Goal: Task Accomplishment & Management: Complete application form

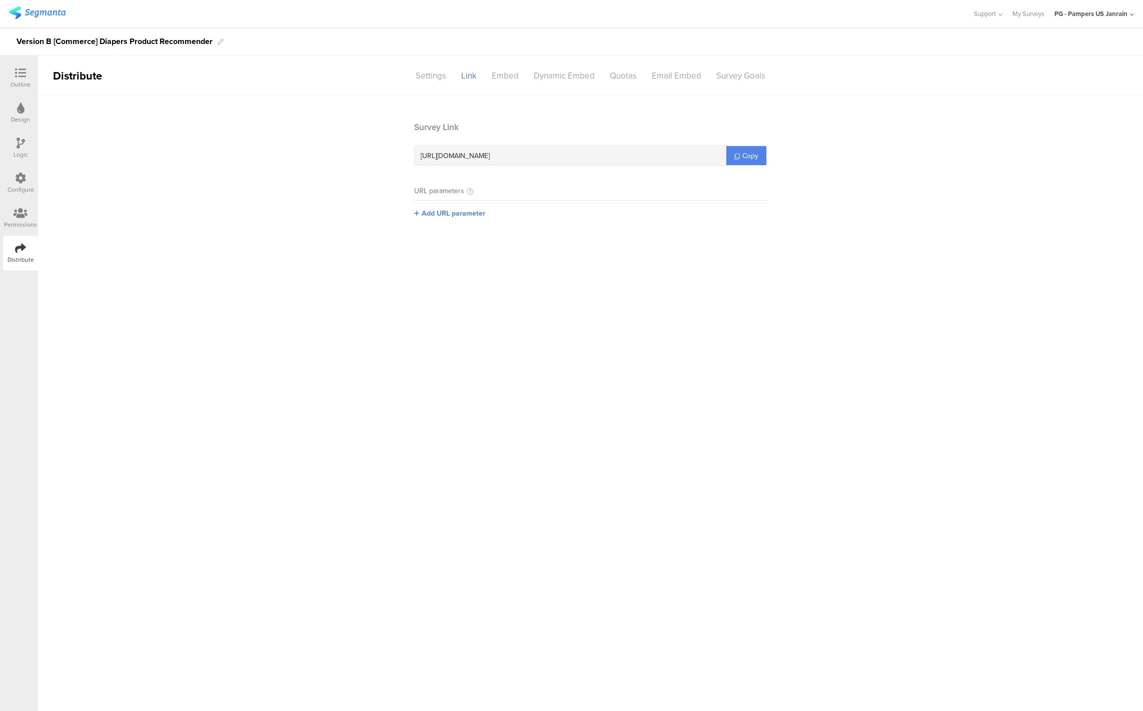
click at [21, 74] on icon at bounding box center [20, 73] width 11 height 11
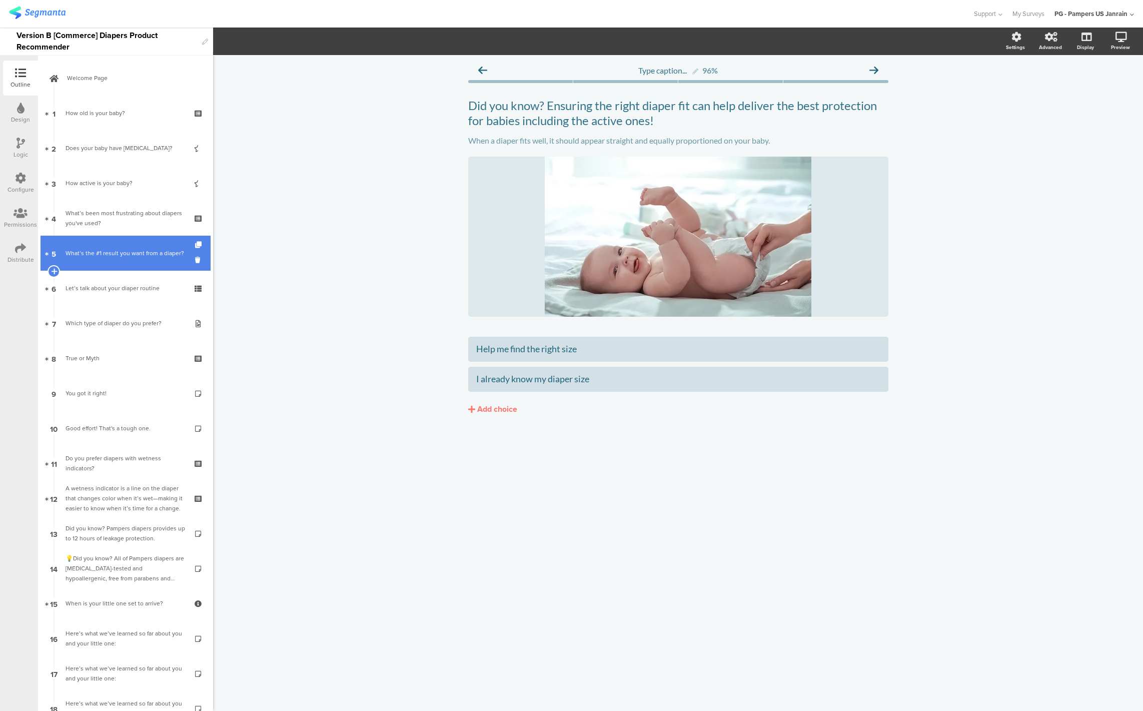
click at [94, 266] on link "5 What’s the #1 result you want from a diaper?" at bounding box center [126, 253] width 170 height 35
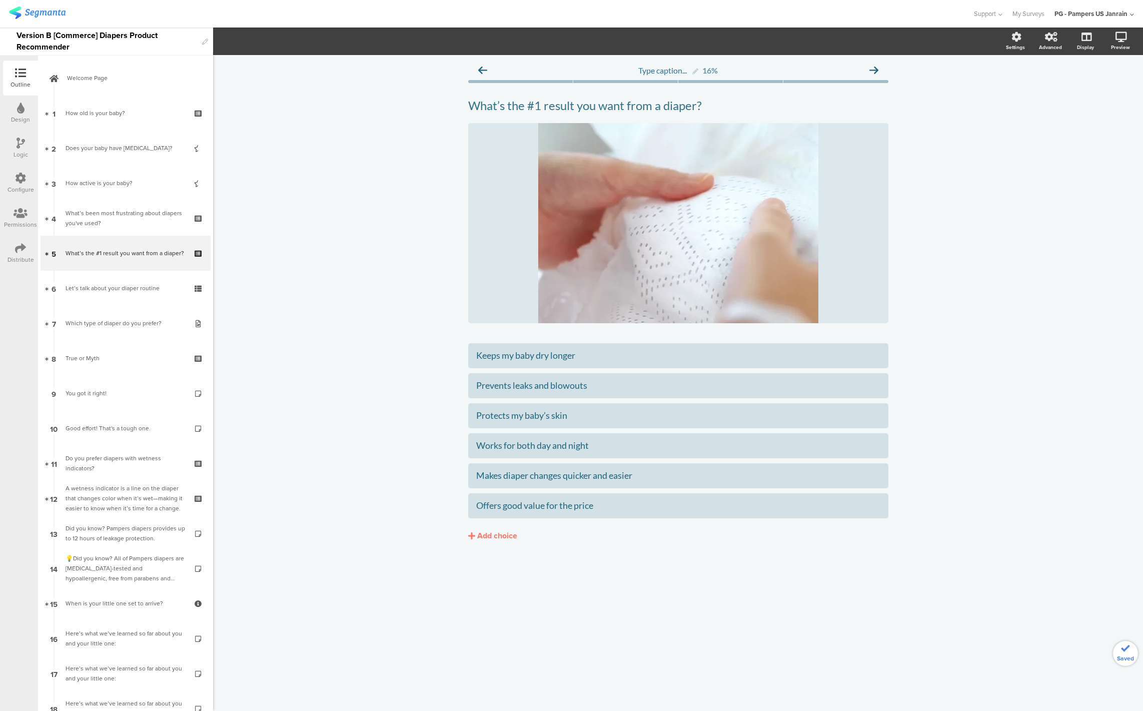
click at [96, 288] on div "Let’s talk about your diaper routine" at bounding box center [126, 288] width 120 height 10
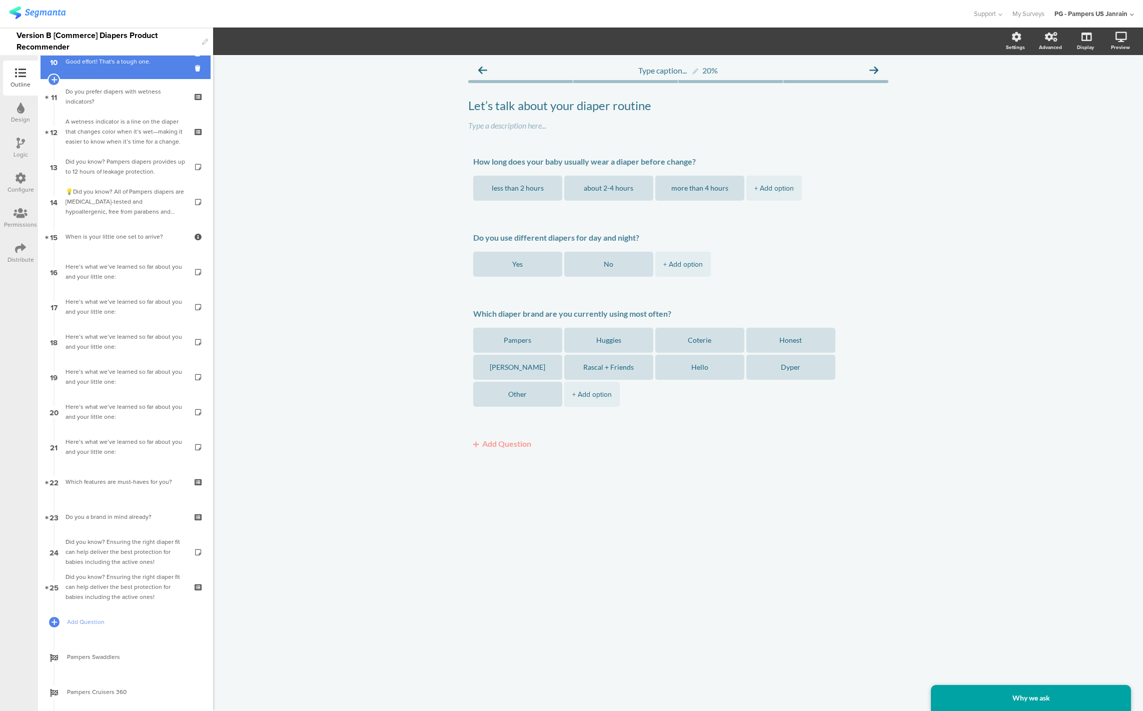
scroll to position [493, 0]
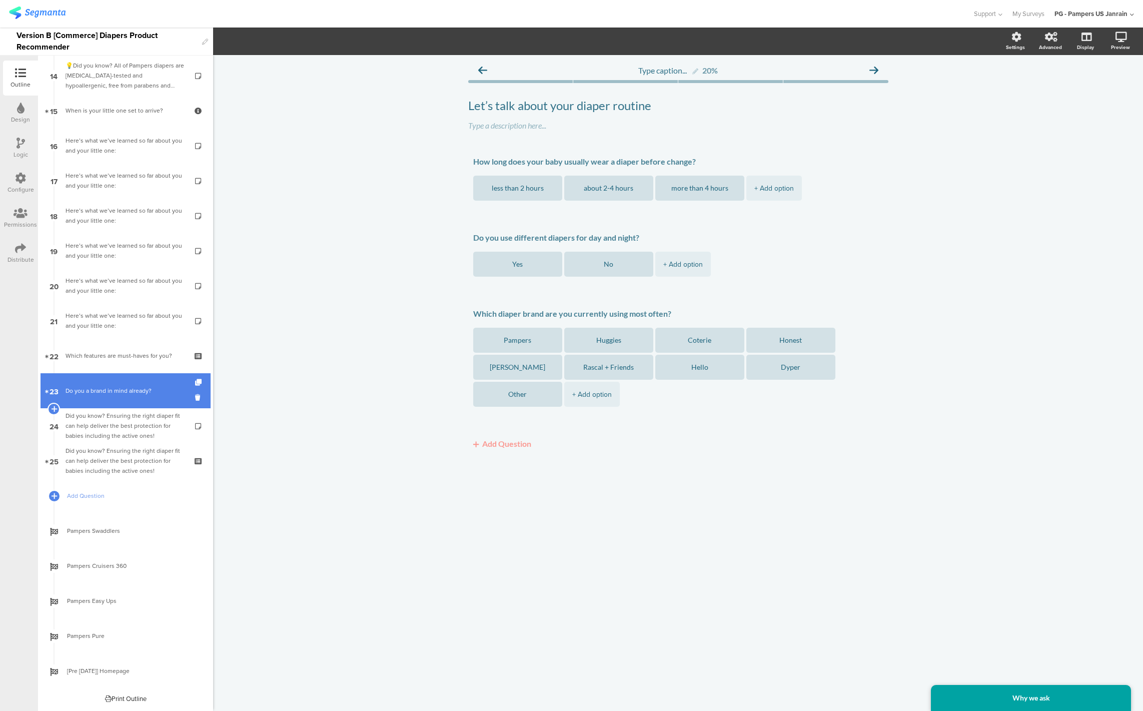
click at [115, 395] on div "Do you a brand in mind already?" at bounding box center [126, 391] width 120 height 10
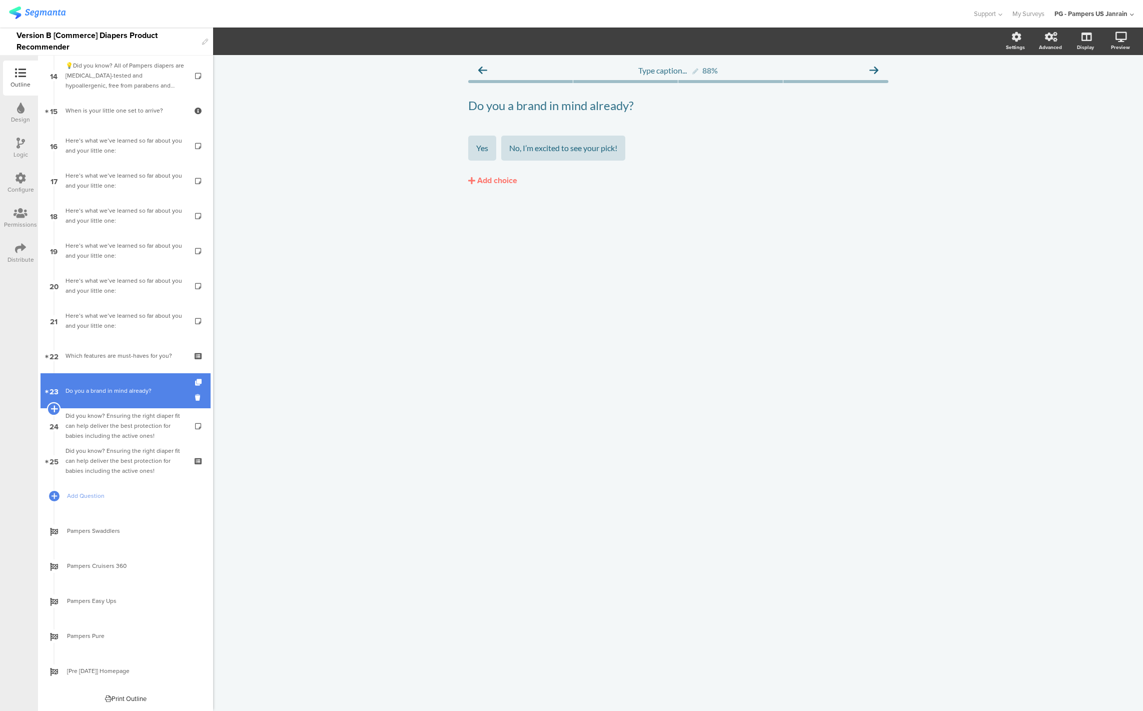
click at [51, 405] on icon at bounding box center [54, 408] width 7 height 9
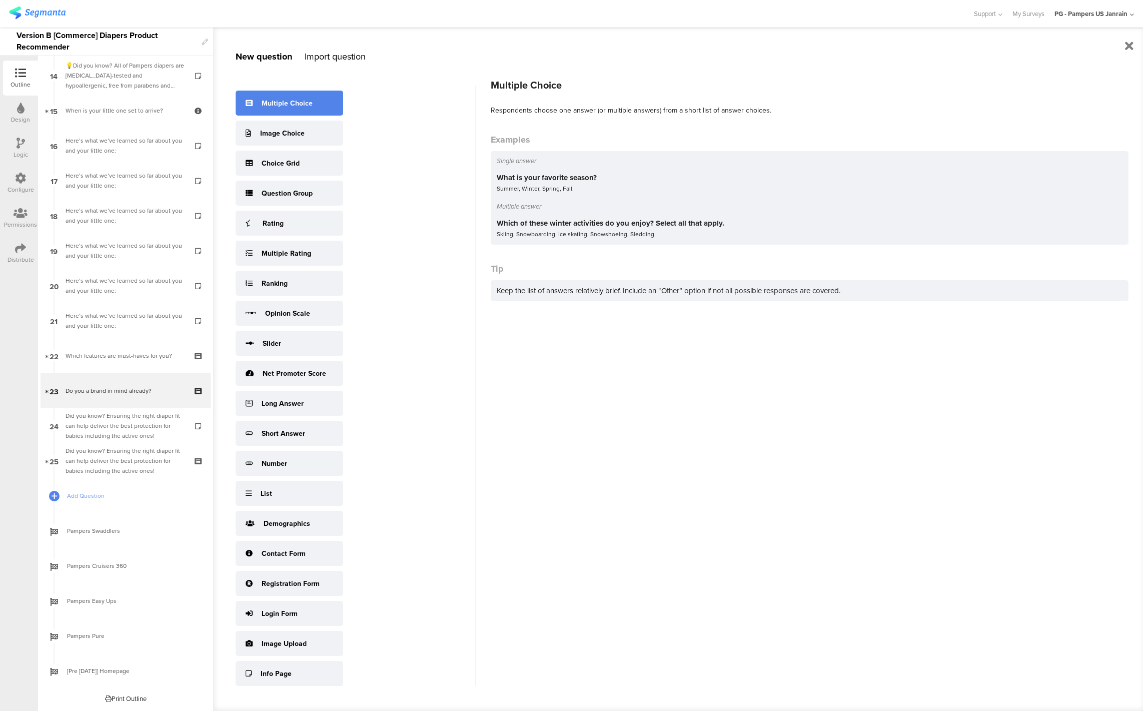
click at [296, 110] on div "Multiple Choice" at bounding box center [290, 103] width 108 height 25
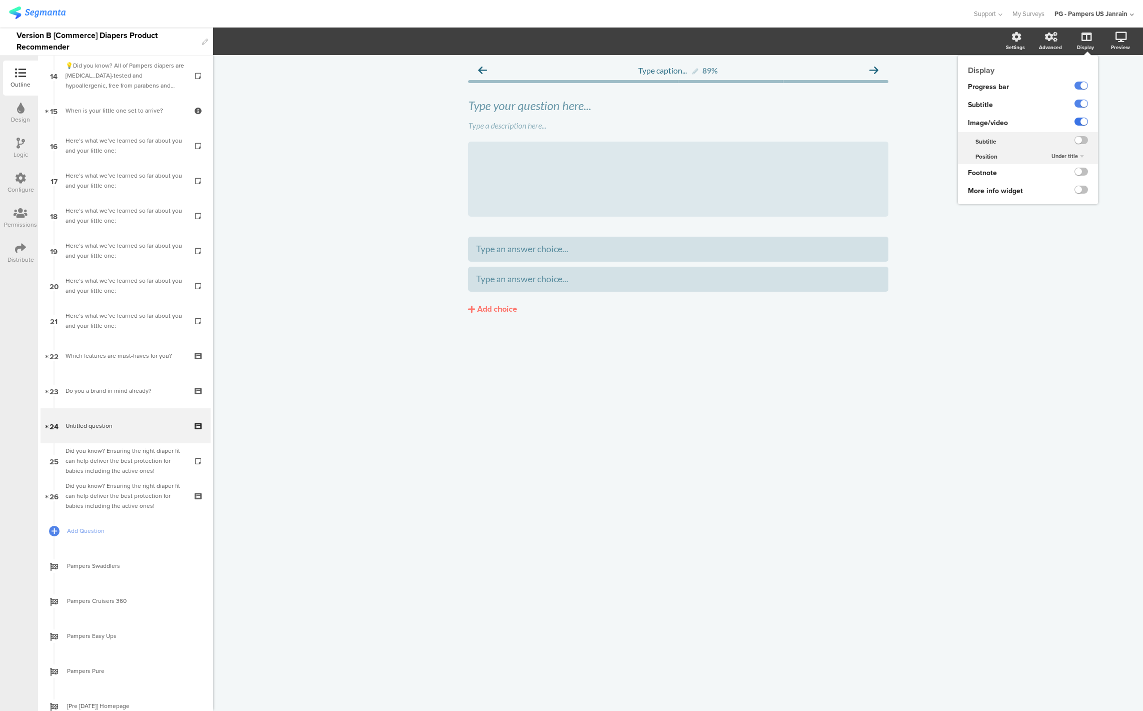
click at [1080, 120] on label at bounding box center [1082, 122] width 14 height 8
click at [0, 0] on input "checkbox" at bounding box center [0, 0] width 0 height 0
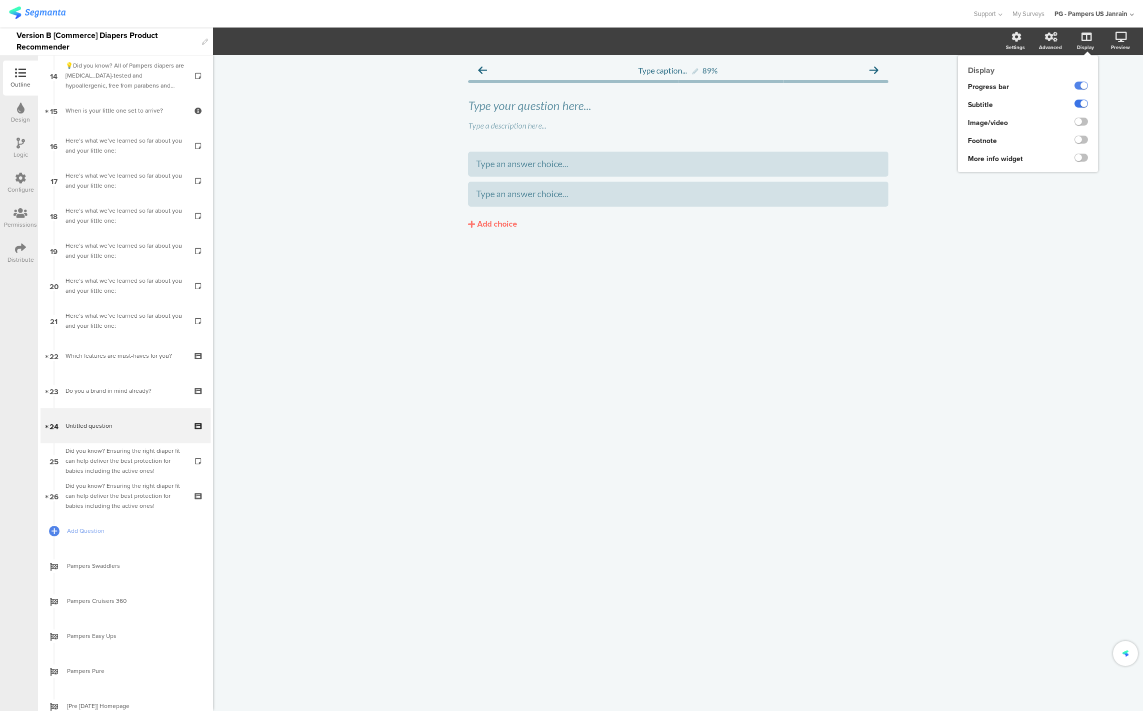
click at [1077, 101] on label at bounding box center [1082, 104] width 14 height 8
click at [0, 0] on input "checkbox" at bounding box center [0, 0] width 0 height 0
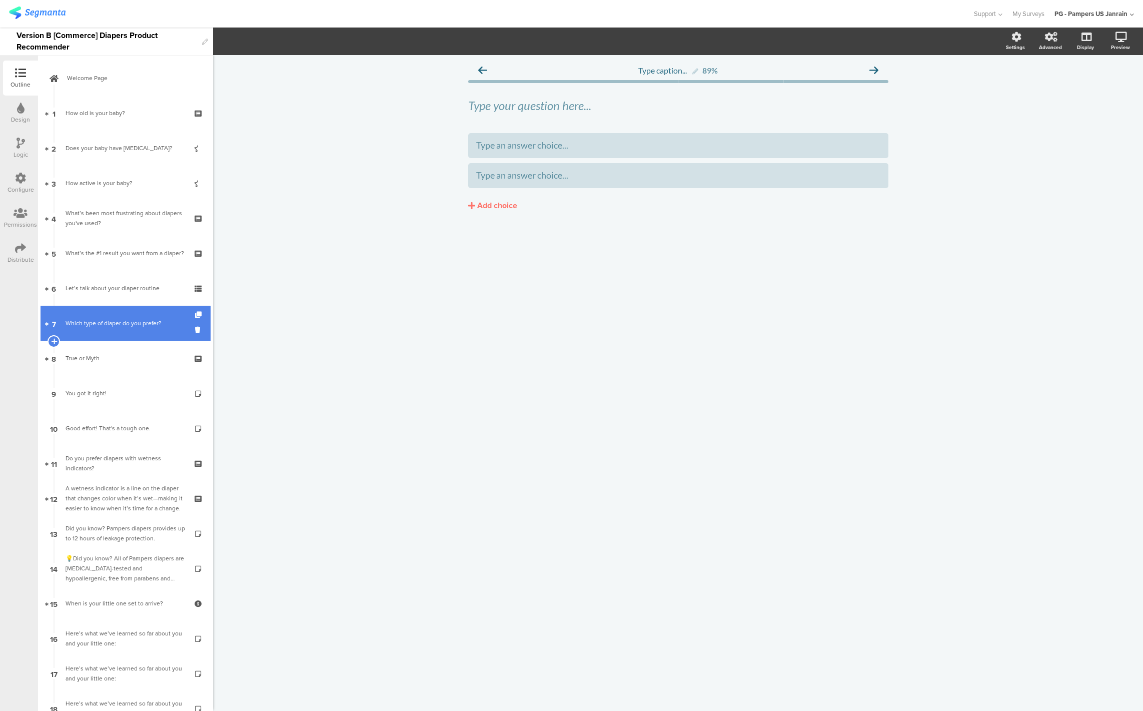
click at [101, 329] on link "7 Which type of diaper do you prefer?" at bounding box center [126, 323] width 170 height 35
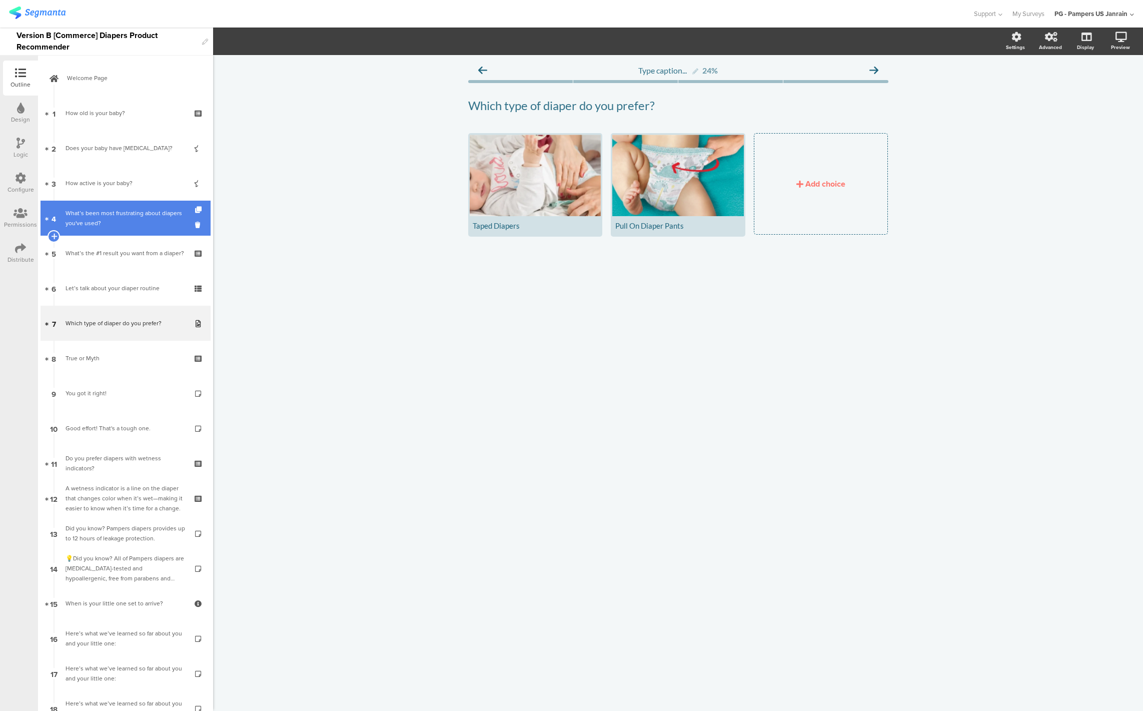
click at [97, 219] on div "What’s been most frustrating about diapers you've used?" at bounding box center [126, 218] width 120 height 20
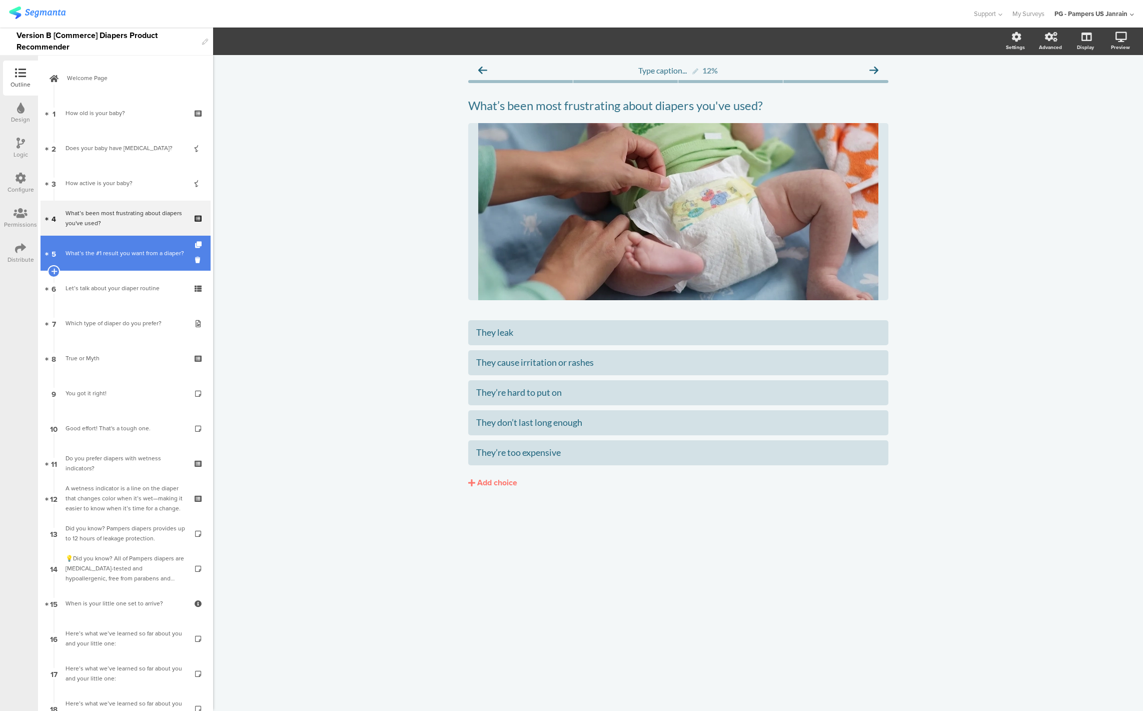
click at [97, 248] on div "What’s the #1 result you want from a diaper?" at bounding box center [126, 253] width 120 height 10
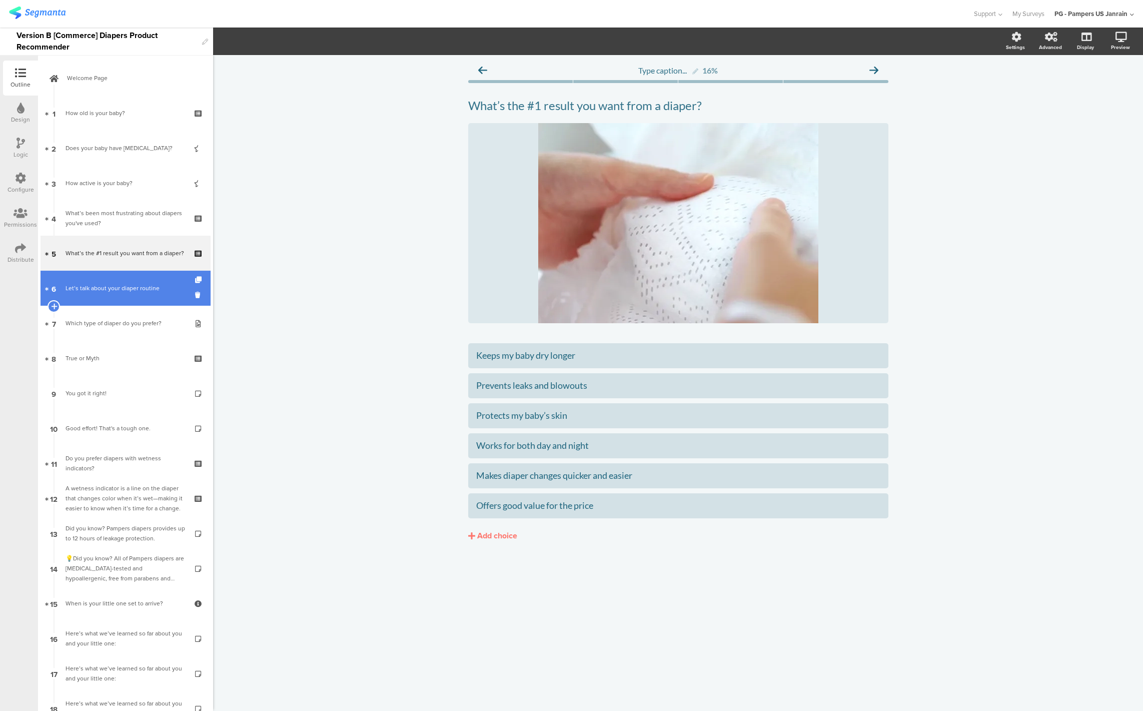
click at [102, 291] on div "Let’s talk about your diaper routine" at bounding box center [126, 288] width 120 height 10
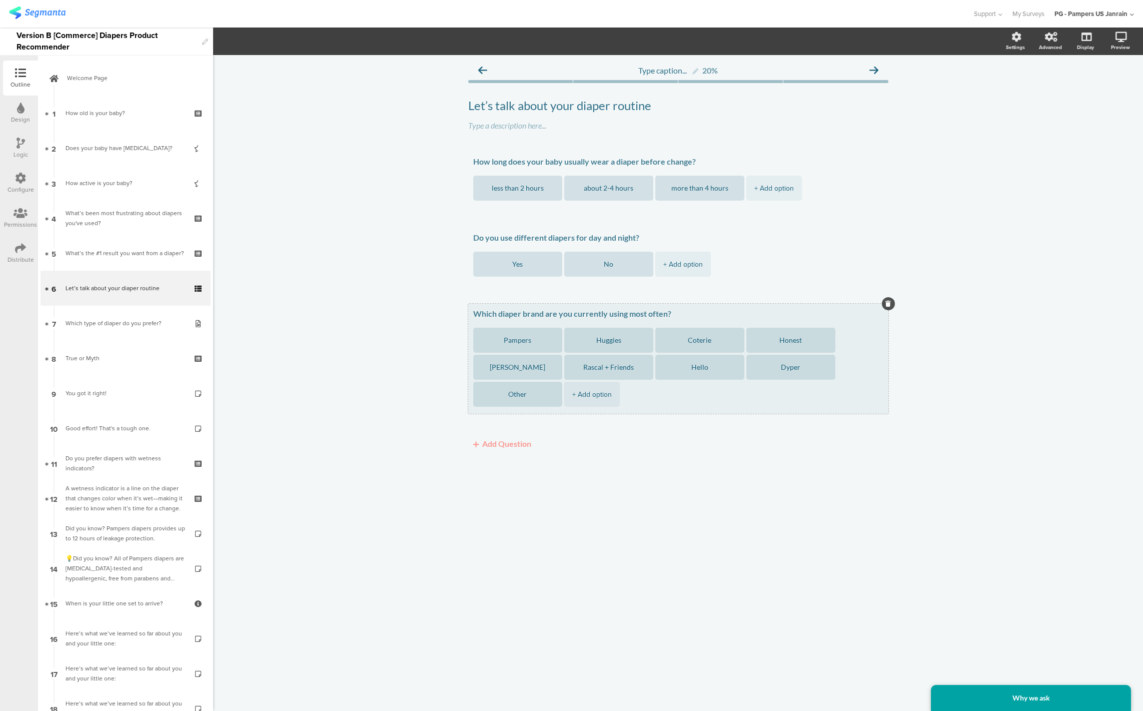
click at [498, 314] on textarea "Which diaper brand are you currently using most often?" at bounding box center [678, 314] width 410 height 10
paste textarea "How do you usually keep diapers stocked at home?"
type textarea "How do you usually keep diapers stocked at home?"
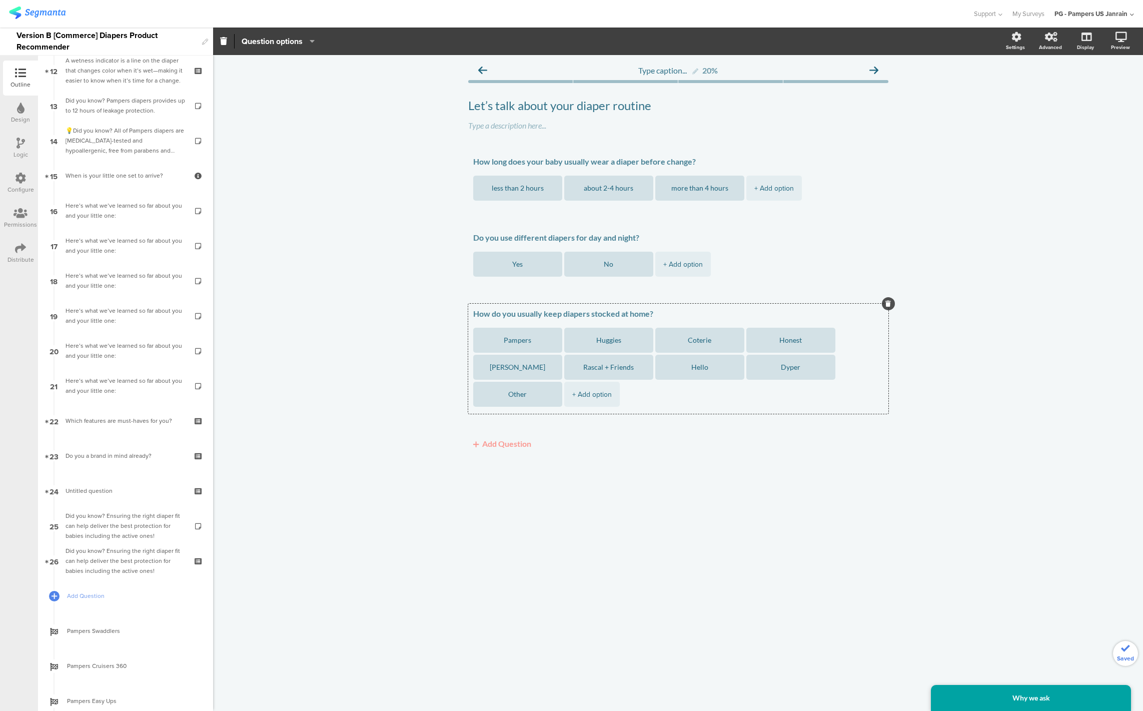
scroll to position [528, 0]
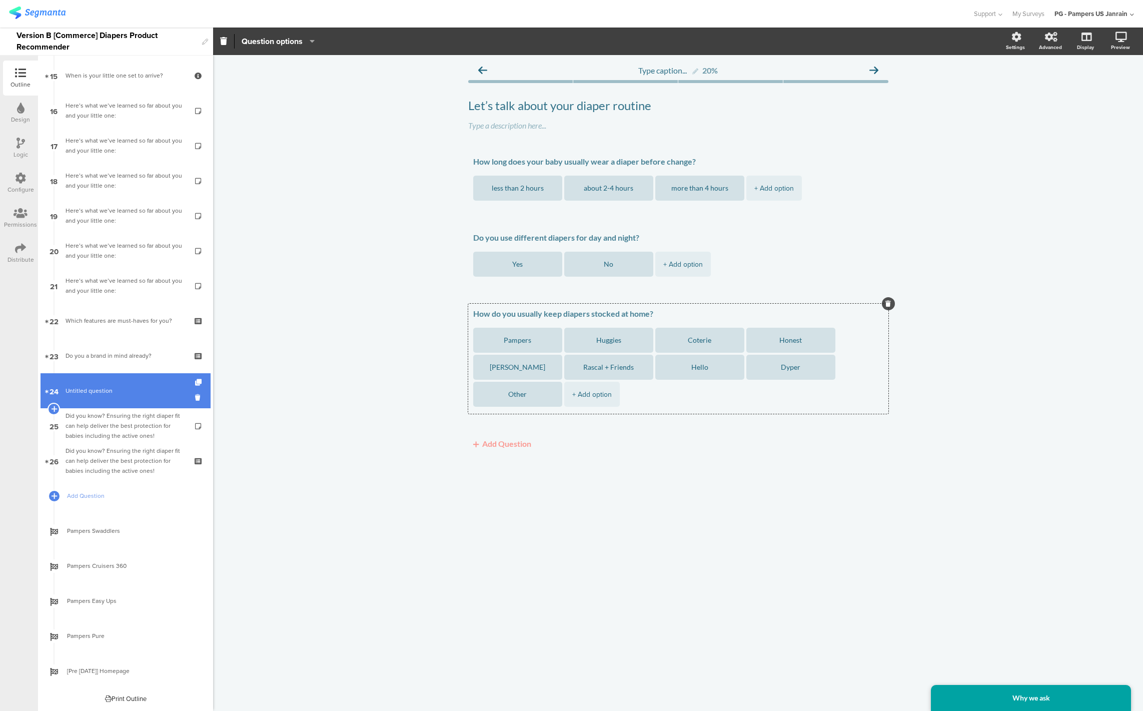
click at [111, 393] on span "Untitled question" at bounding box center [126, 391] width 120 height 10
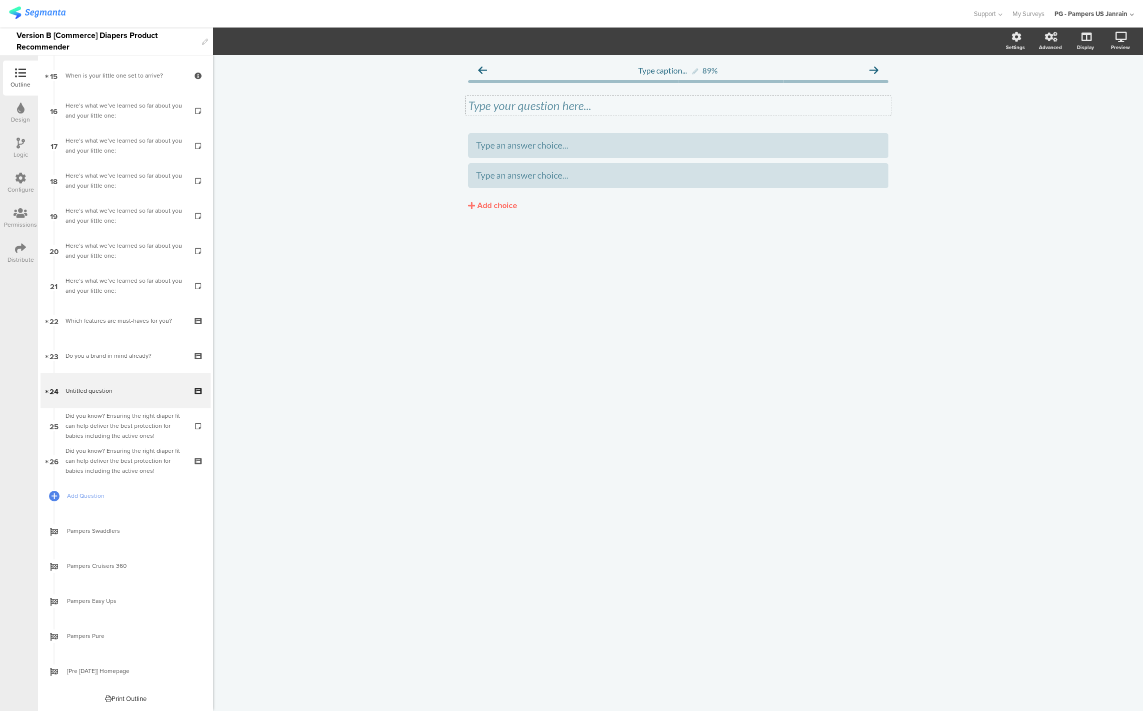
click at [516, 106] on div "Type your question here..." at bounding box center [678, 106] width 425 height 20
click at [564, 424] on div "Type caption... 89% Which diaper brand are you currently using most often? Whic…" at bounding box center [678, 383] width 930 height 656
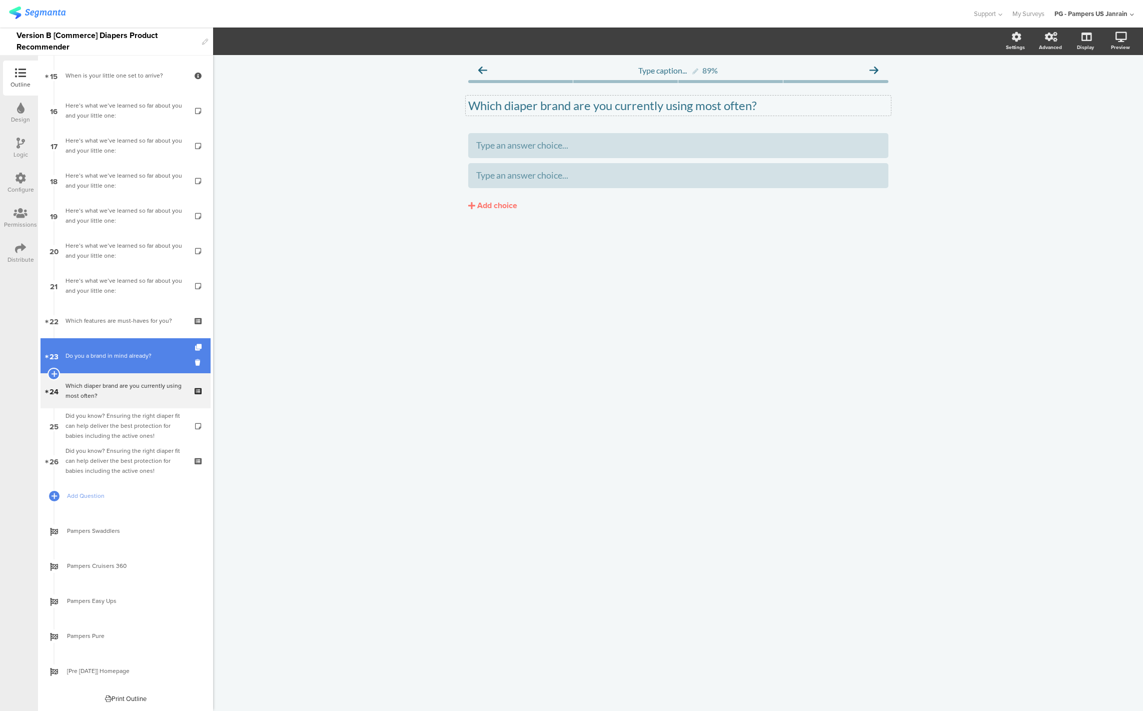
click at [108, 367] on link "23 Do you a brand in mind already?" at bounding box center [126, 355] width 170 height 35
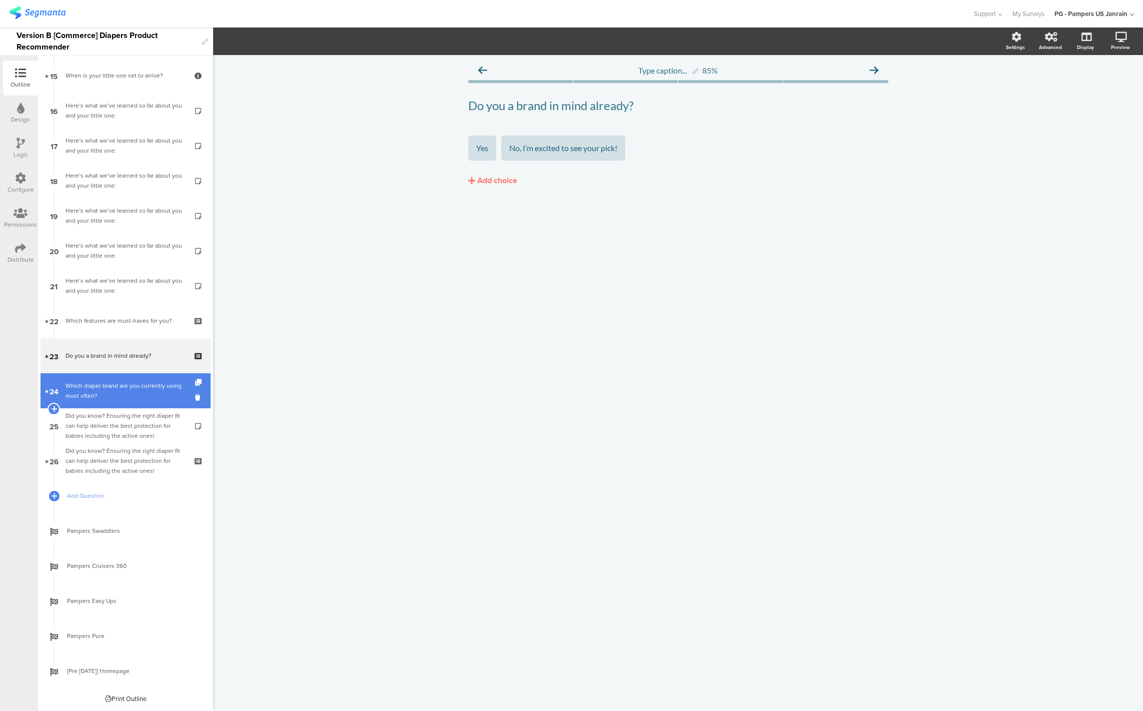
click at [102, 399] on div "Which diaper brand are you currently using most often?" at bounding box center [126, 391] width 120 height 20
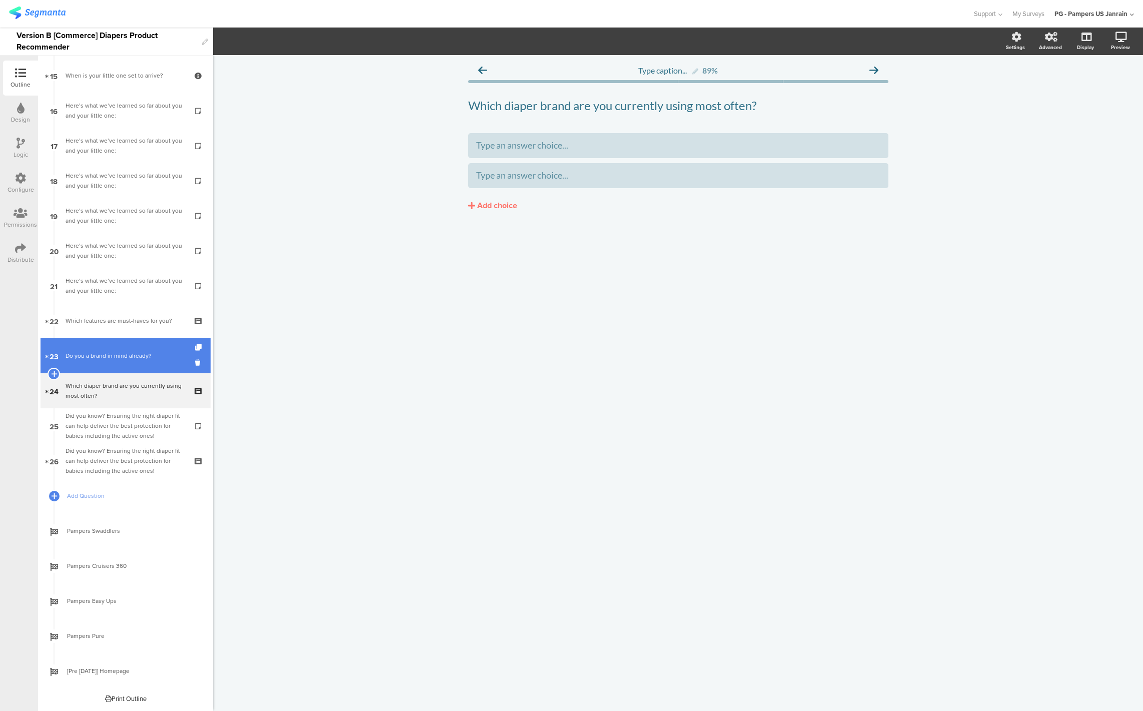
click at [102, 351] on div "Do you a brand in mind already?" at bounding box center [126, 356] width 120 height 10
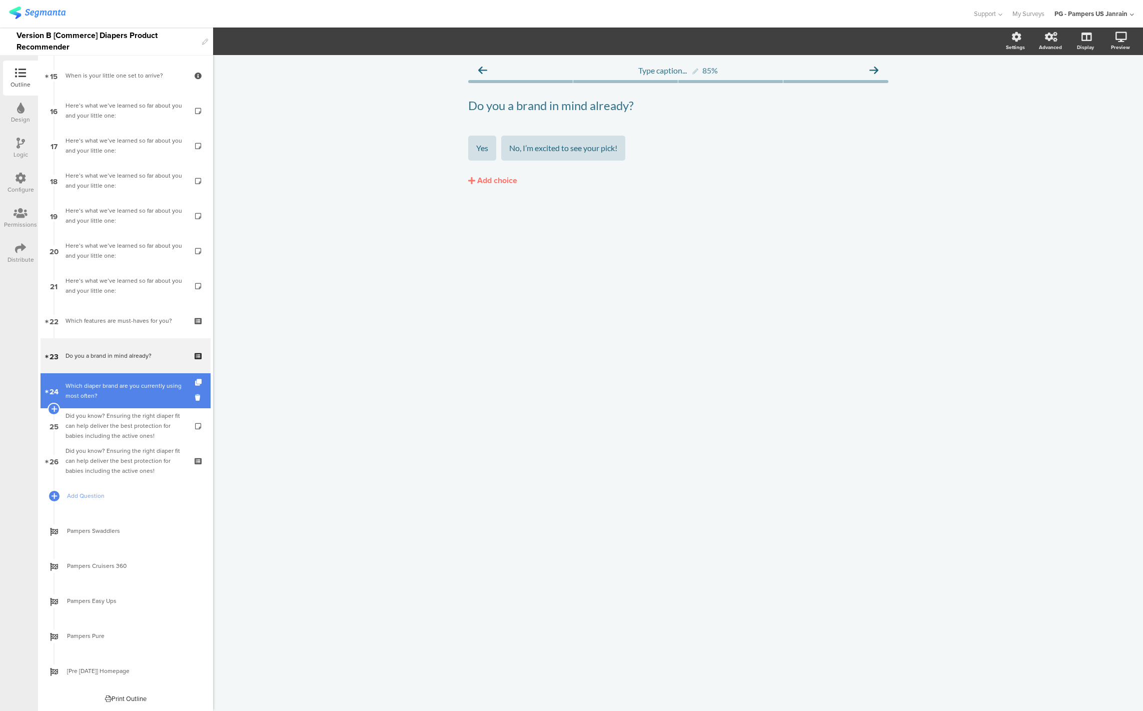
click at [99, 393] on div "Which diaper brand are you currently using most often?" at bounding box center [126, 391] width 120 height 20
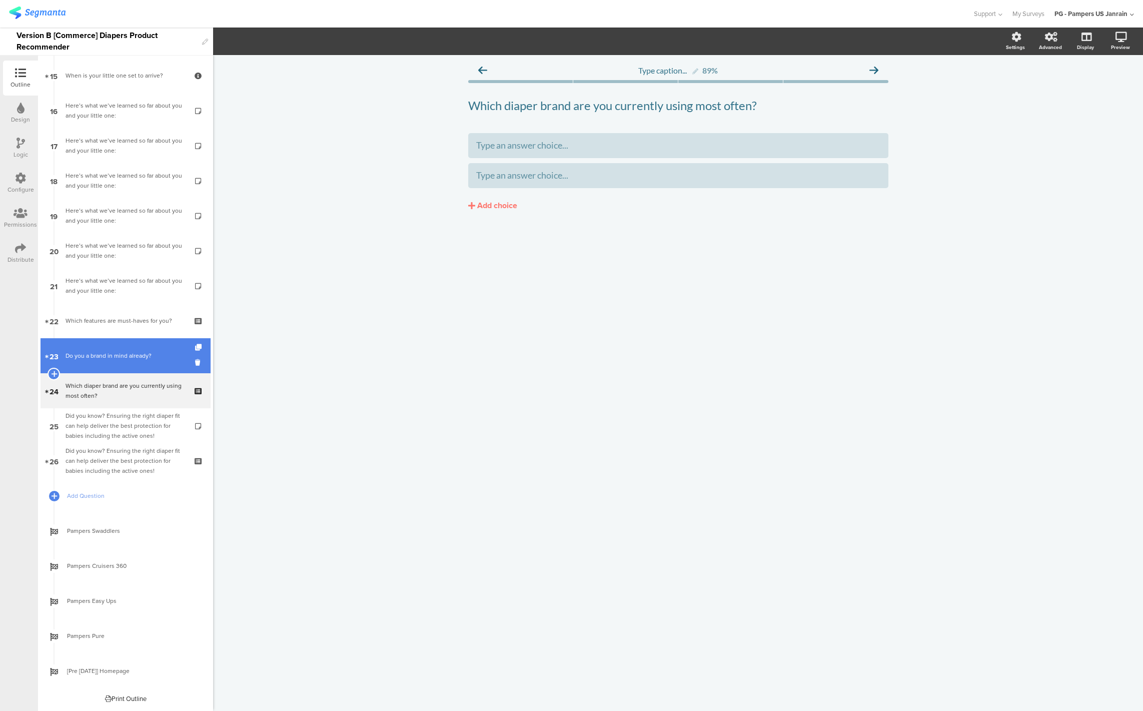
click at [100, 362] on link "23 Do you a brand in mind already?" at bounding box center [126, 355] width 170 height 35
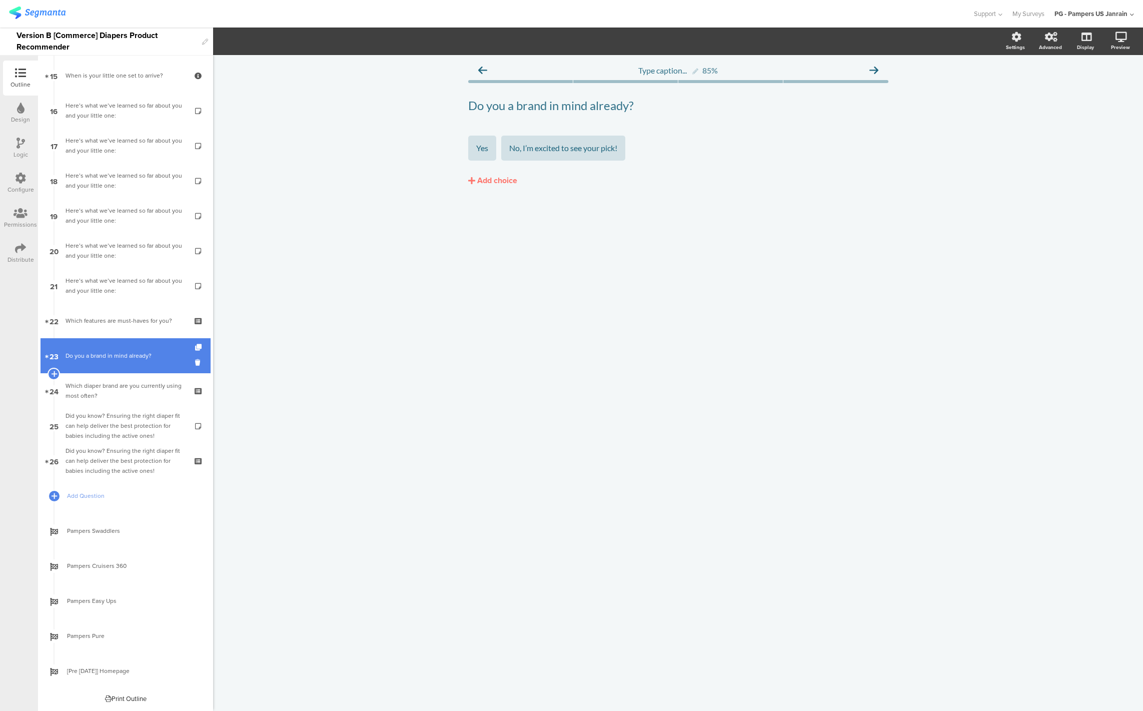
click at [124, 351] on div "Do you a brand in mind already?" at bounding box center [126, 356] width 120 height 10
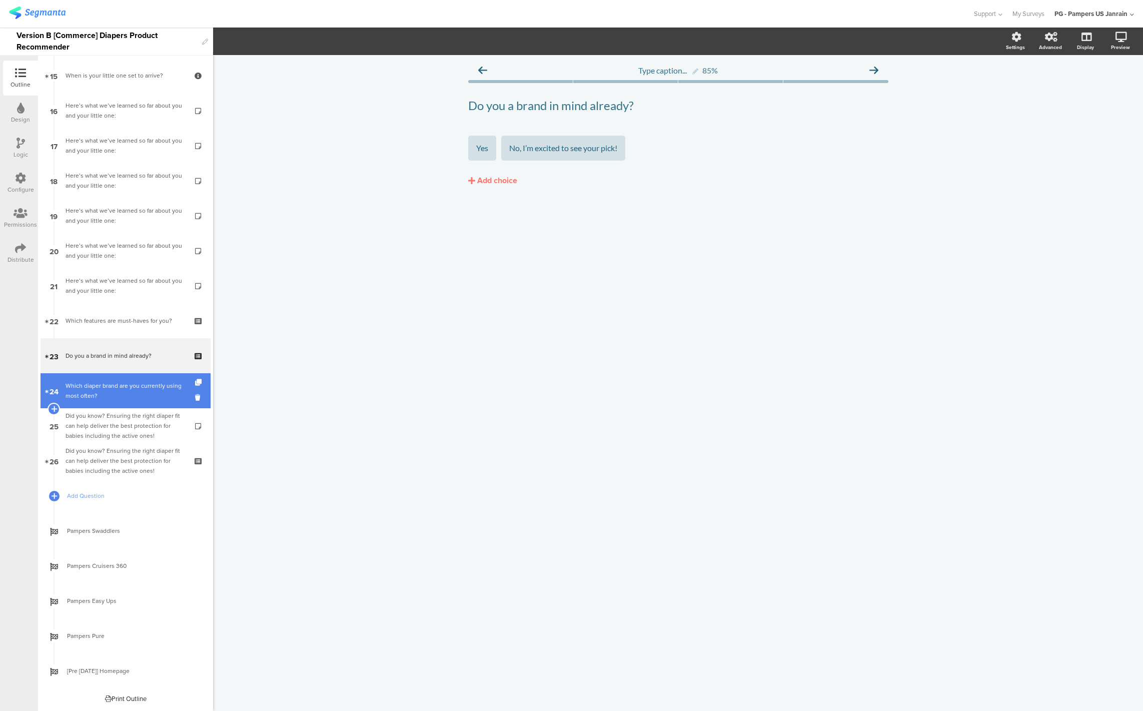
click at [102, 391] on div "Which diaper brand are you currently using most often?" at bounding box center [126, 391] width 120 height 20
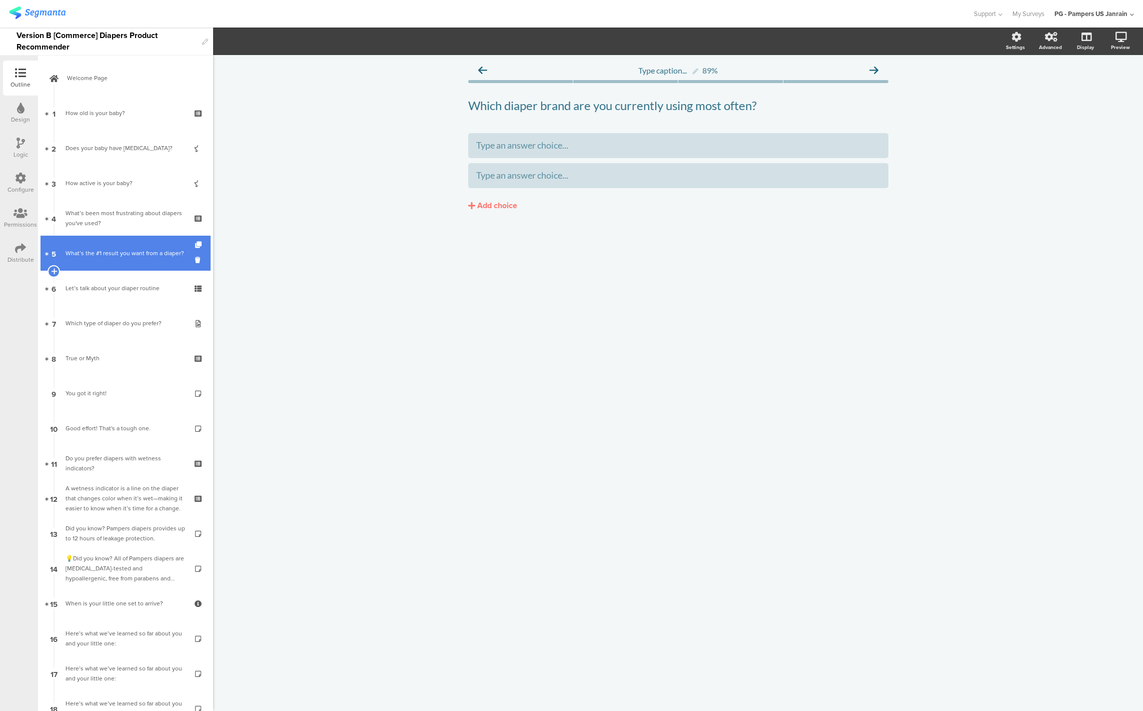
click at [95, 265] on link "5 What’s the #1 result you want from a diaper?" at bounding box center [126, 253] width 170 height 35
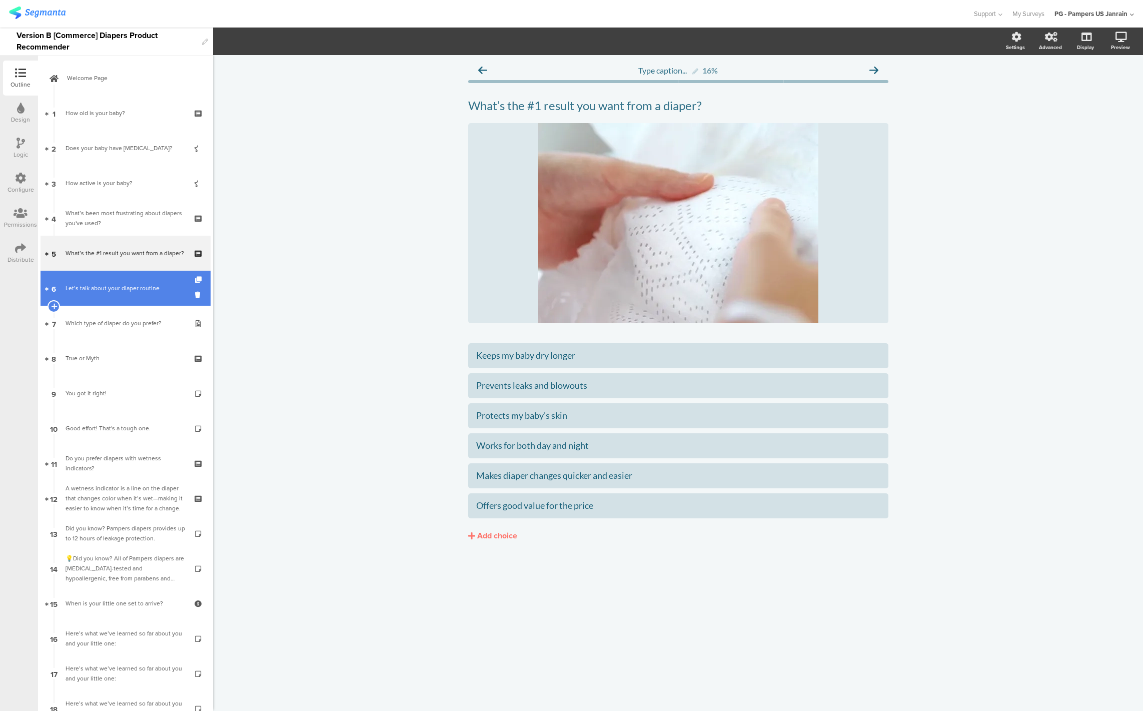
click at [95, 272] on link "6 Let’s talk about your diaper routine" at bounding box center [126, 288] width 170 height 35
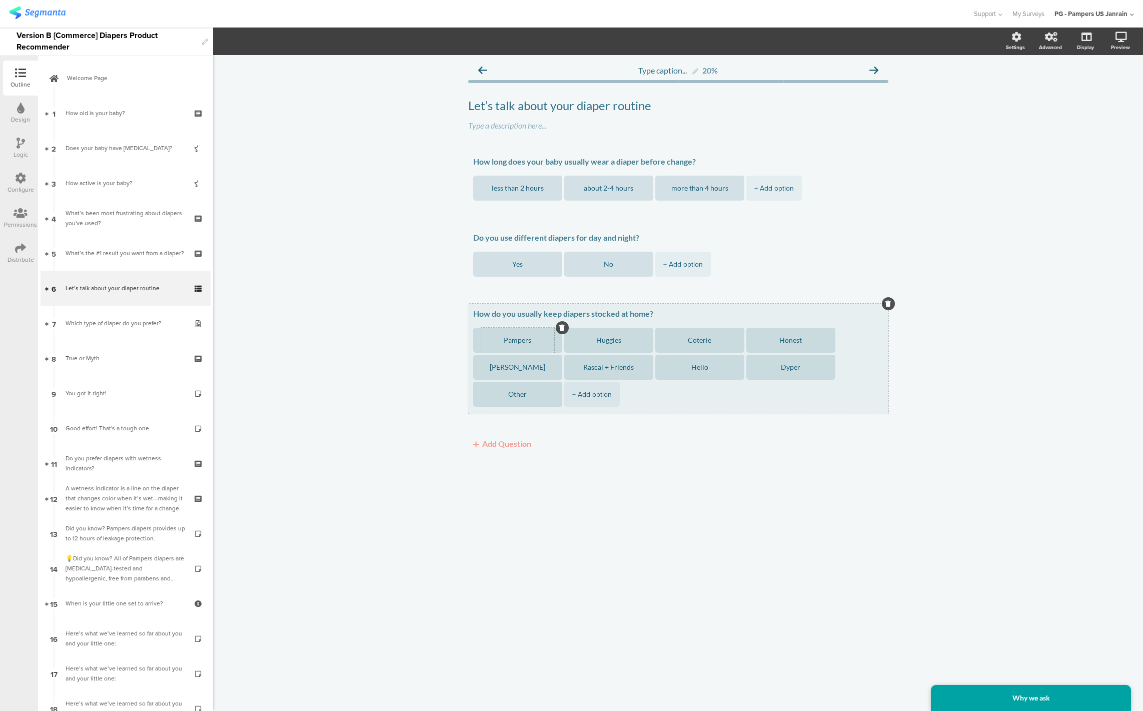
click at [517, 341] on textarea "Pampers" at bounding box center [517, 341] width 73 height 8
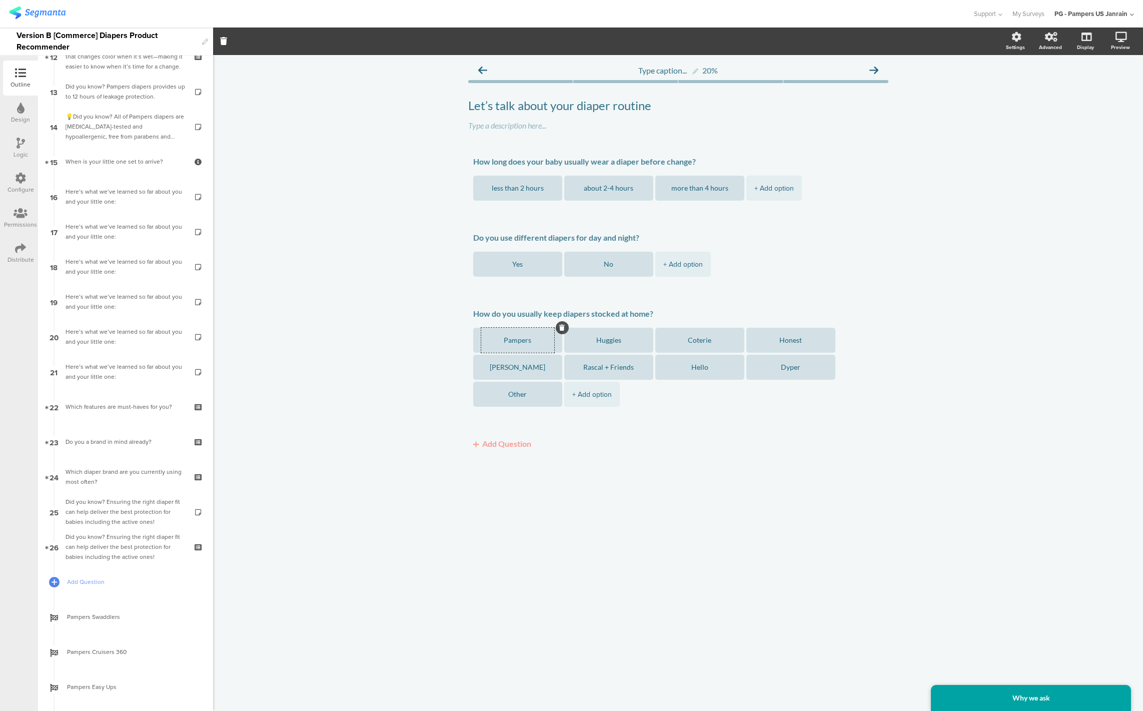
scroll to position [528, 0]
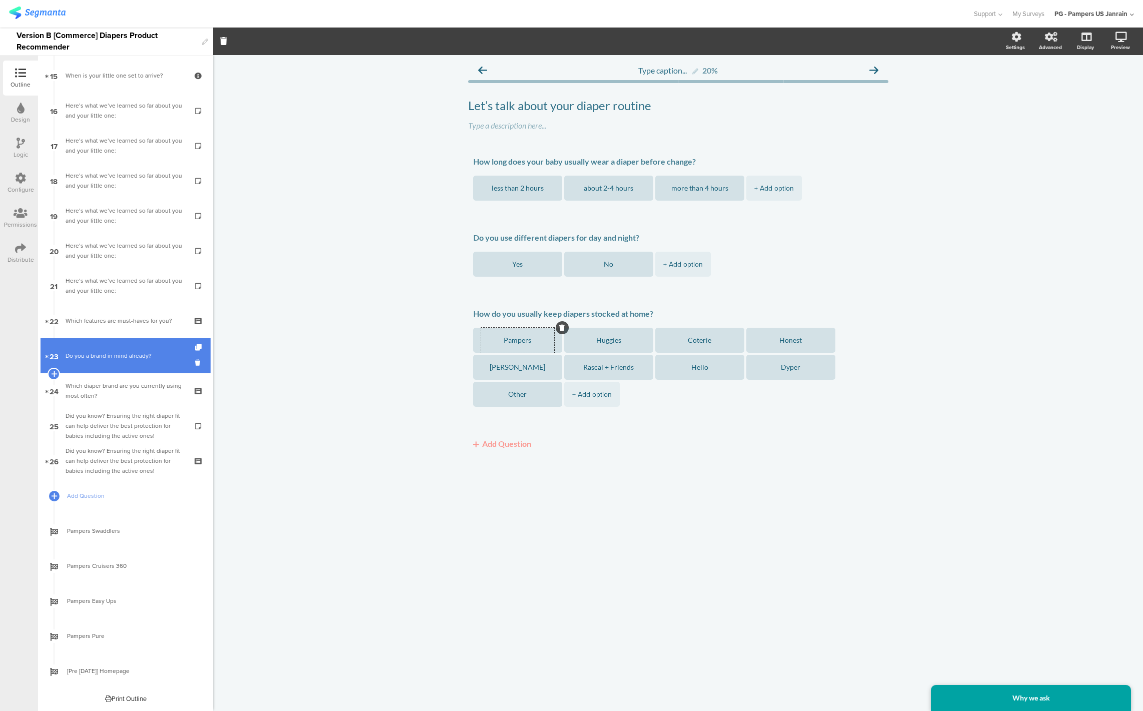
click at [111, 353] on div "Do you a brand in mind already?" at bounding box center [126, 356] width 120 height 10
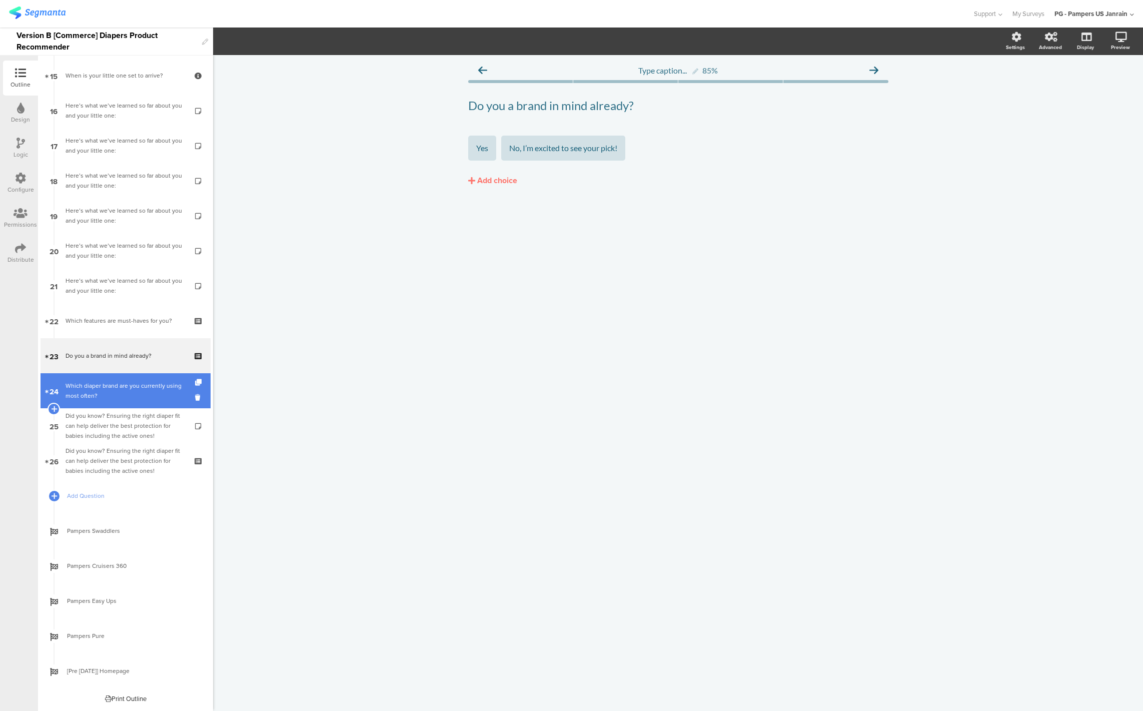
click at [109, 377] on link "24 Which diaper brand are you currently using most often?" at bounding box center [126, 390] width 170 height 35
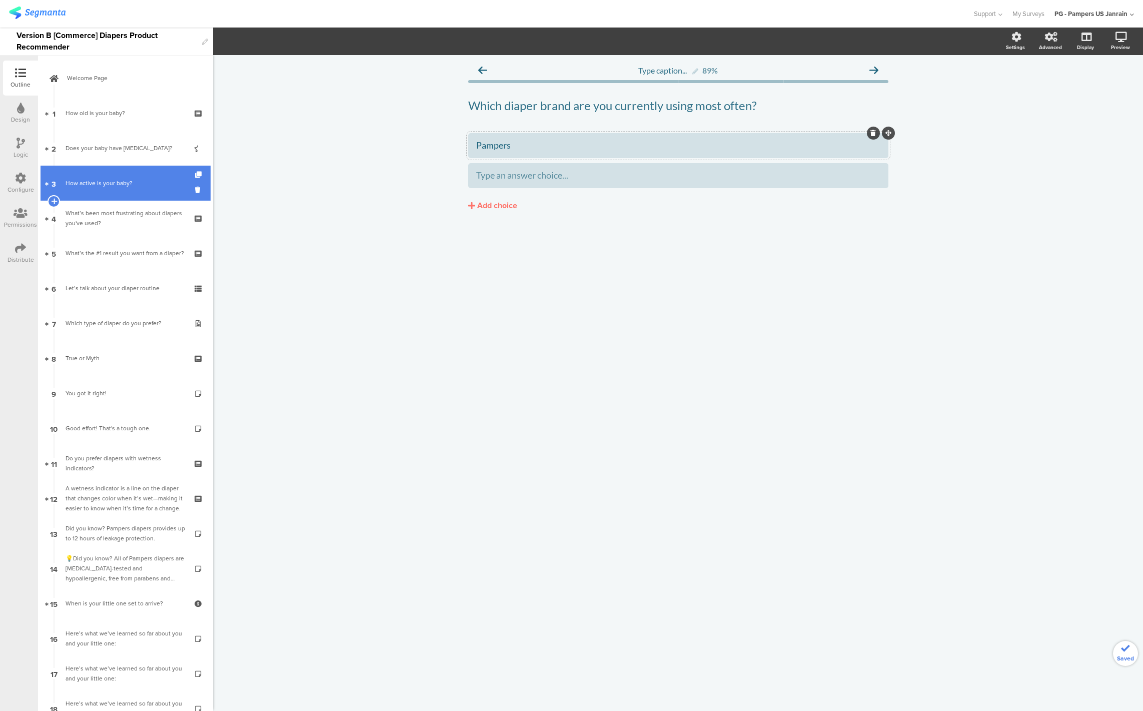
click at [107, 181] on div "How active is your baby?" at bounding box center [126, 183] width 120 height 10
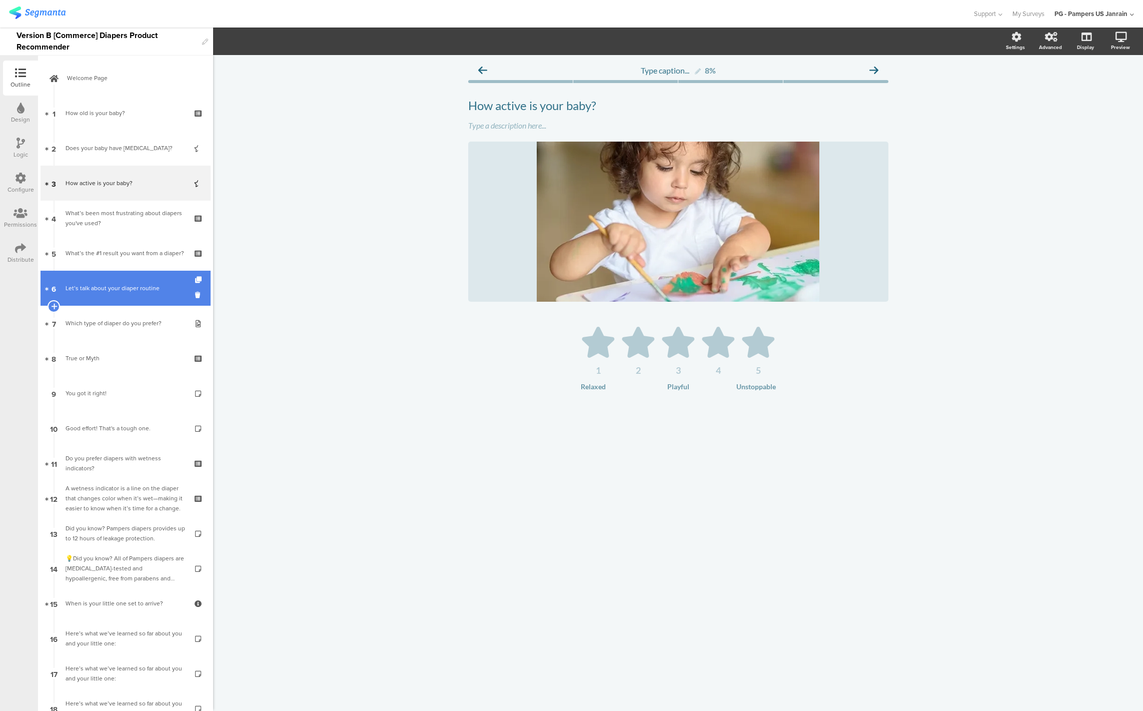
click at [109, 277] on link "6 Let’s talk about your diaper routine" at bounding box center [126, 288] width 170 height 35
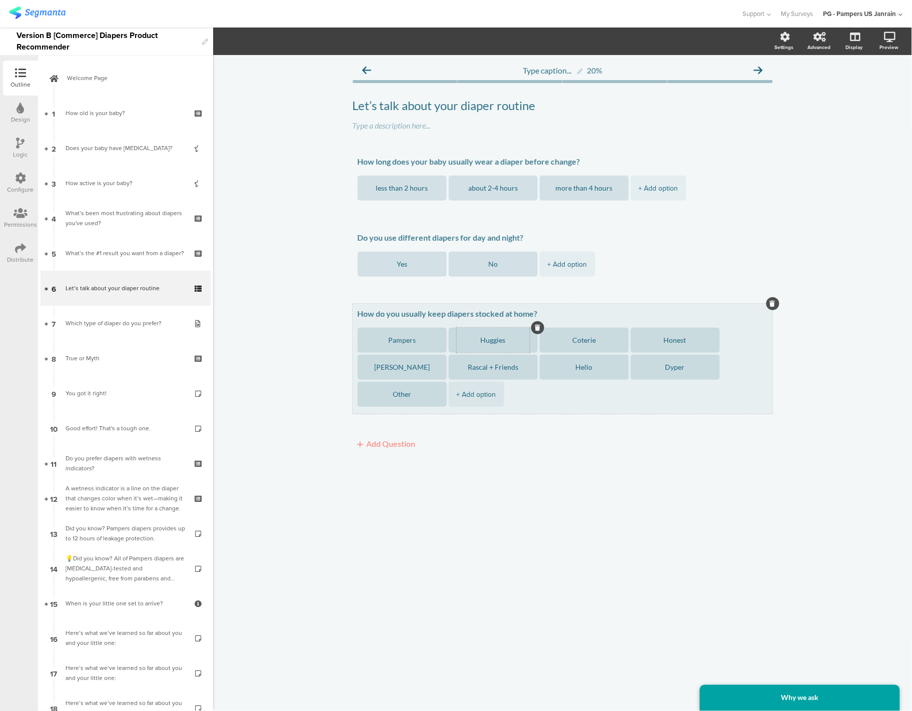
click at [487, 343] on textarea "Huggies" at bounding box center [493, 341] width 73 height 8
click at [580, 339] on textarea "Coterie" at bounding box center [584, 341] width 73 height 8
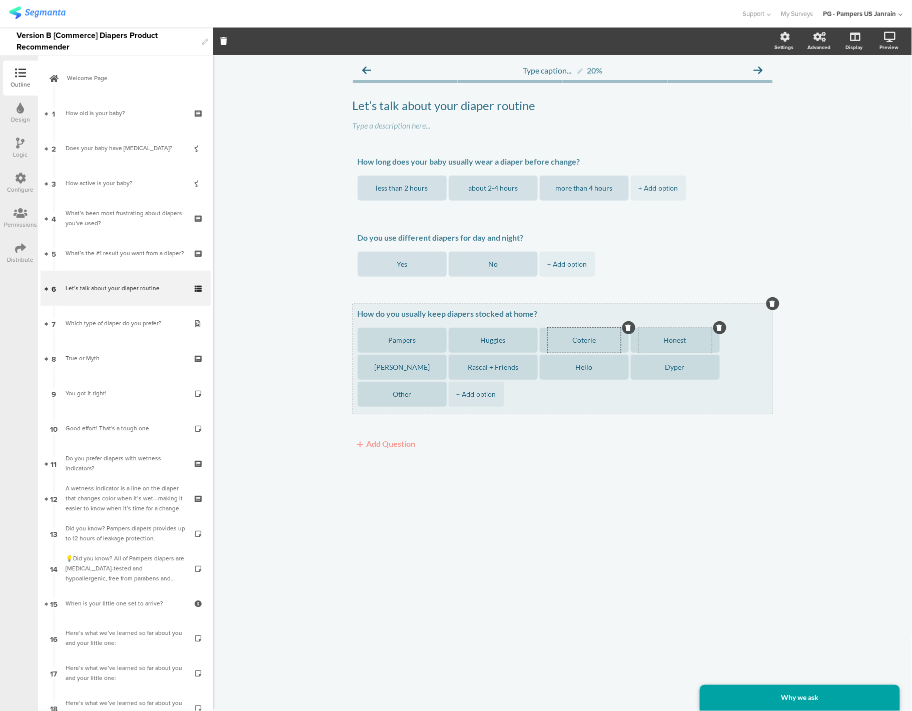
click at [668, 340] on textarea "Honest" at bounding box center [675, 341] width 73 height 8
click at [403, 367] on textarea "[PERSON_NAME]" at bounding box center [402, 368] width 73 height 8
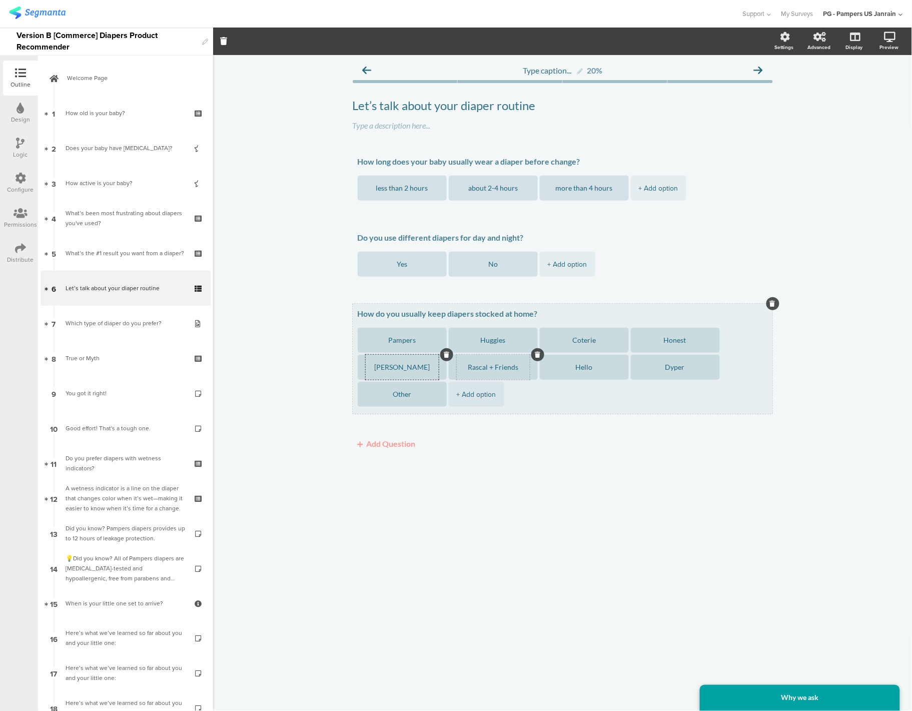
click at [501, 364] on textarea "Rascal + Friends" at bounding box center [493, 368] width 73 height 8
click at [582, 364] on textarea "Hello [PERSON_NAME]" at bounding box center [584, 368] width 73 height 8
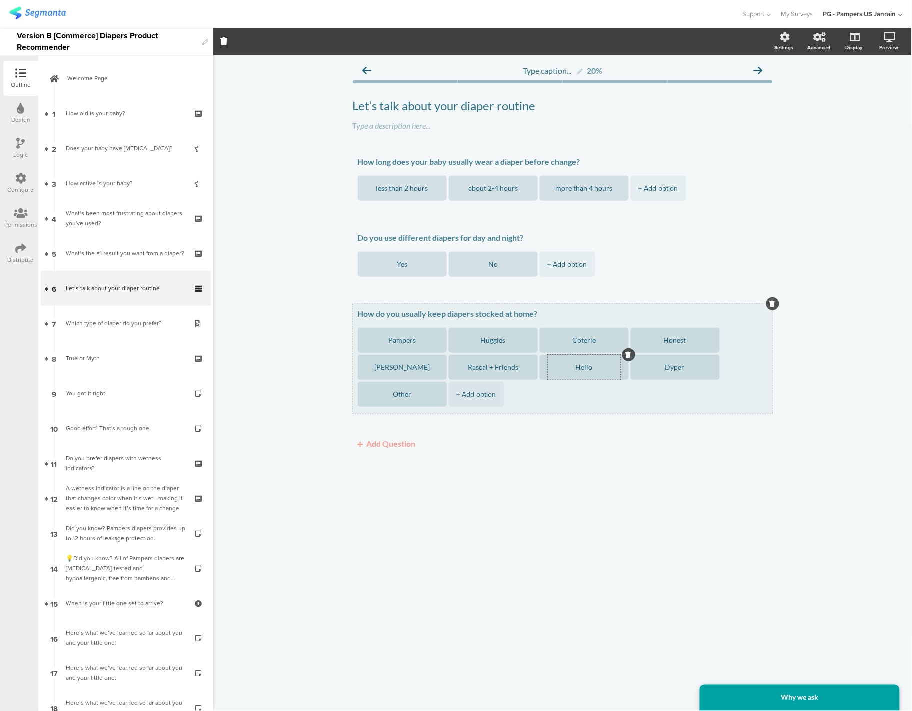
click at [582, 364] on textarea "Hello [PERSON_NAME]" at bounding box center [584, 368] width 73 height 8
click at [673, 365] on textarea "Dyper" at bounding box center [675, 368] width 73 height 8
click at [407, 394] on textarea "Other" at bounding box center [402, 395] width 73 height 8
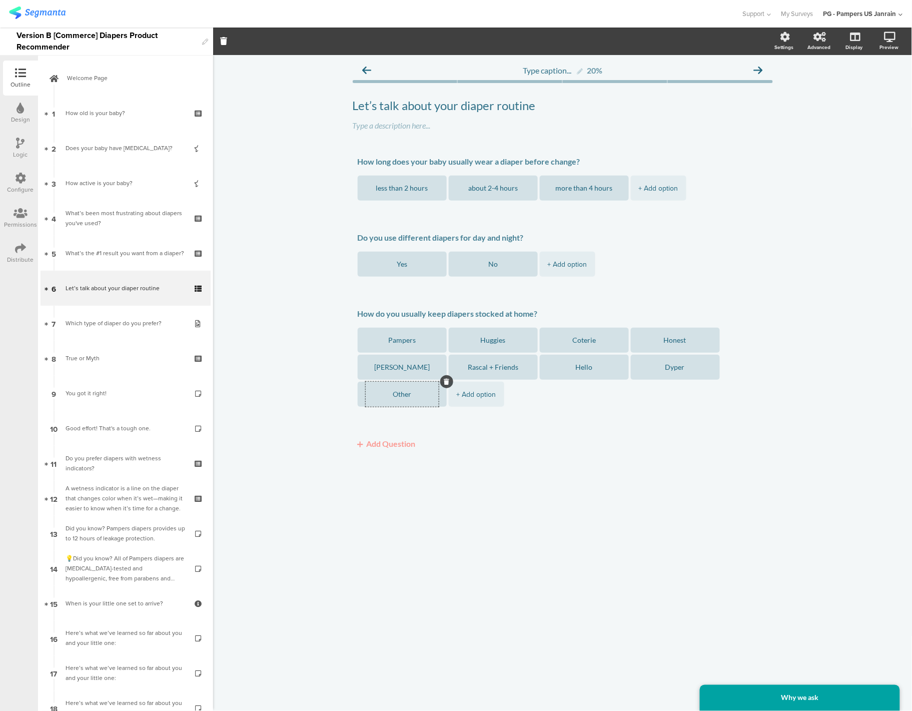
click at [517, 502] on div "Type caption... 20% Let’s talk about your diaper routine Let’s talk about your …" at bounding box center [562, 383] width 699 height 656
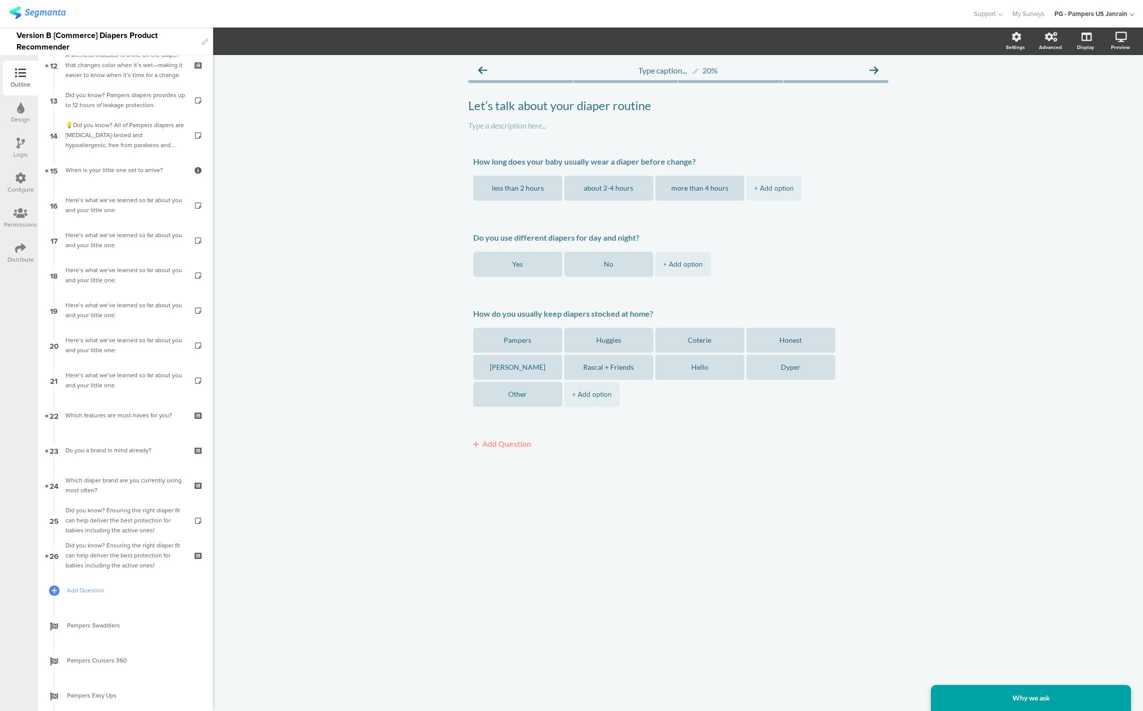
scroll to position [528, 0]
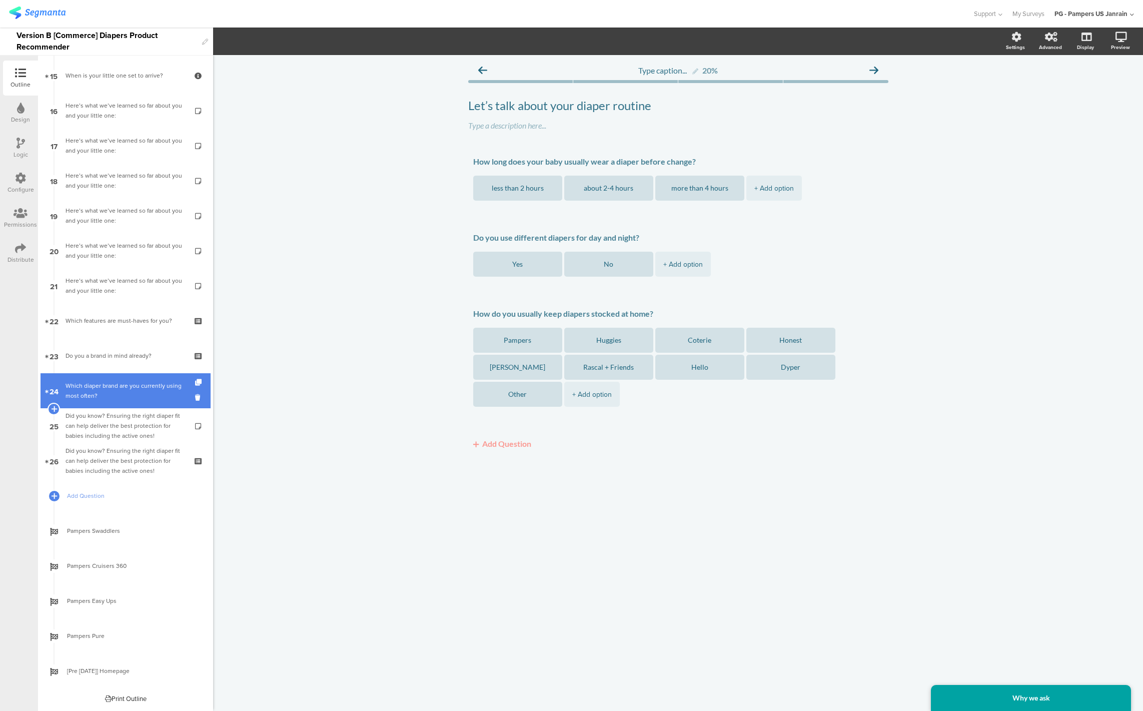
click at [105, 384] on div "Which diaper brand are you currently using most often?" at bounding box center [126, 391] width 120 height 20
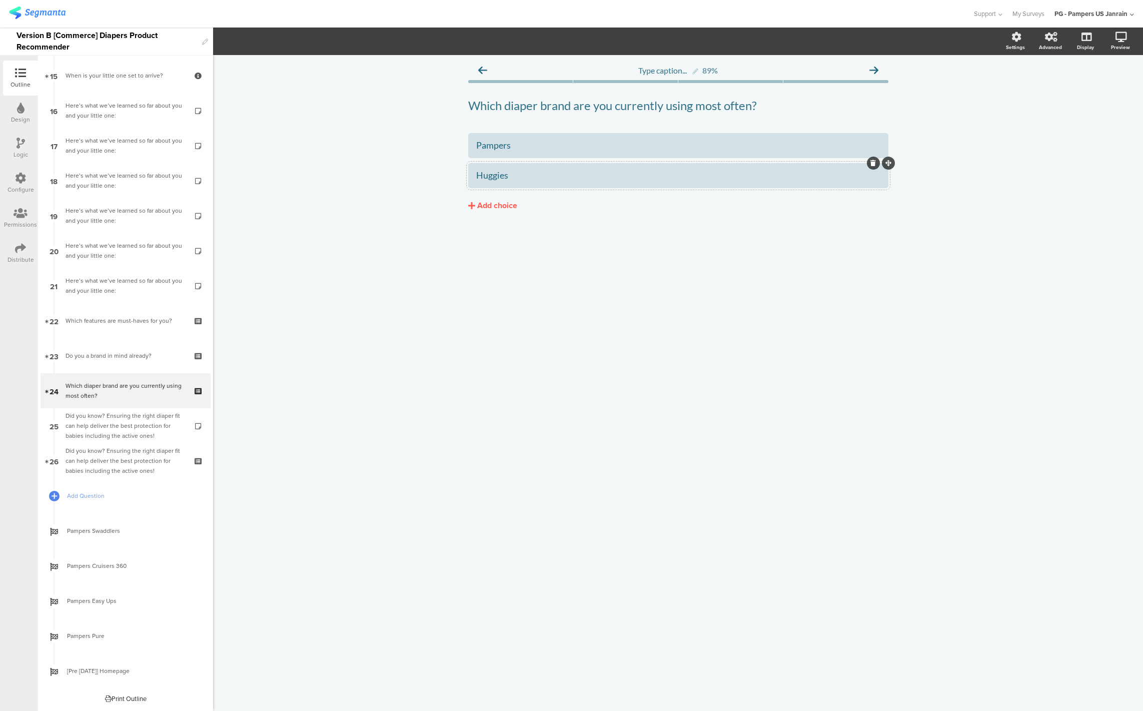
click at [488, 201] on div "Add choice" at bounding box center [497, 206] width 40 height 11
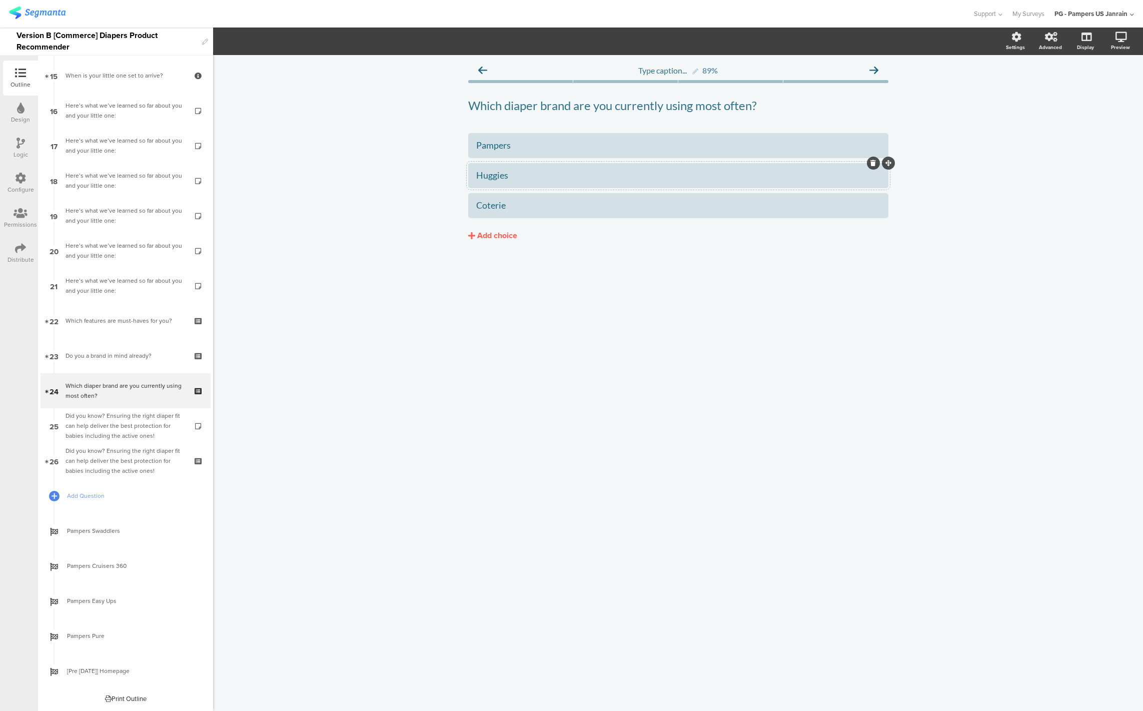
click at [510, 239] on div "Add choice" at bounding box center [497, 236] width 40 height 11
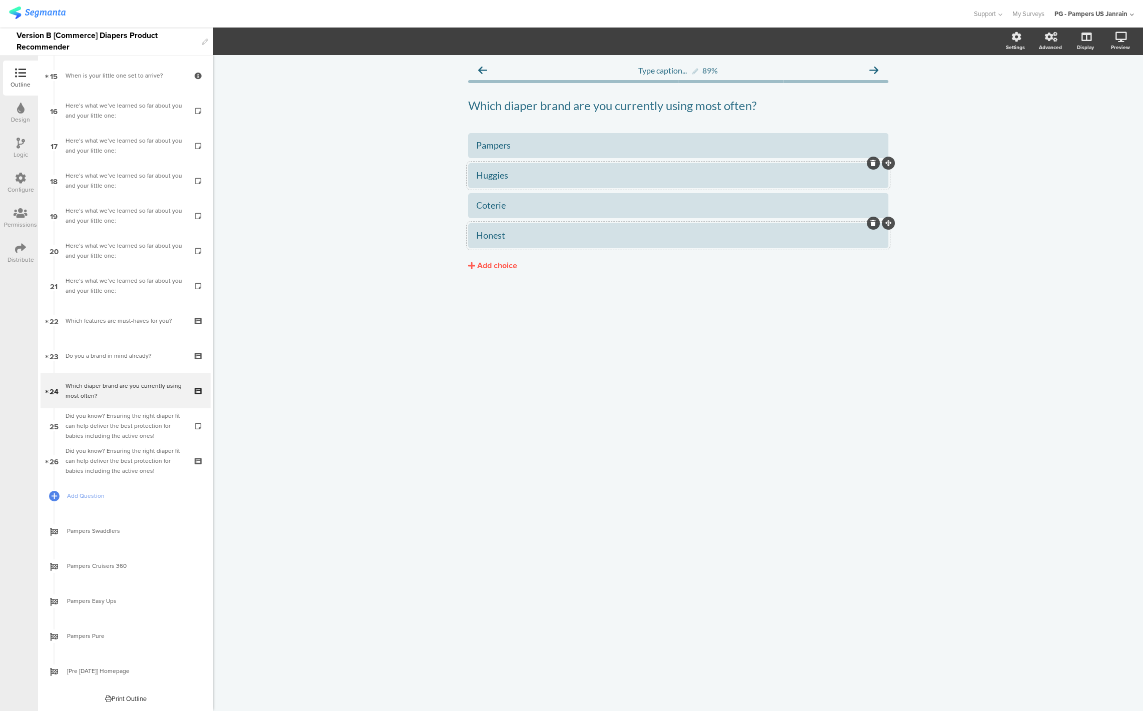
click at [476, 267] on button "Add choice" at bounding box center [678, 265] width 420 height 25
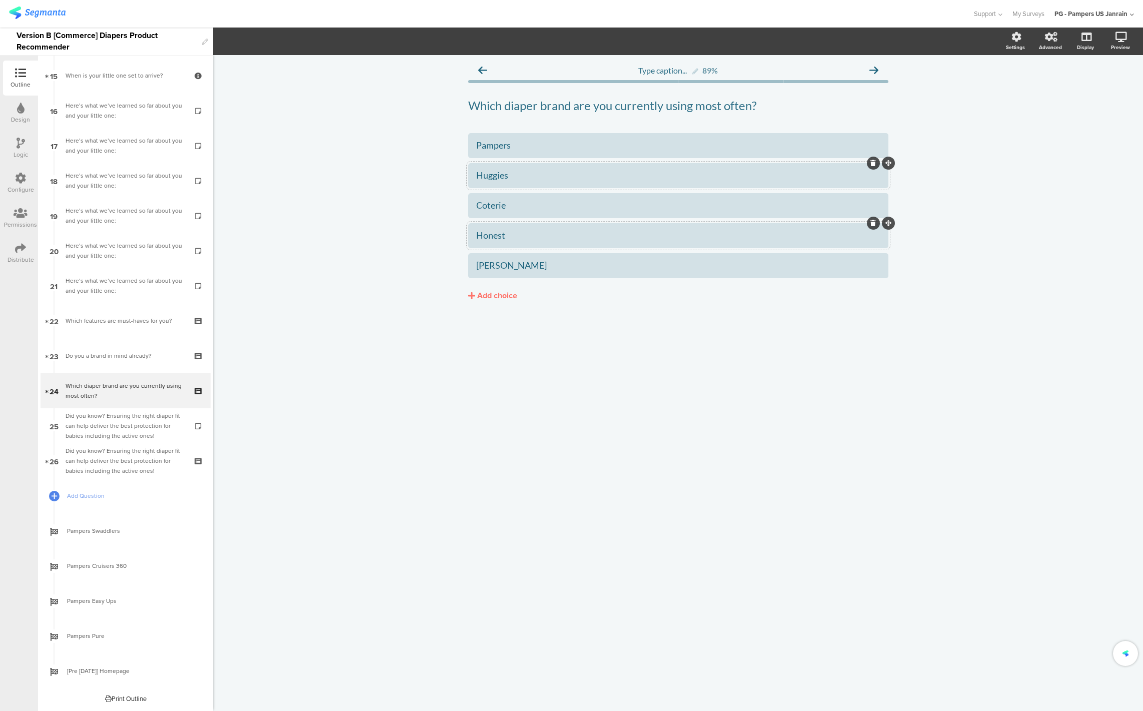
click at [441, 424] on div "Type caption... 89% Which diaper brand are you currently using most often? Whic…" at bounding box center [678, 383] width 930 height 656
click at [518, 293] on button "Add choice" at bounding box center [678, 295] width 420 height 25
click at [402, 423] on div "Type caption... 89% Which diaper brand are you currently using most often? Whic…" at bounding box center [678, 383] width 930 height 656
click at [477, 323] on div "Add choice" at bounding box center [497, 326] width 40 height 11
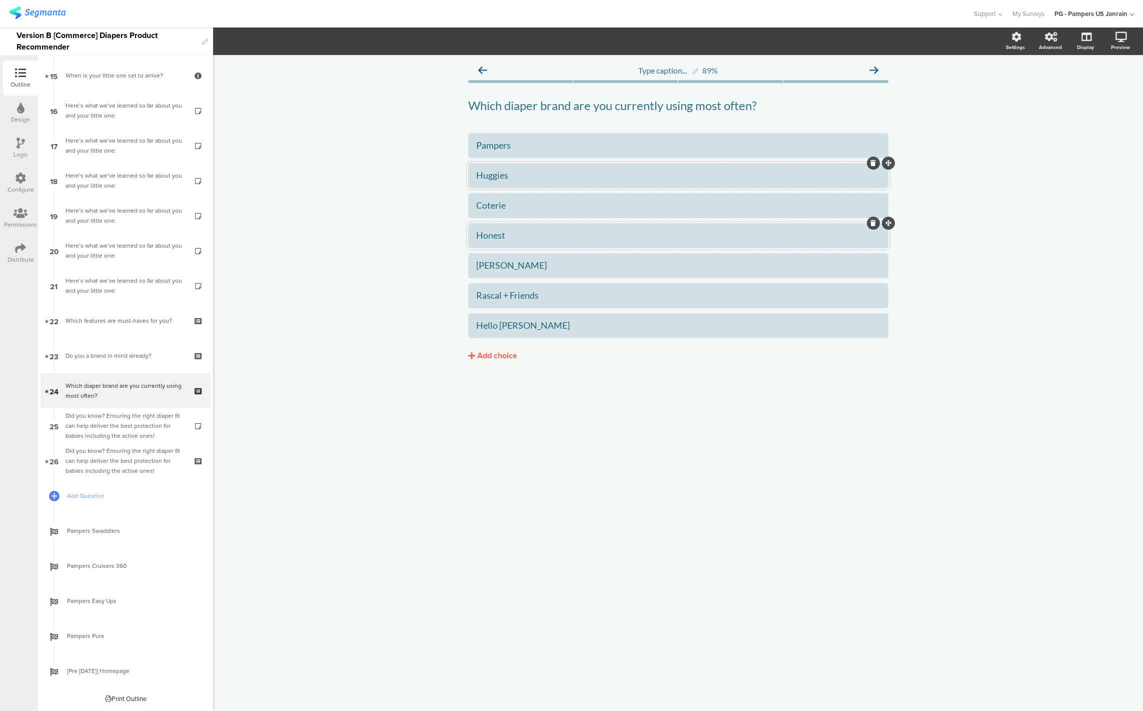
click at [488, 352] on div "Add choice" at bounding box center [497, 356] width 40 height 11
click at [381, 480] on div "Type caption... 89% Which diaper brand are you currently using most often? Whic…" at bounding box center [678, 383] width 930 height 656
click at [505, 386] on div "Add choice" at bounding box center [497, 386] width 40 height 11
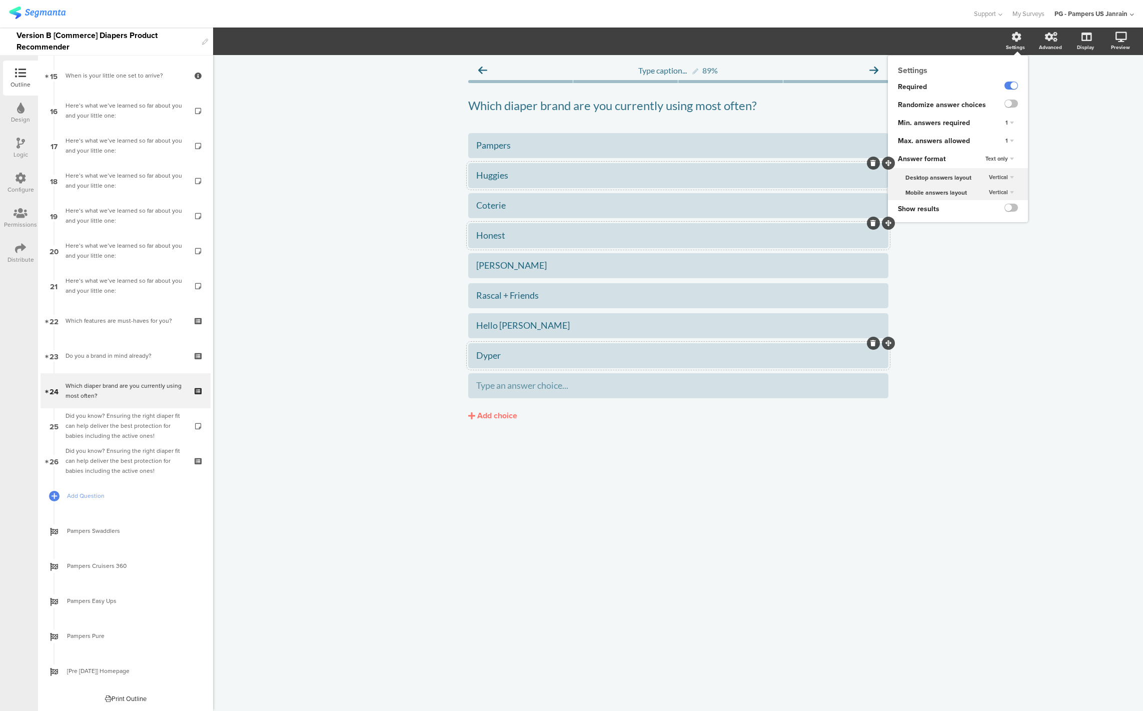
click at [1004, 157] on span "Text only" at bounding box center [997, 159] width 23 height 8
click at [1004, 157] on div "Text only" at bounding box center [1011, 159] width 14 height 7
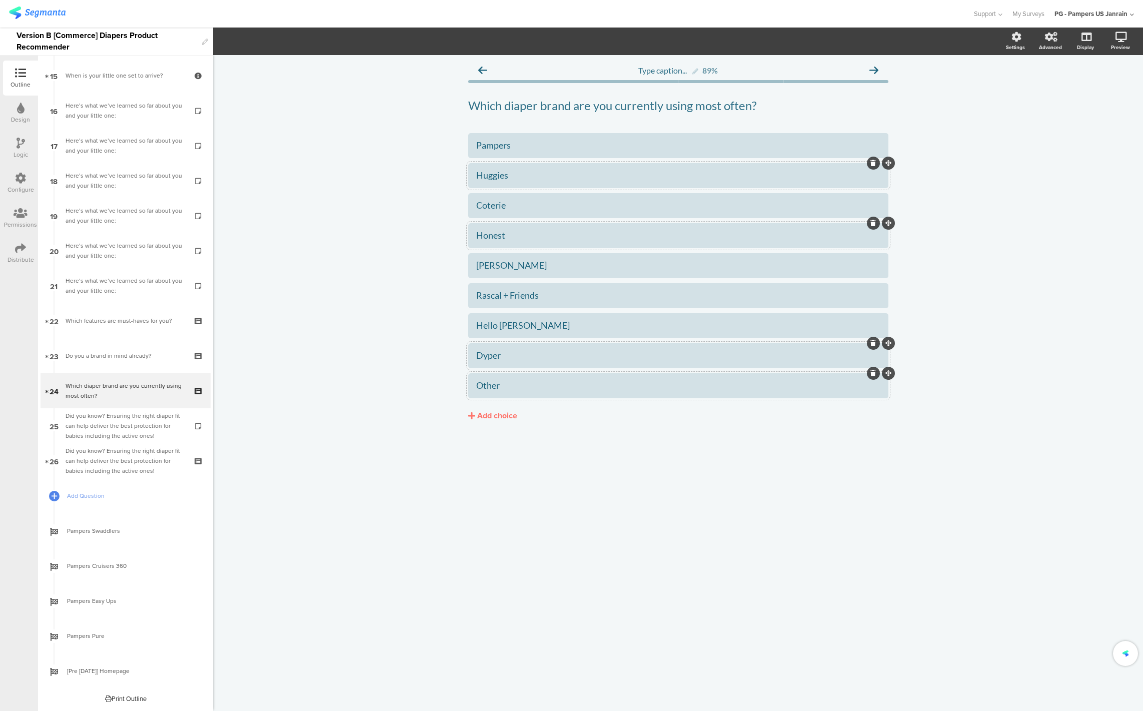
click at [523, 387] on div "Other" at bounding box center [678, 386] width 404 height 12
drag, startPoint x: 623, startPoint y: 484, endPoint x: 618, endPoint y: 475, distance: 10.3
click at [623, 484] on div "Type caption... 89% Which diaper brand are you currently using most often? Whic…" at bounding box center [678, 383] width 930 height 656
click at [522, 384] on div "Other" at bounding box center [678, 386] width 404 height 12
click at [277, 44] on span "Choice options" at bounding box center [269, 42] width 54 height 12
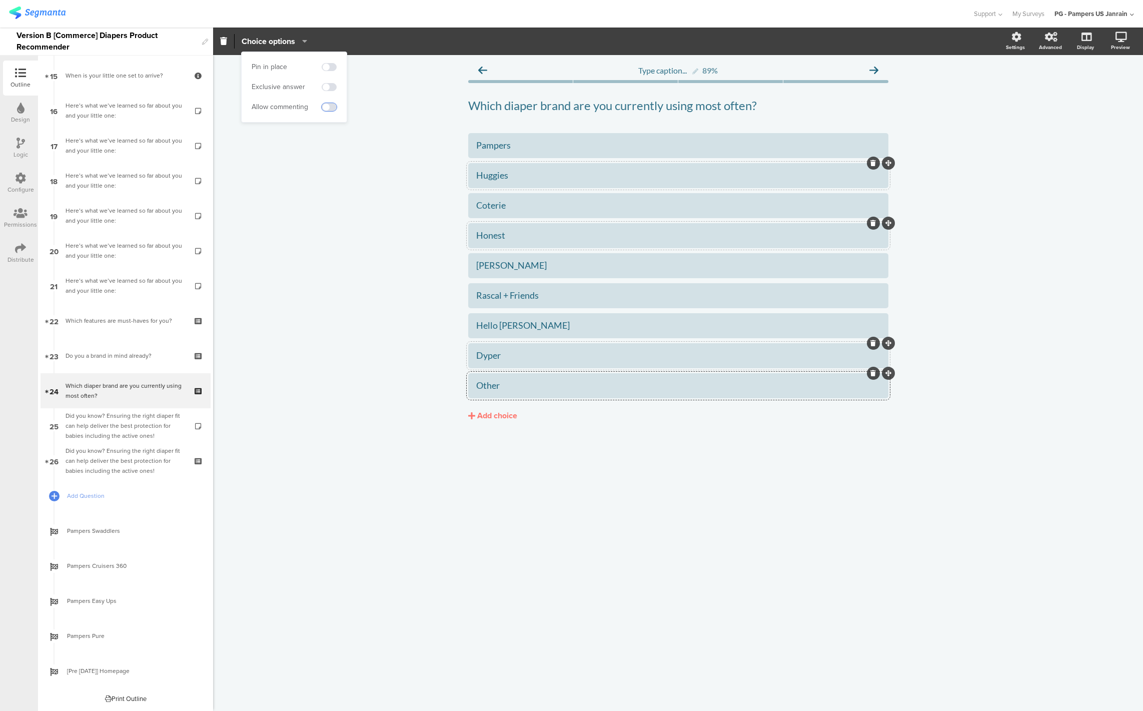
click at [331, 107] on span at bounding box center [329, 107] width 15 height 8
click at [332, 213] on div "Type caption... 89% Which diaper brand are you currently using most often? Whic…" at bounding box center [678, 383] width 930 height 656
click at [823, 490] on div "Type caption... 89% Which diaper brand are you currently using most often? Whic…" at bounding box center [678, 383] width 930 height 656
click at [999, 466] on div "Type caption... 89% Which diaper brand are you currently using most often? Whic…" at bounding box center [678, 383] width 930 height 656
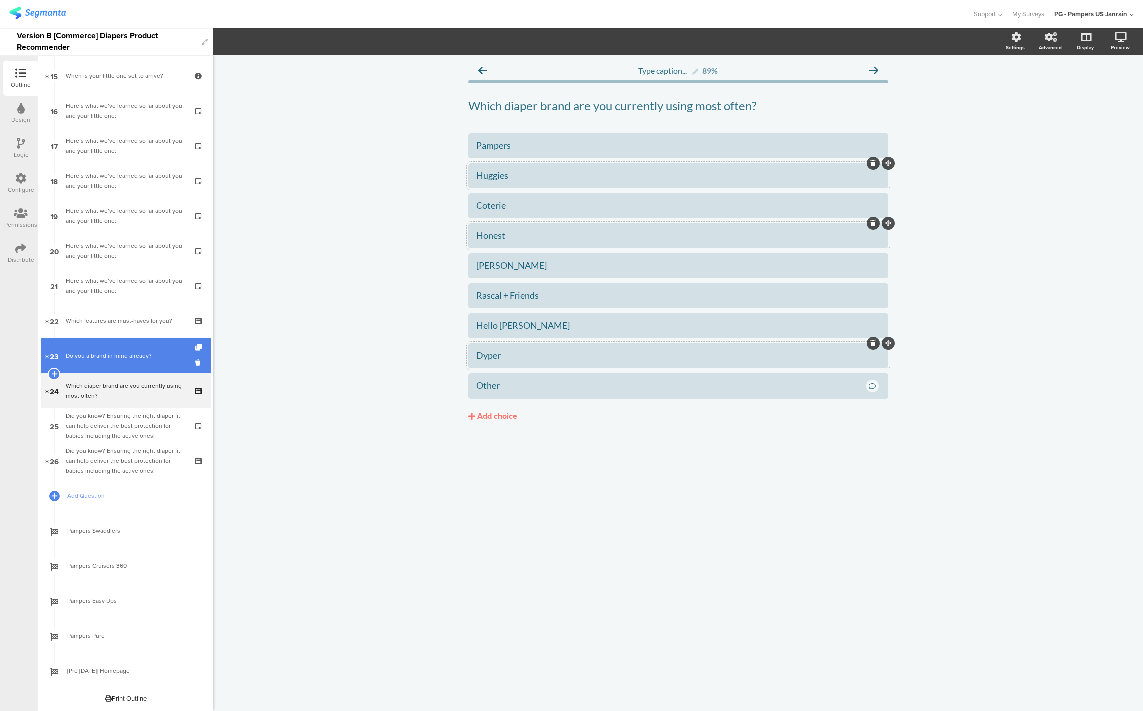
click at [82, 364] on link "23 Do you a brand in mind already?" at bounding box center [126, 355] width 170 height 35
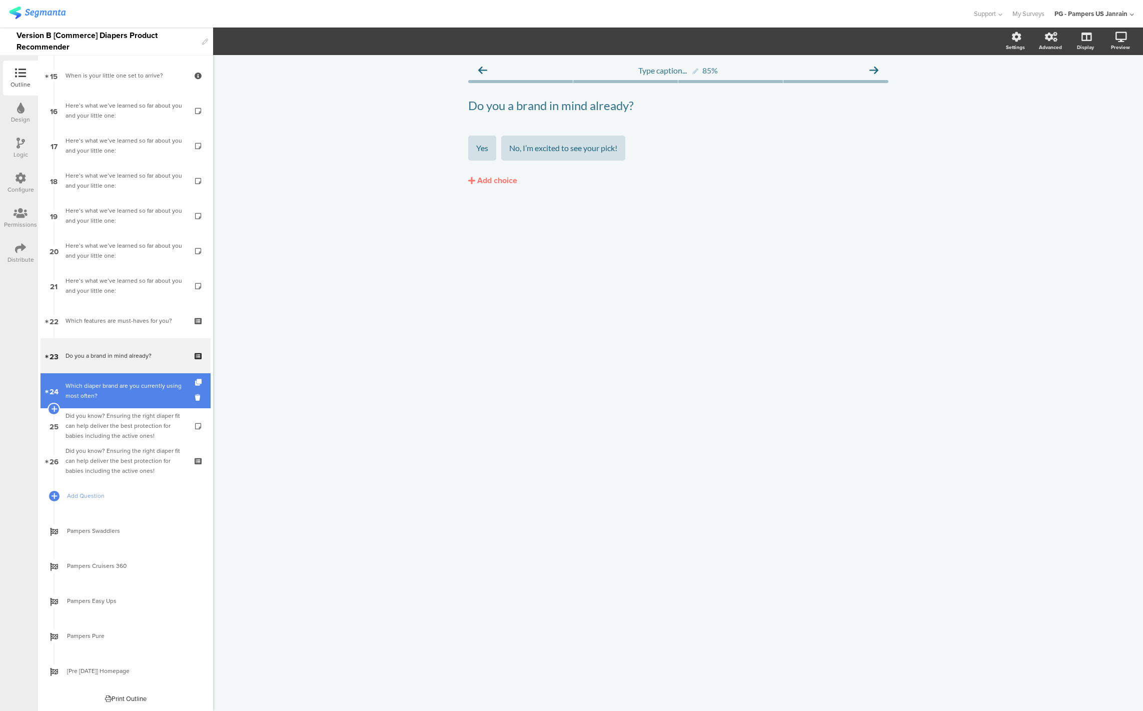
click at [82, 383] on div "Which diaper brand are you currently using most often?" at bounding box center [126, 391] width 120 height 20
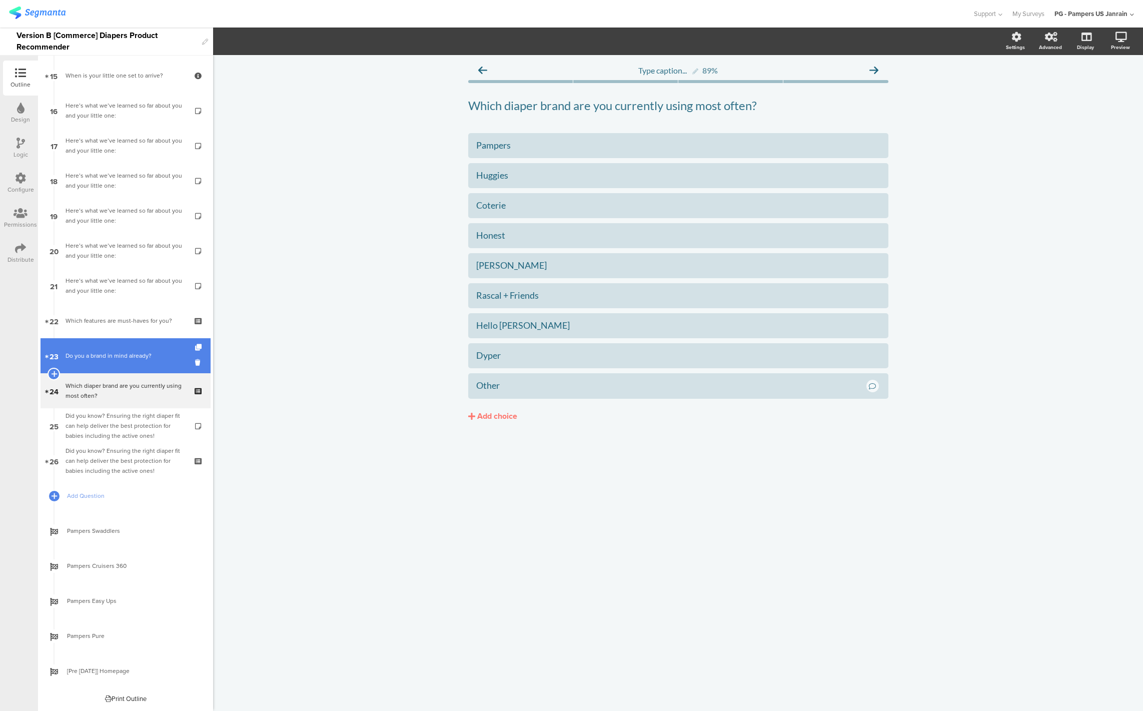
click at [92, 346] on link "23 Do you a brand in mind already?" at bounding box center [126, 355] width 170 height 35
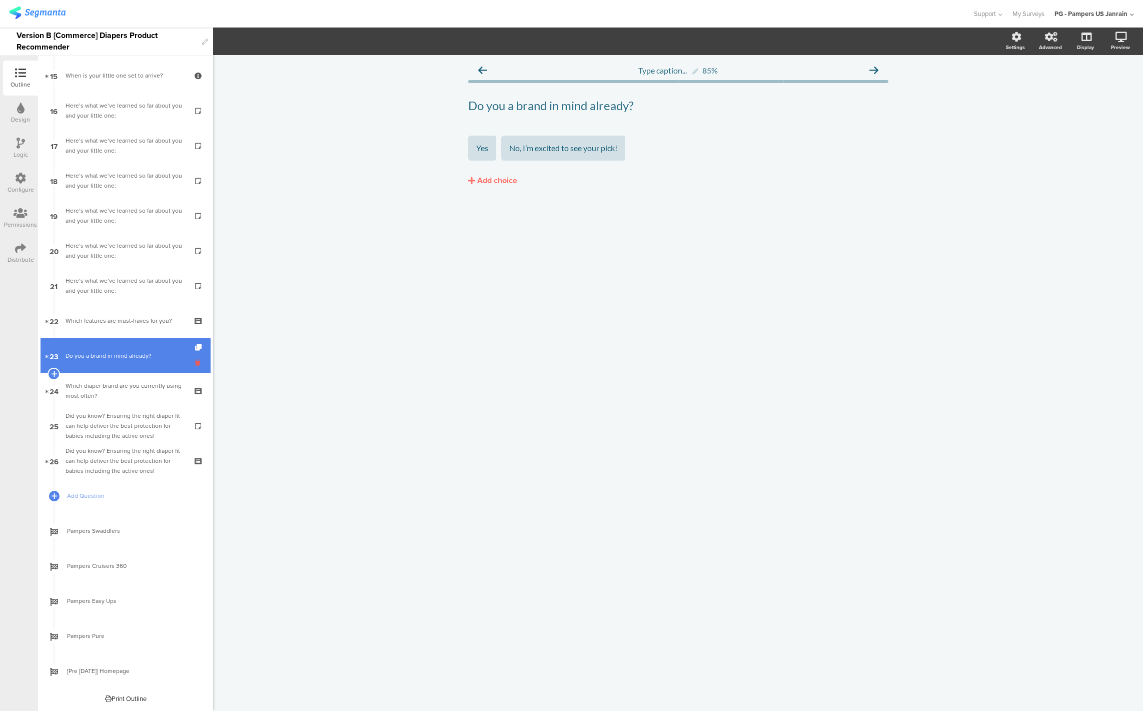
click at [195, 364] on icon at bounding box center [199, 363] width 9 height 10
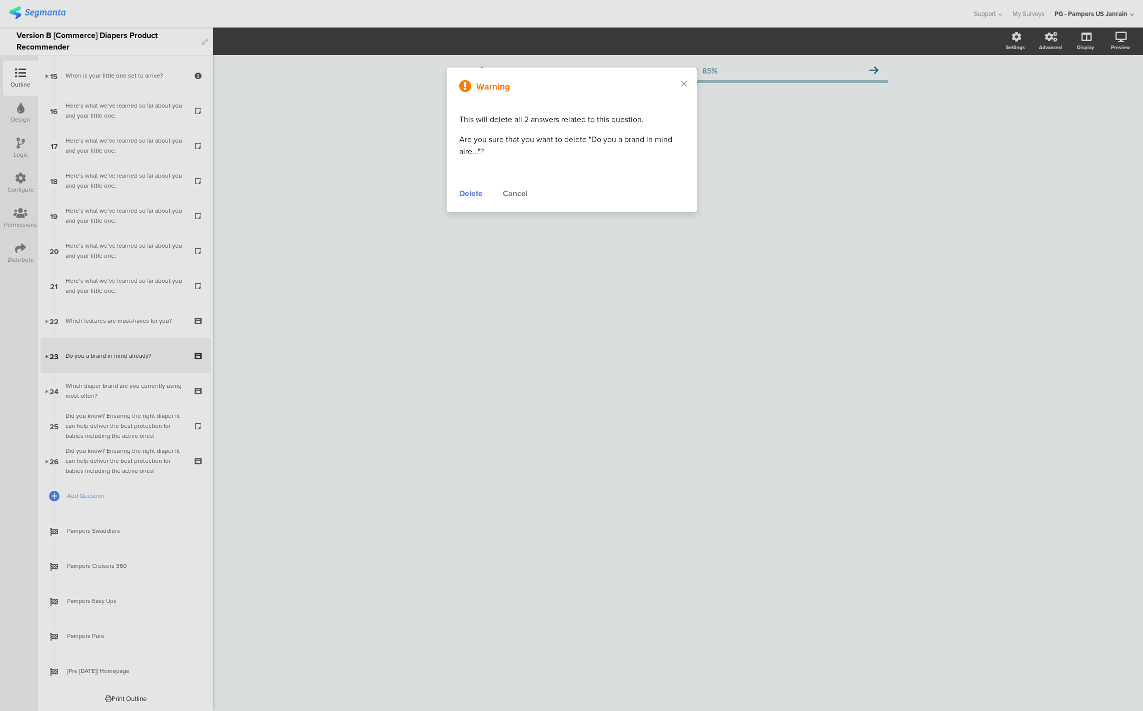
click at [471, 195] on div "Delete" at bounding box center [471, 194] width 24 height 12
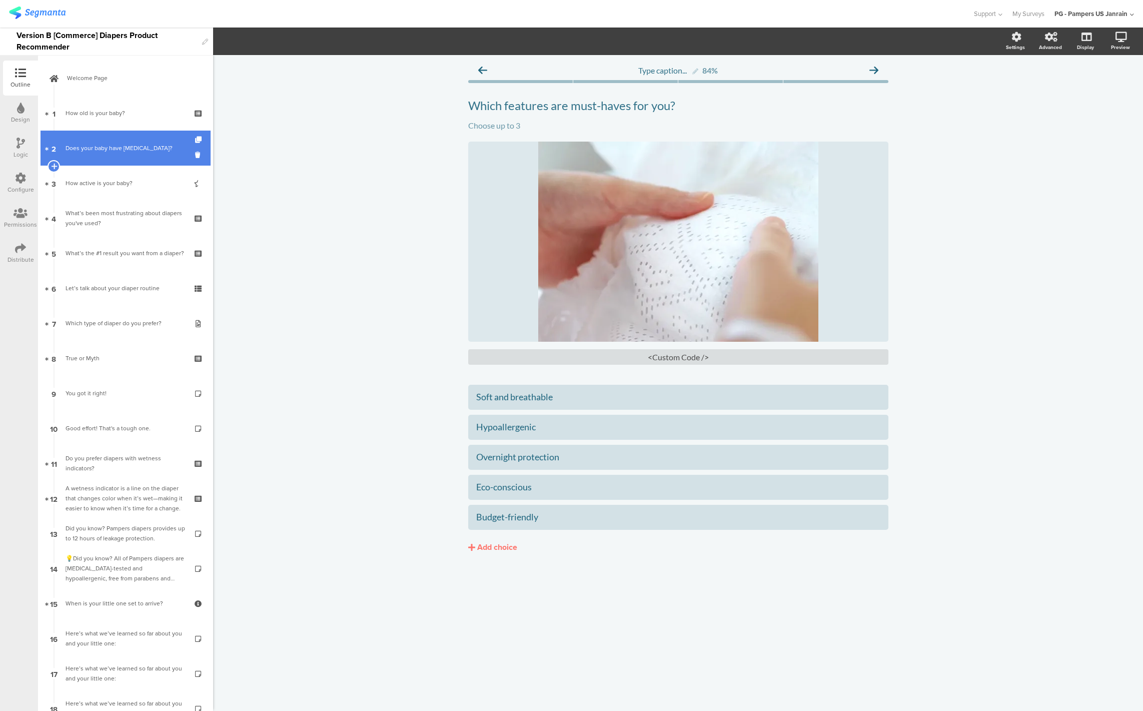
click at [122, 163] on link "2 Does your baby have sensitive skin?" at bounding box center [126, 148] width 170 height 35
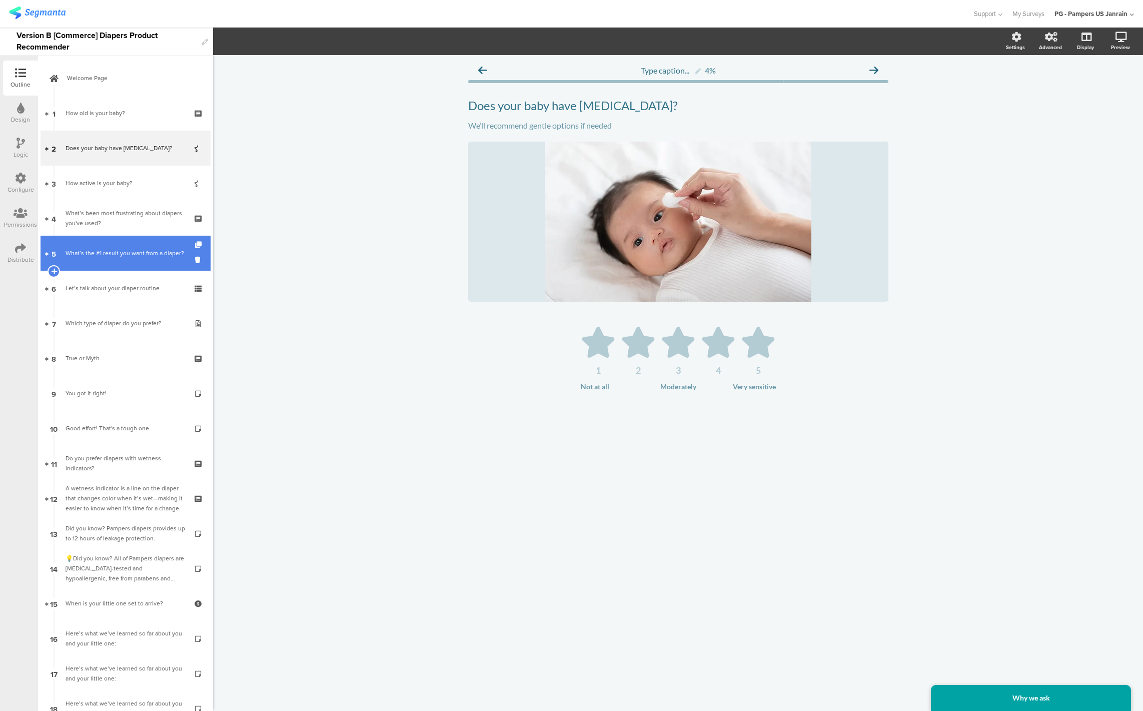
click at [94, 249] on div "What’s the #1 result you want from a diaper?" at bounding box center [126, 253] width 120 height 10
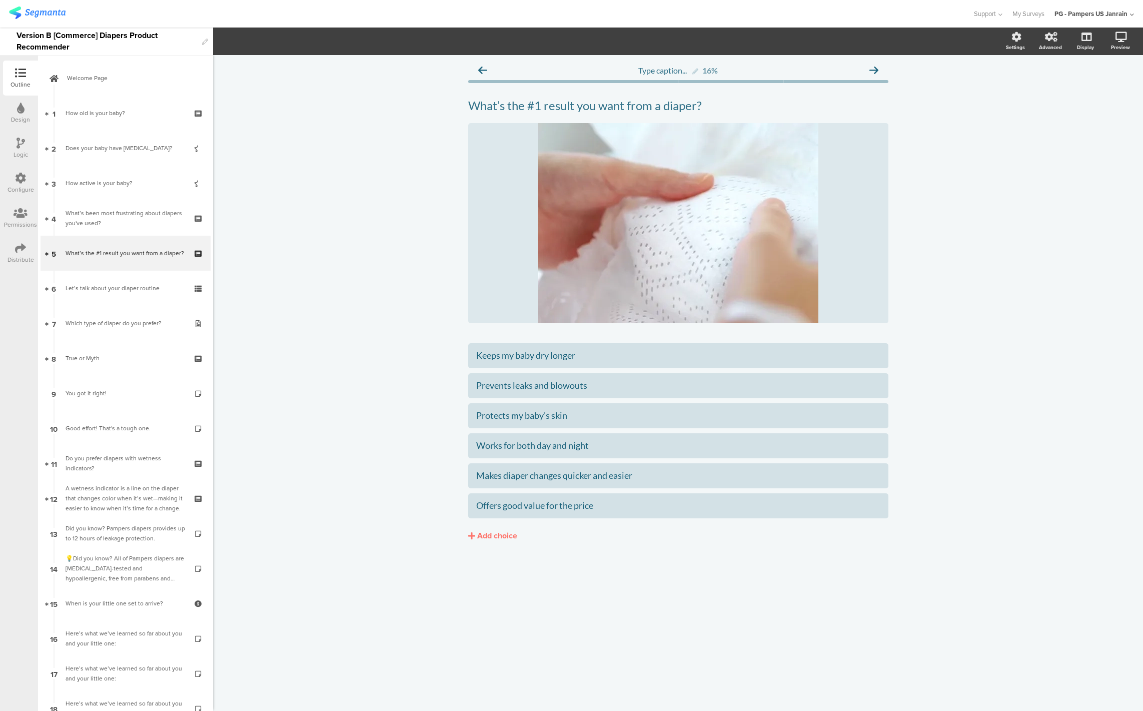
drag, startPoint x: 83, startPoint y: 292, endPoint x: 4, endPoint y: 344, distance: 94.9
click at [83, 292] on div "Let’s talk about your diaper routine" at bounding box center [126, 288] width 120 height 10
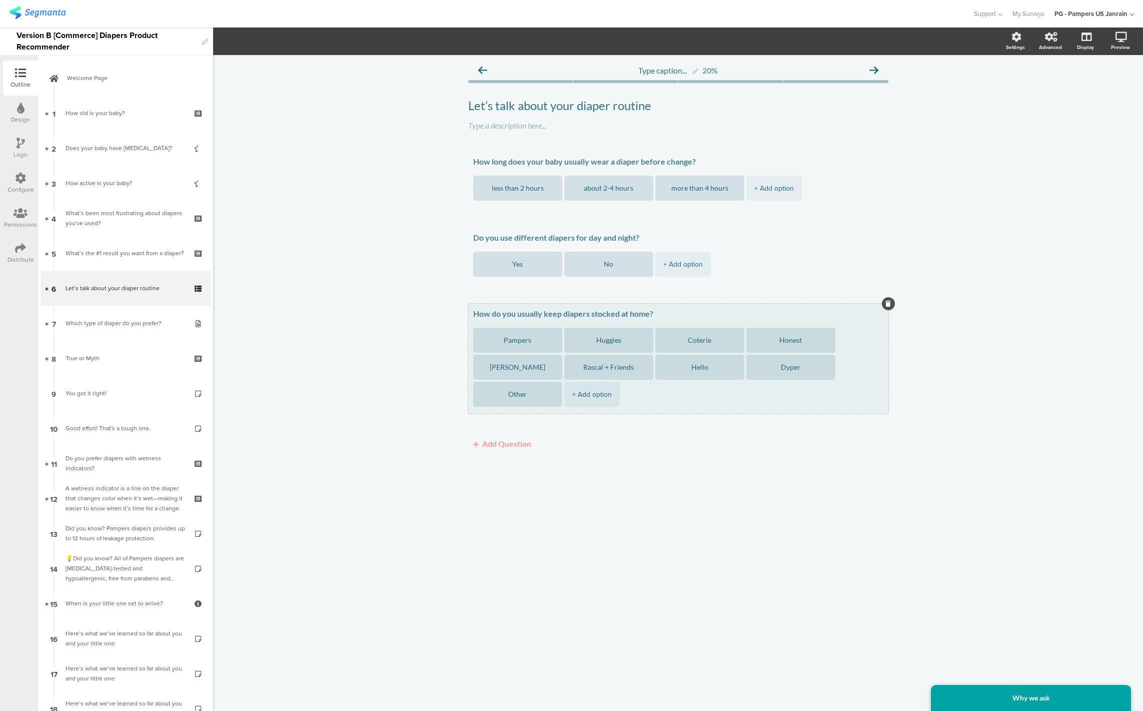
click at [509, 318] on textarea "How do you usually keep diapers stocked at home?" at bounding box center [678, 314] width 410 height 10
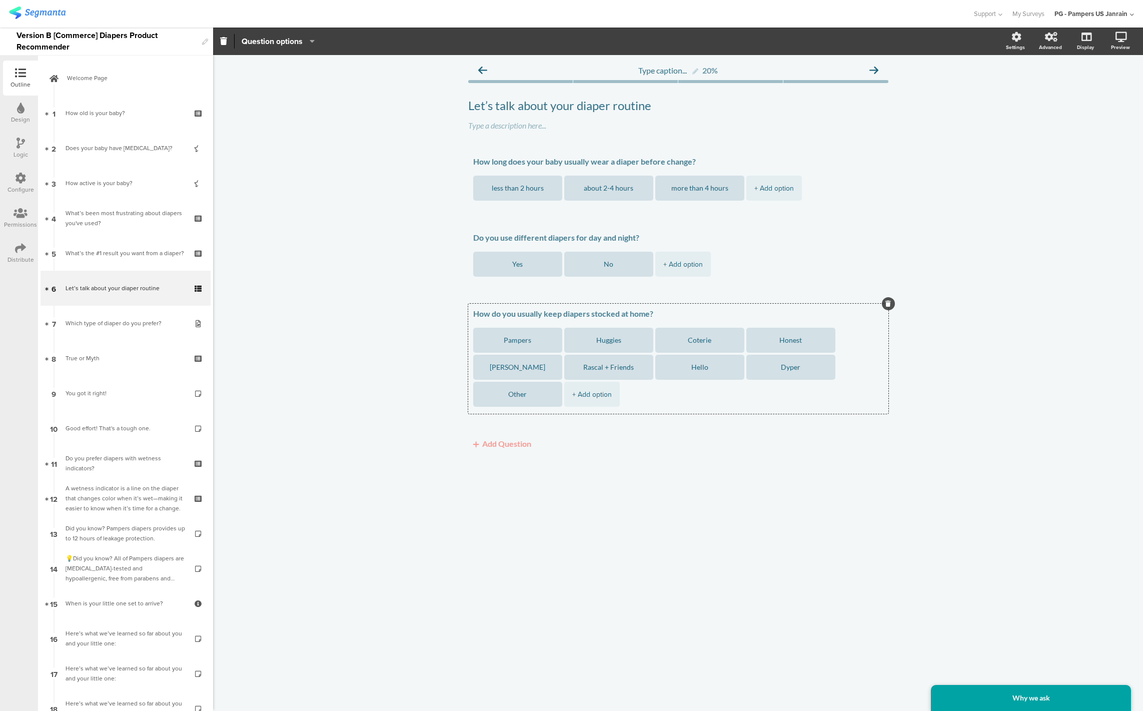
click at [399, 380] on div "Type caption... 20% Let’s talk about your diaper routine Let’s talk about your …" at bounding box center [678, 383] width 930 height 656
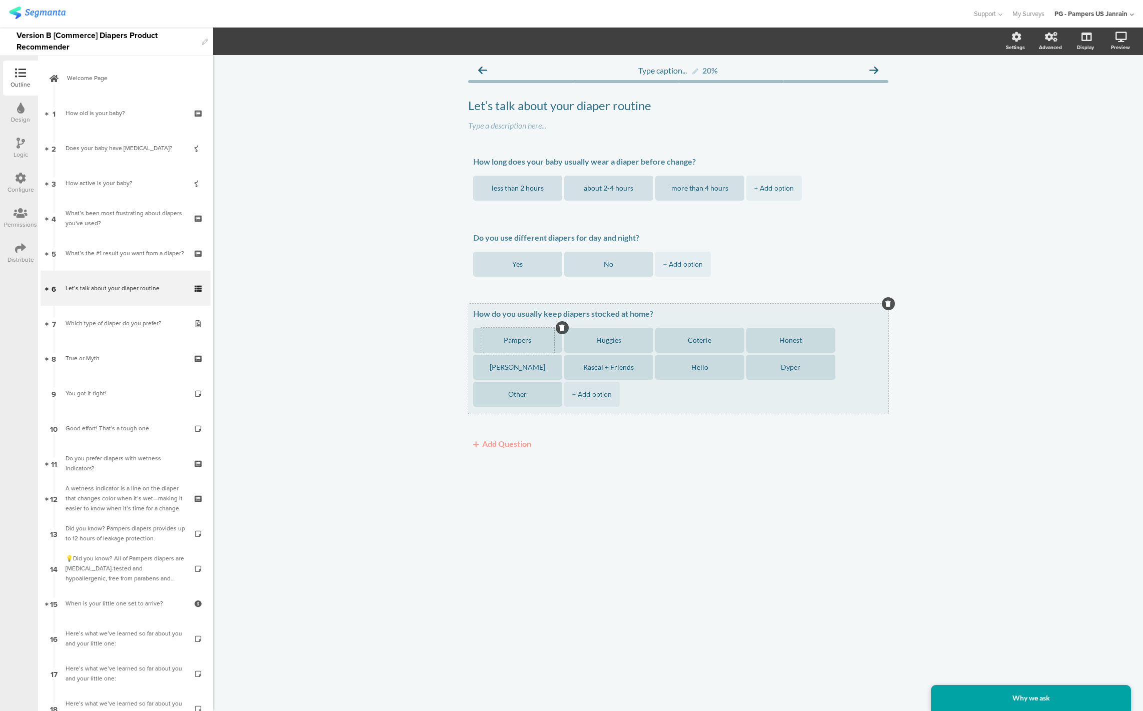
click at [503, 330] on div "Pampers" at bounding box center [517, 340] width 73 height 25
click at [495, 332] on div "Pampers" at bounding box center [517, 340] width 73 height 25
click at [516, 346] on div "Pampers" at bounding box center [517, 340] width 73 height 25
click at [515, 340] on textarea "Pampers" at bounding box center [517, 341] width 73 height 8
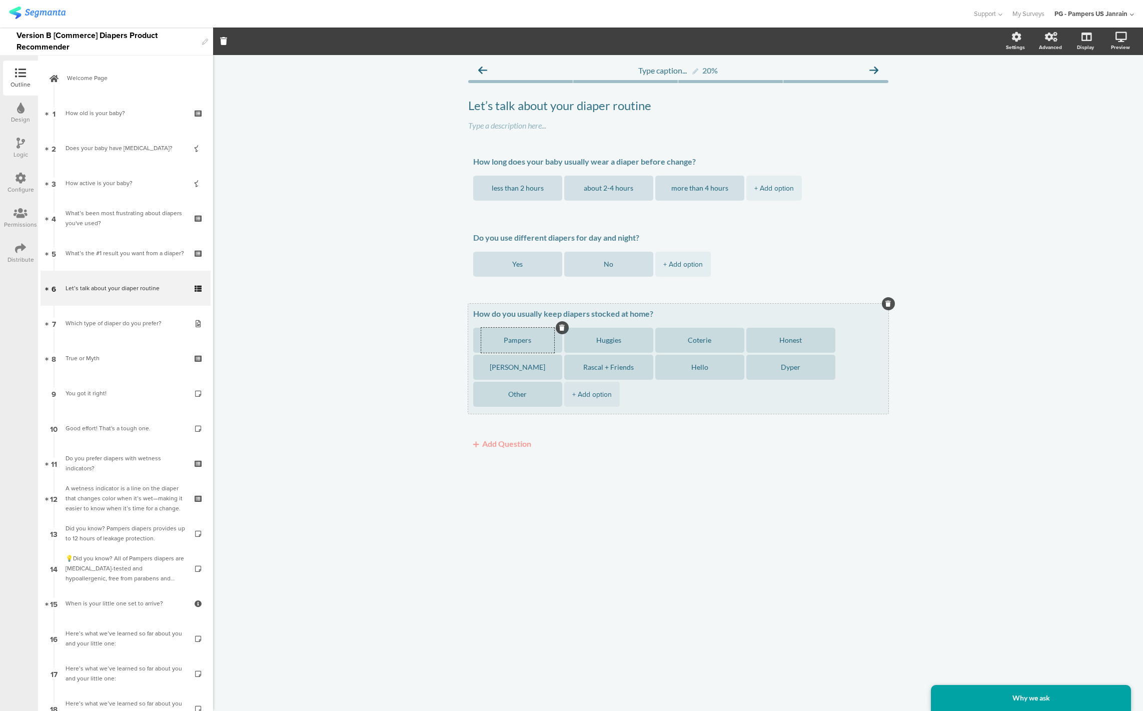
click at [515, 340] on textarea "Pampers" at bounding box center [517, 341] width 73 height 8
paste textarea "Buy them as needed"
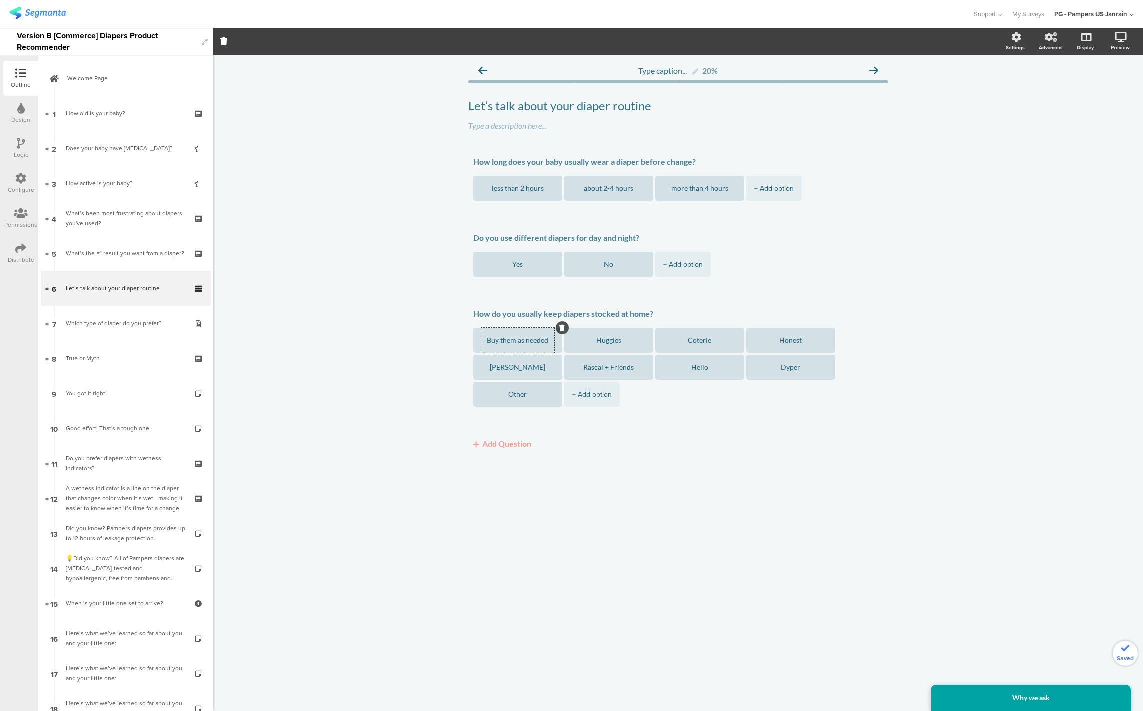
type textarea "Buy them as needed"
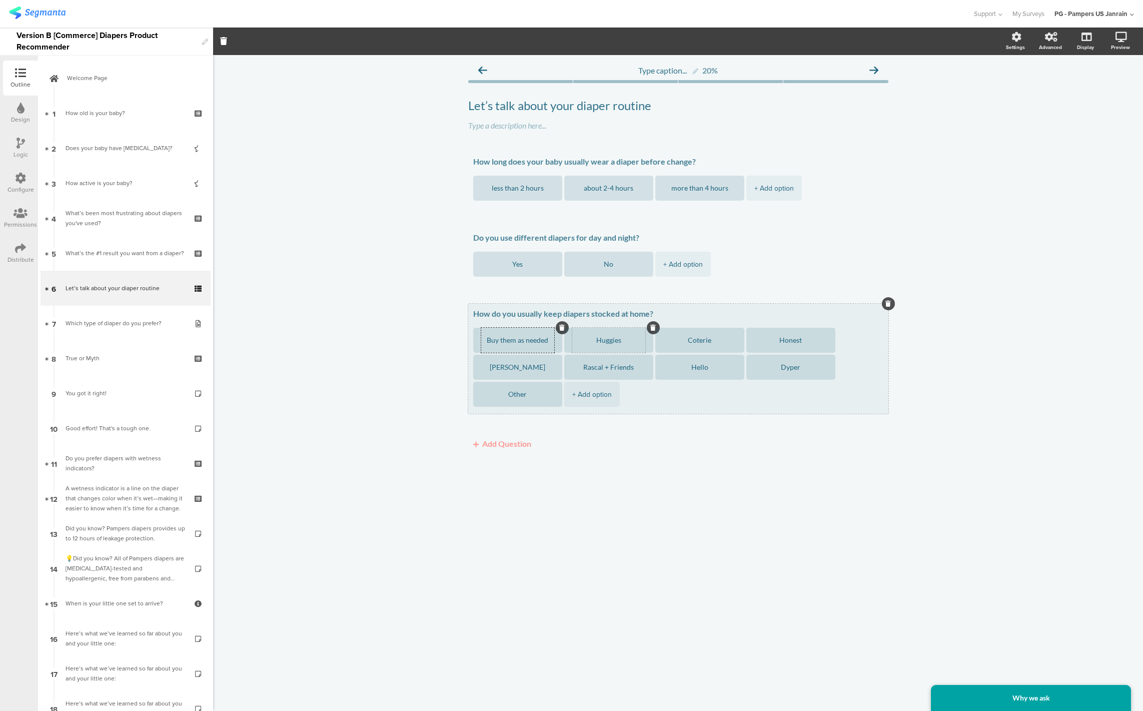
click at [614, 339] on textarea "Huggies" at bounding box center [608, 341] width 73 height 8
paste textarea "Stock up once in a while"
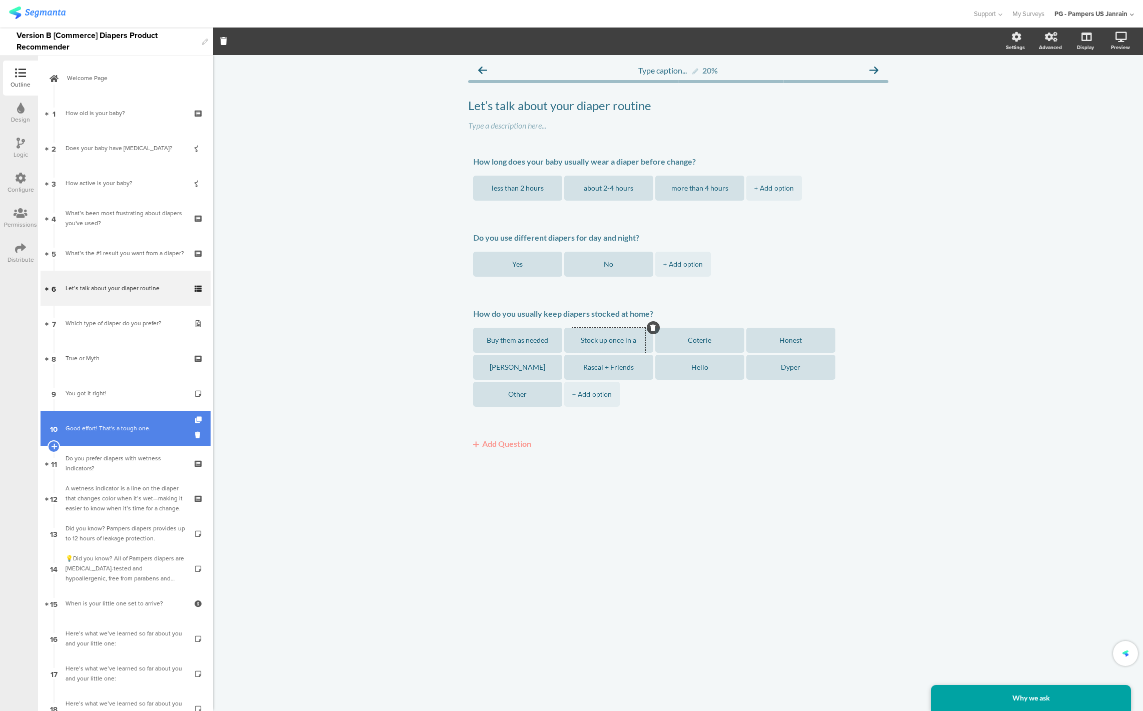
type textarea "Stock up once in a while"
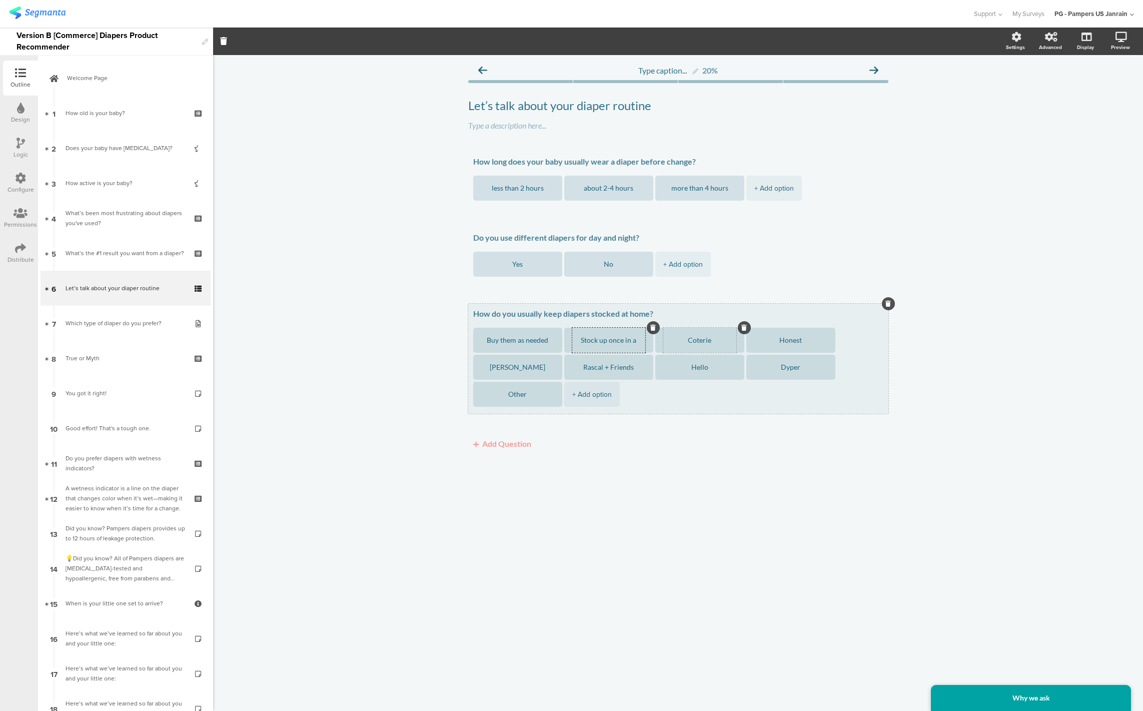
click at [699, 339] on textarea "Coterie" at bounding box center [699, 341] width 73 height 8
paste textarea "Subscribe / auto-ship"
type textarea "Subscribe / auto-ship"
click at [788, 339] on textarea "Honest" at bounding box center [790, 341] width 73 height 8
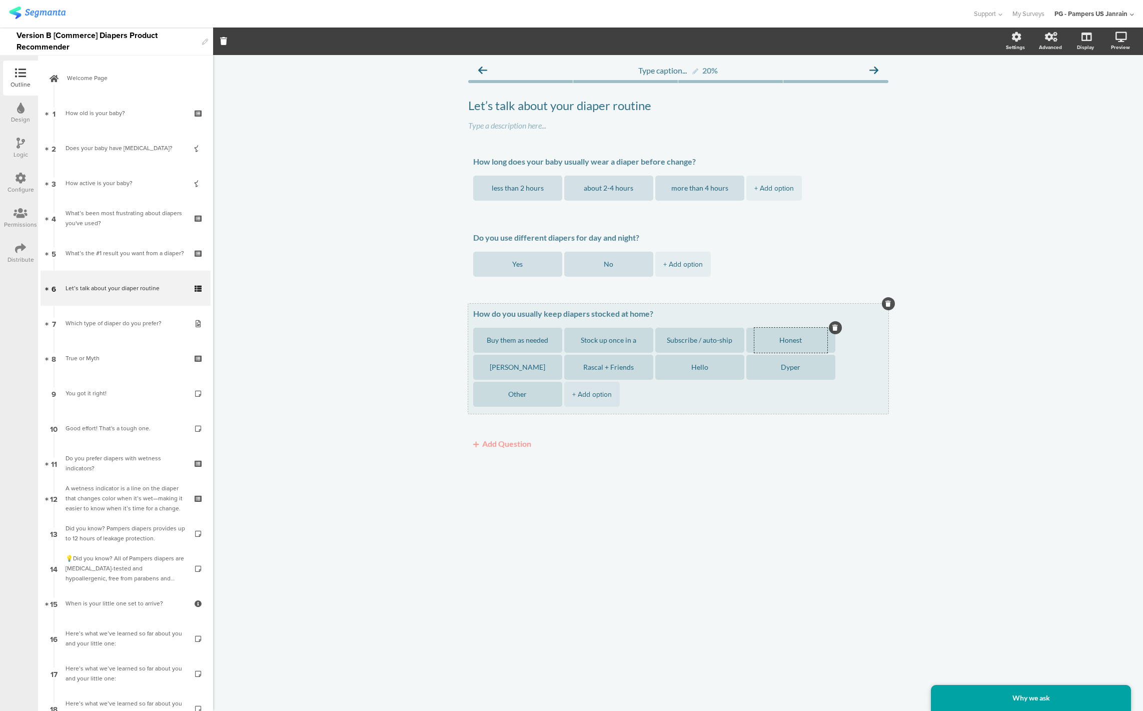
click at [788, 339] on textarea "Honest" at bounding box center [790, 341] width 73 height 8
click at [751, 352] on div at bounding box center [744, 354] width 13 height 13
click at [747, 355] on icon at bounding box center [744, 355] width 6 height 6
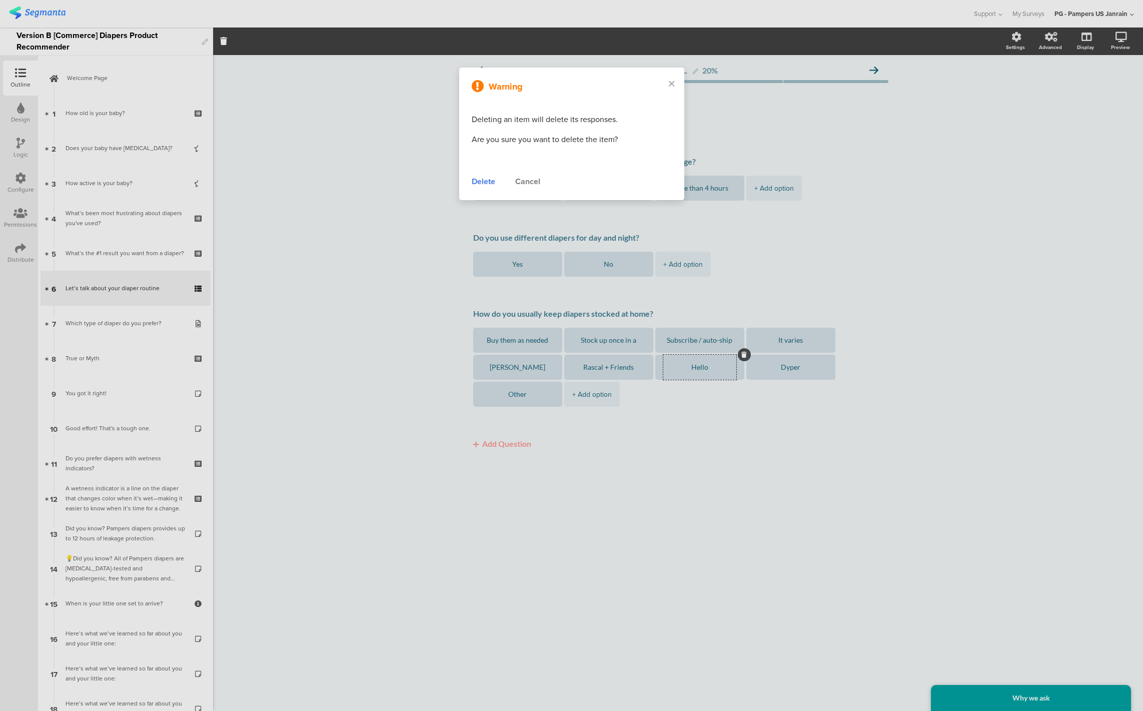
type textarea "It varies"
click at [489, 182] on div "Delete" at bounding box center [484, 182] width 24 height 12
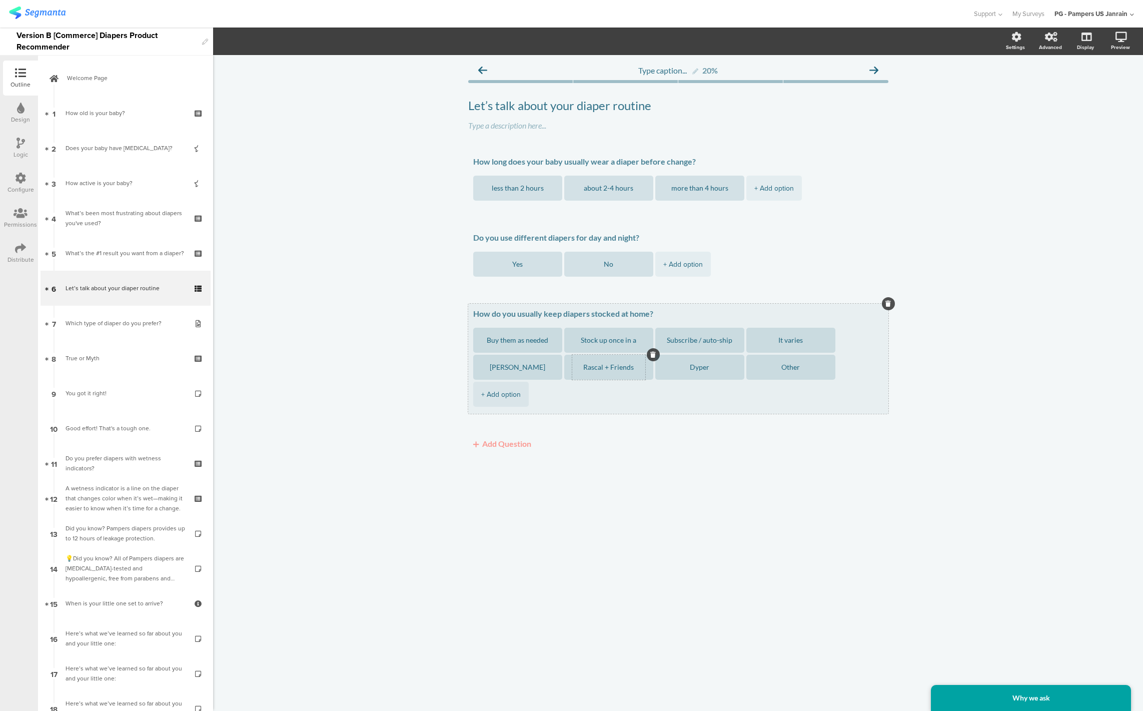
click at [653, 355] on div at bounding box center [653, 354] width 13 height 13
click at [655, 354] on icon at bounding box center [653, 355] width 6 height 6
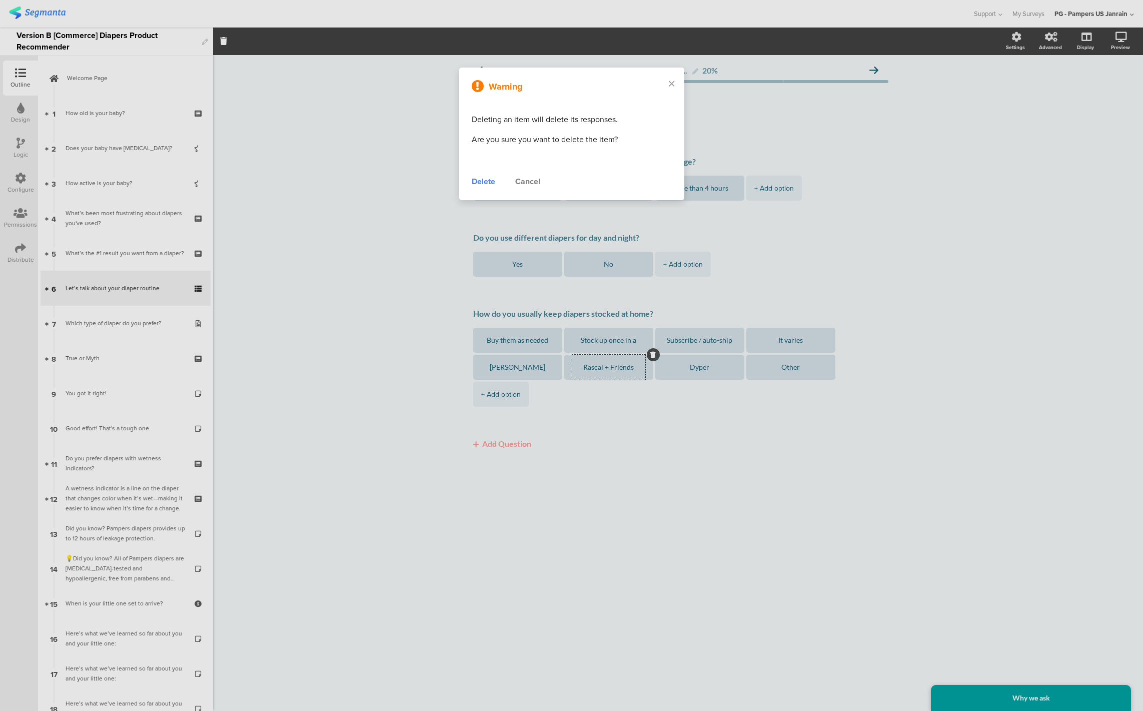
click at [486, 182] on div "Delete" at bounding box center [484, 182] width 24 height 12
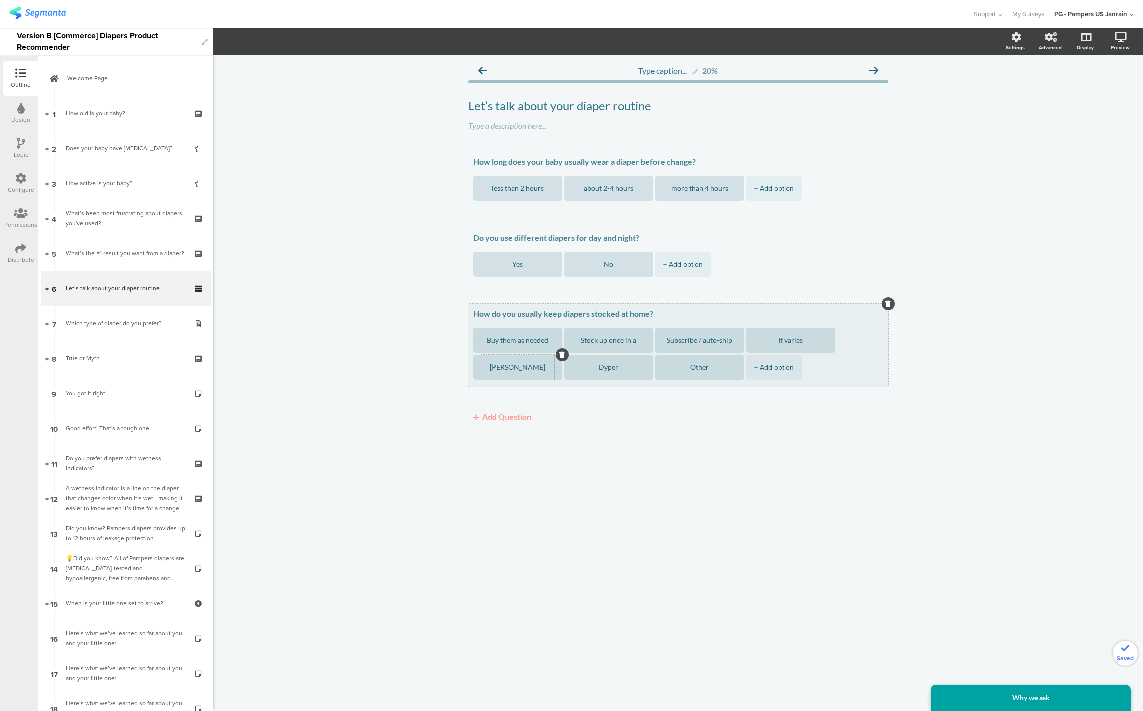
click at [563, 357] on icon at bounding box center [562, 355] width 6 height 6
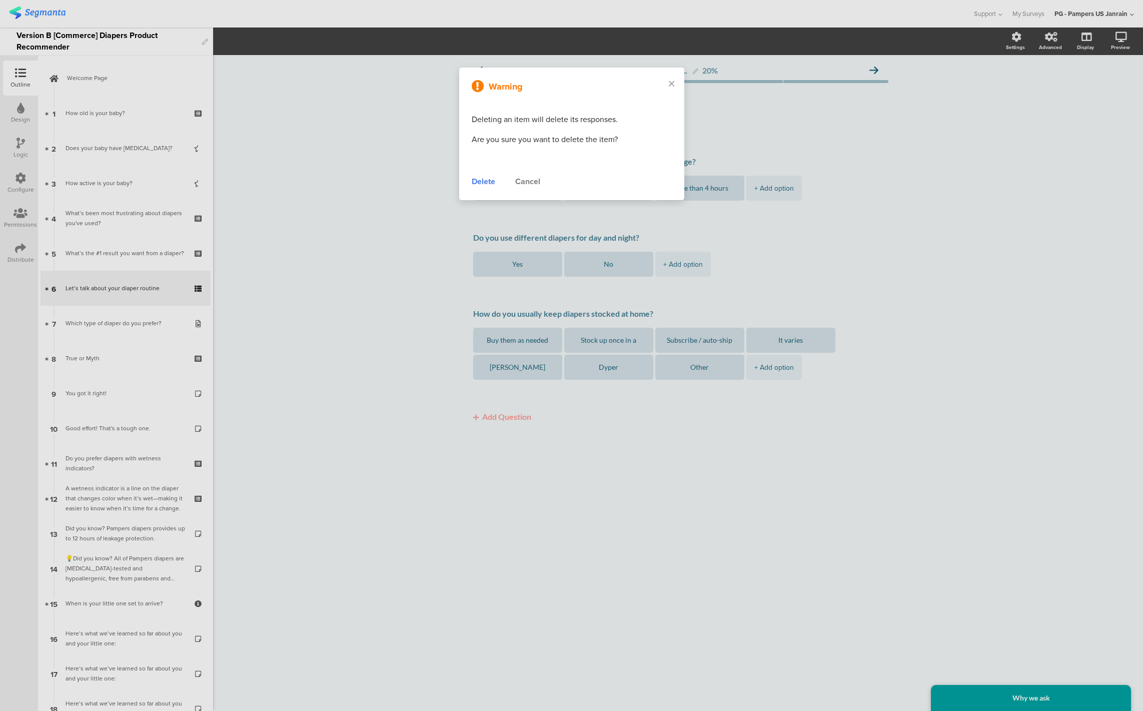
click at [482, 182] on div "Delete" at bounding box center [484, 182] width 24 height 12
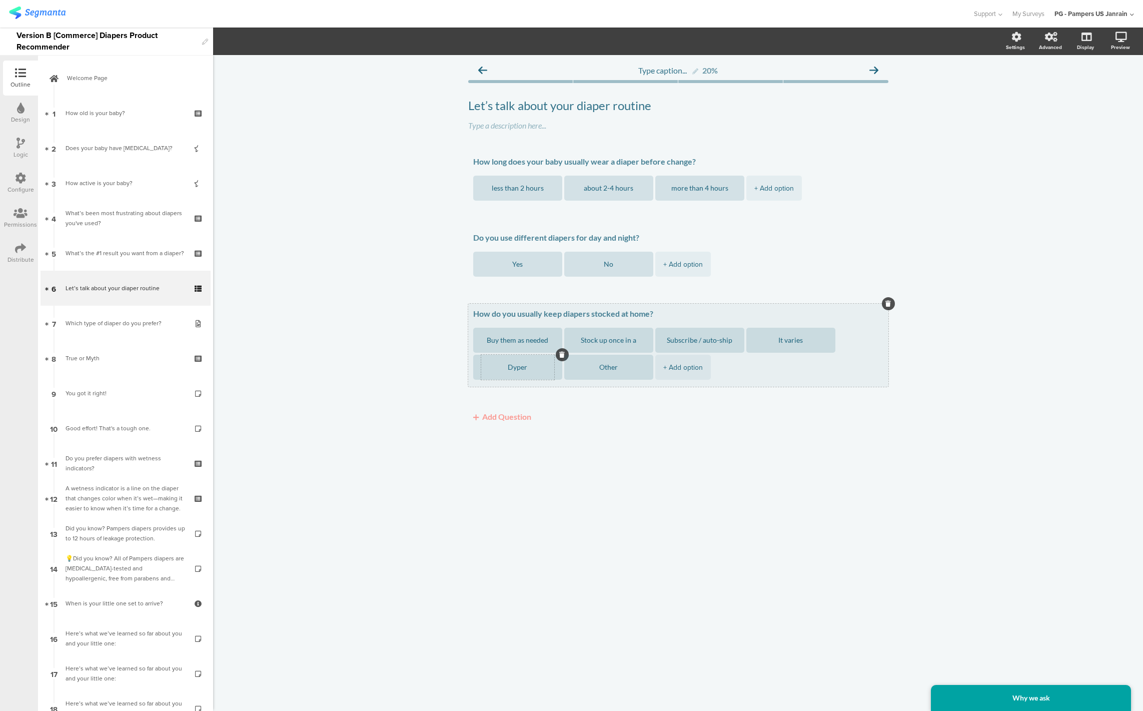
click at [560, 356] on div at bounding box center [562, 354] width 13 height 13
click at [562, 353] on icon at bounding box center [562, 355] width 6 height 6
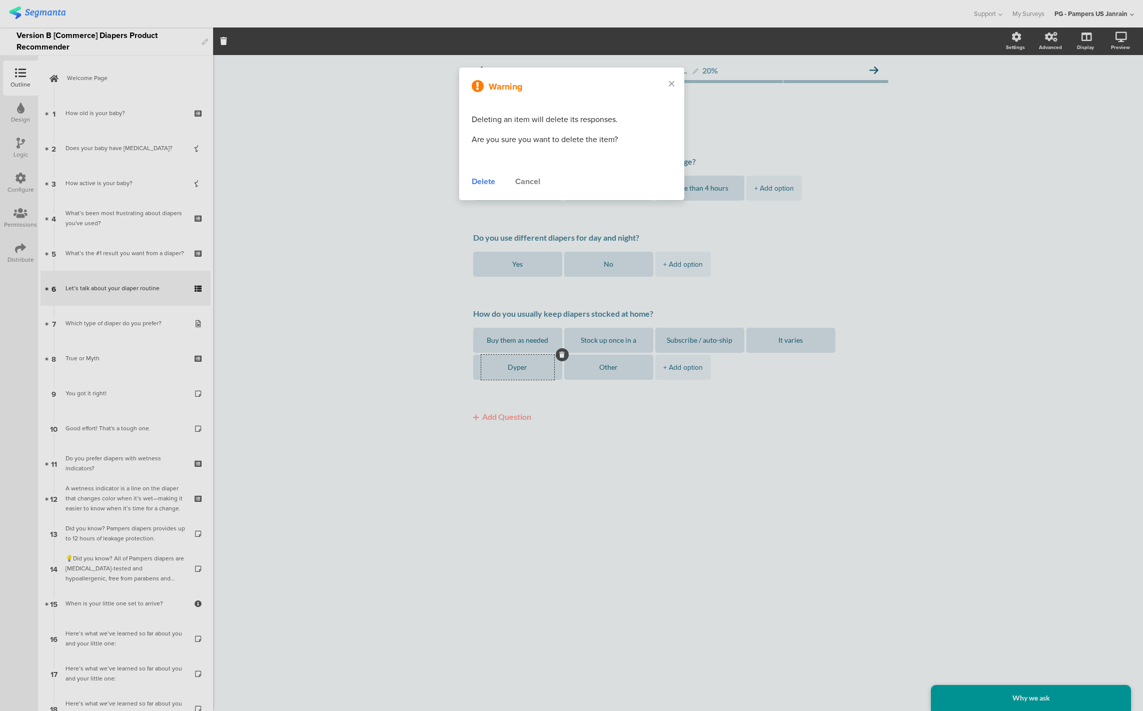
click at [479, 182] on div "Delete" at bounding box center [484, 182] width 24 height 12
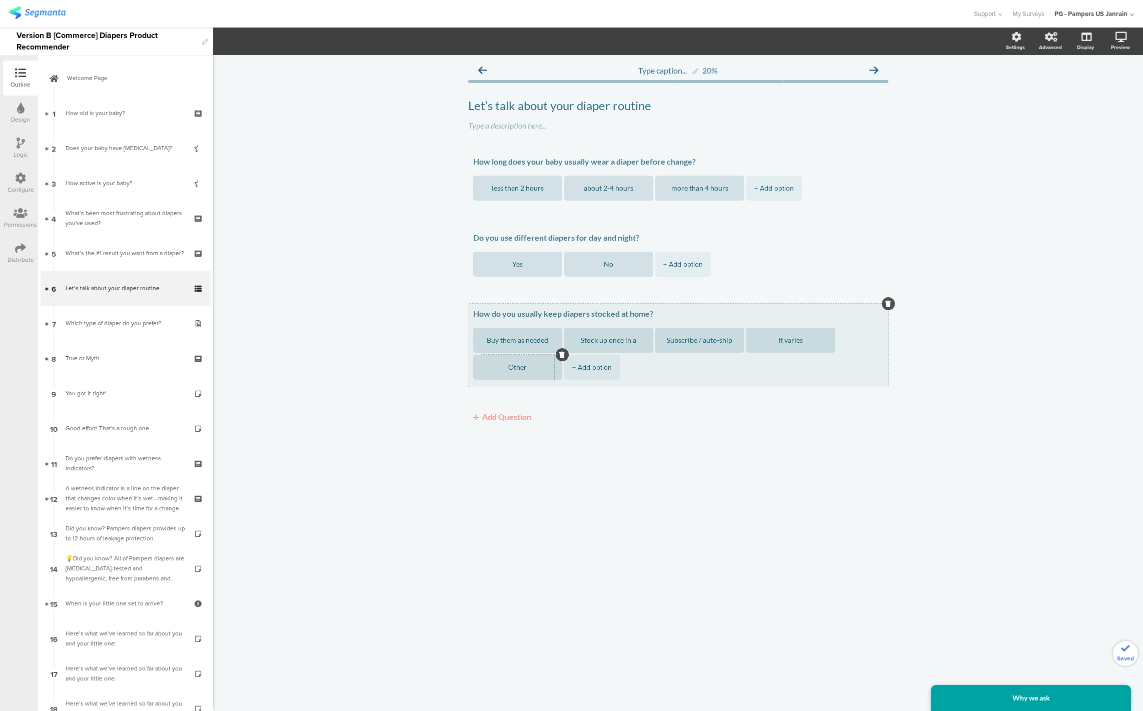
click at [561, 355] on icon at bounding box center [562, 355] width 6 height 6
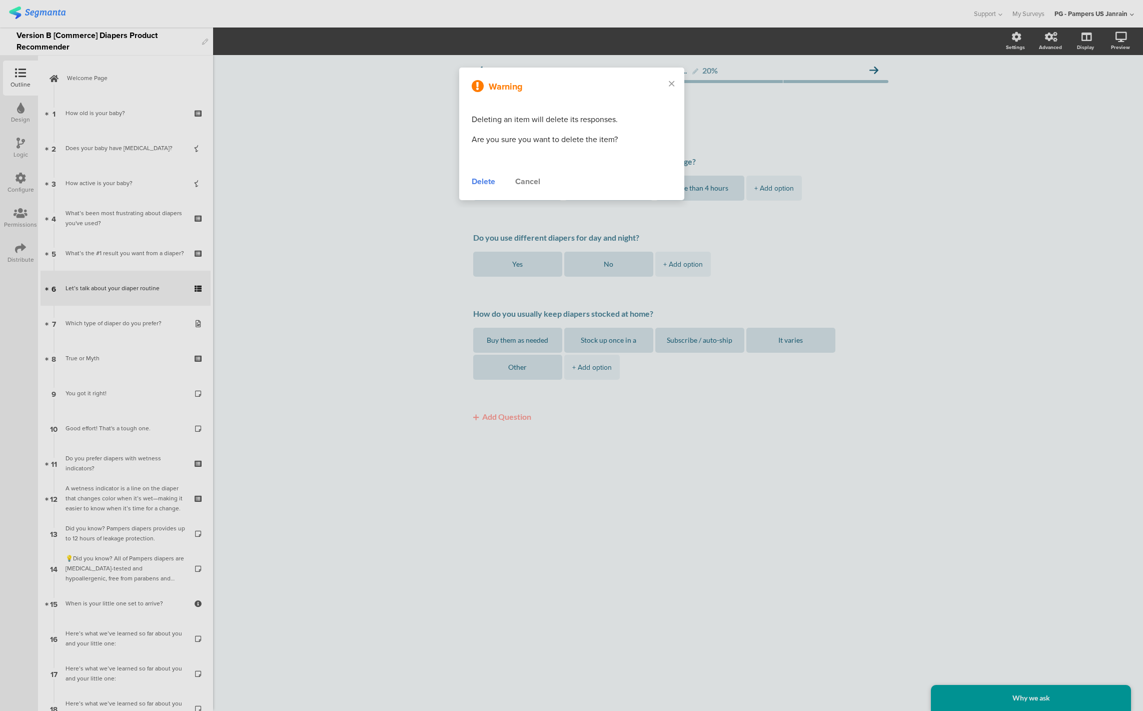
click at [478, 180] on div "Delete" at bounding box center [484, 182] width 24 height 12
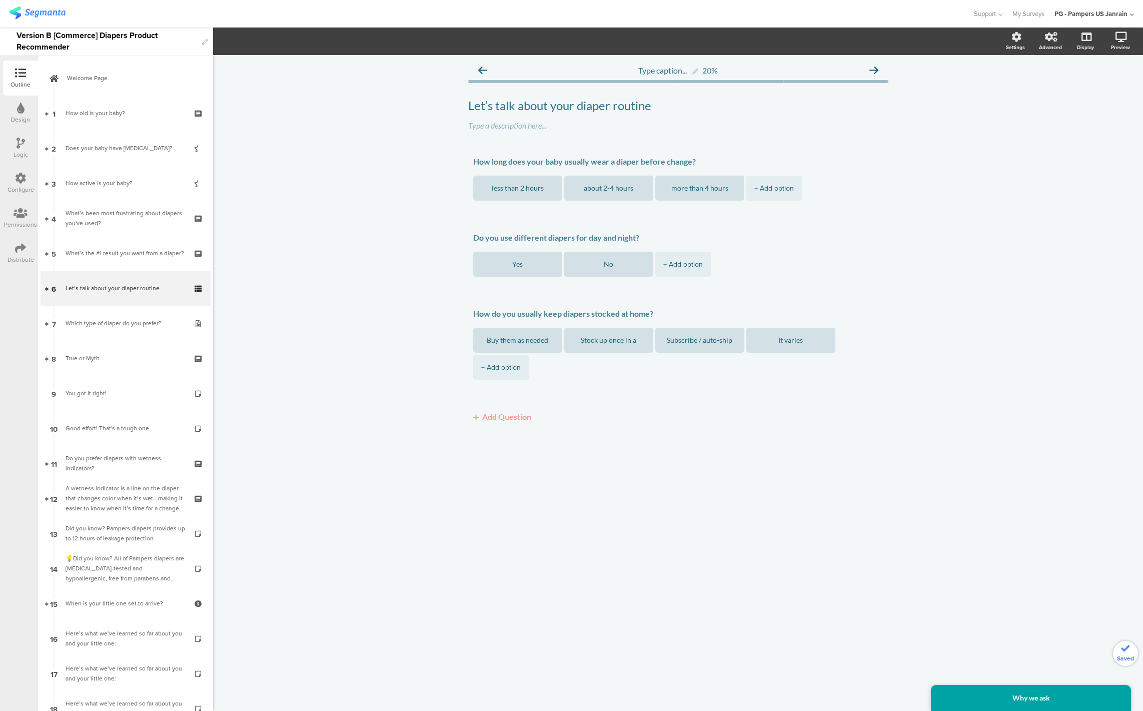
click at [515, 491] on div "Type caption... 20% Let’s talk about your diaper routine Let’s talk about your …" at bounding box center [678, 383] width 930 height 656
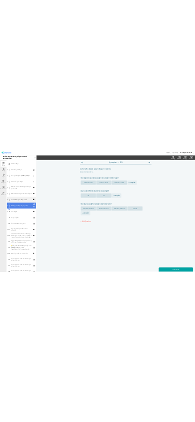
scroll to position [493, 0]
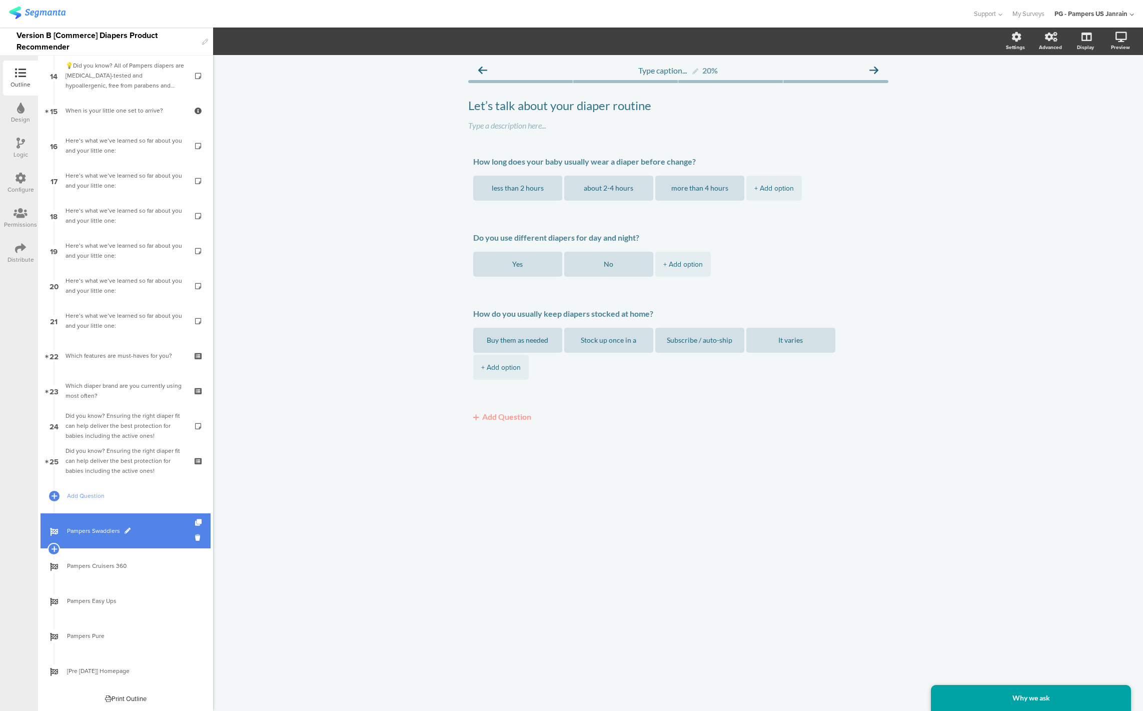
click at [85, 534] on span "Pampers Swaddlers" at bounding box center [131, 531] width 128 height 10
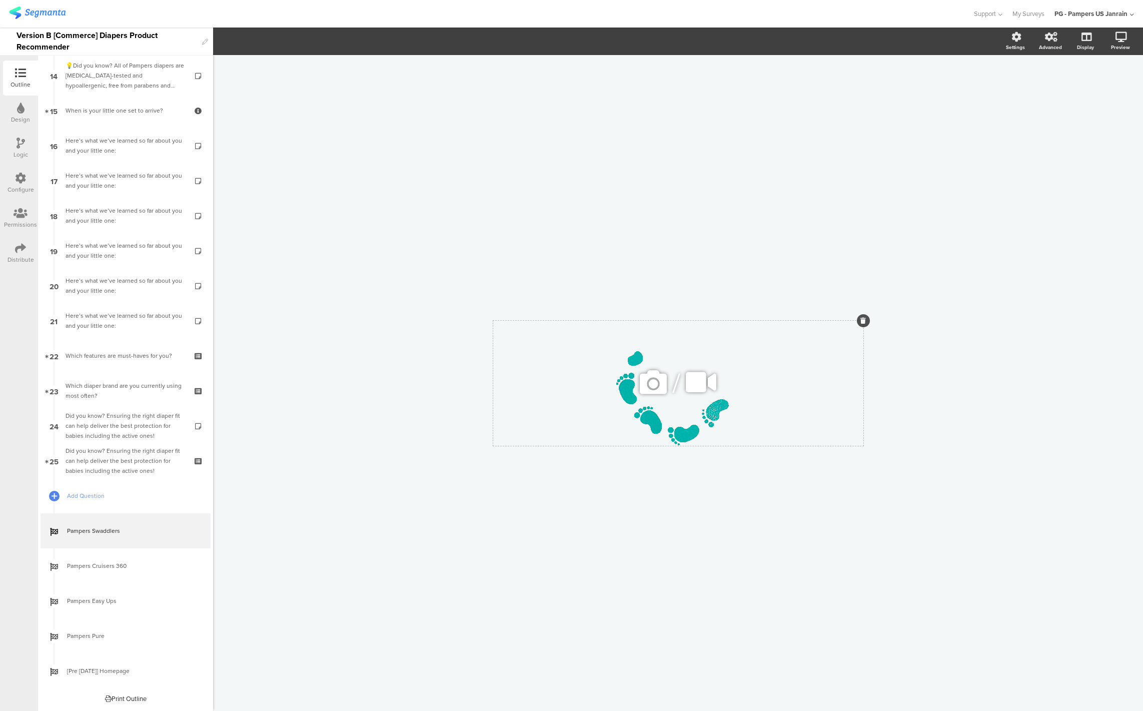
click at [661, 382] on icon at bounding box center [653, 382] width 34 height 34
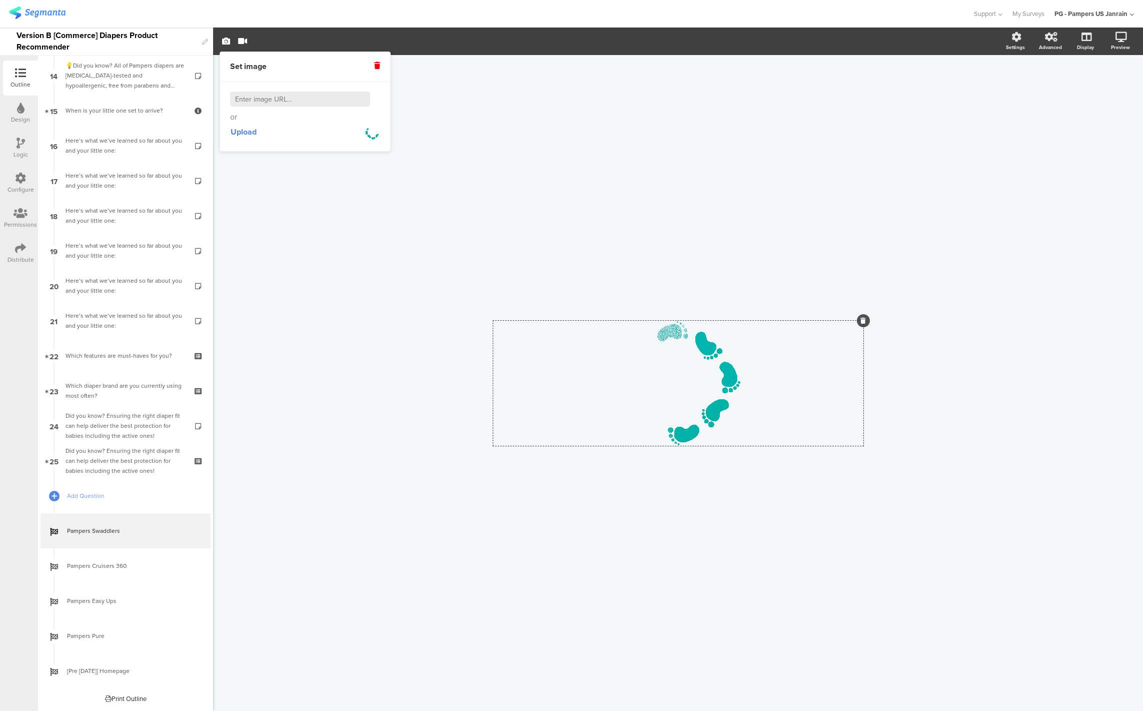
click at [371, 130] on img at bounding box center [372, 132] width 15 height 15
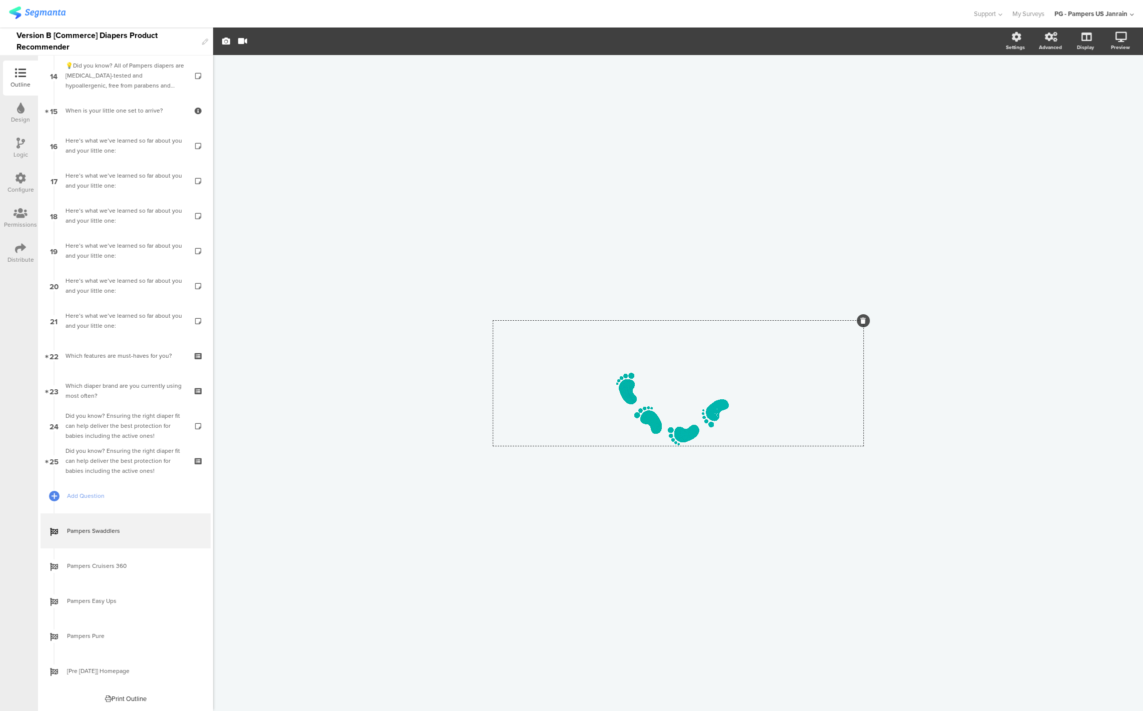
scroll to position [493, 0]
click at [305, 542] on div "/" at bounding box center [678, 383] width 930 height 656
click at [1104, 88] on icon at bounding box center [1108, 90] width 8 height 13
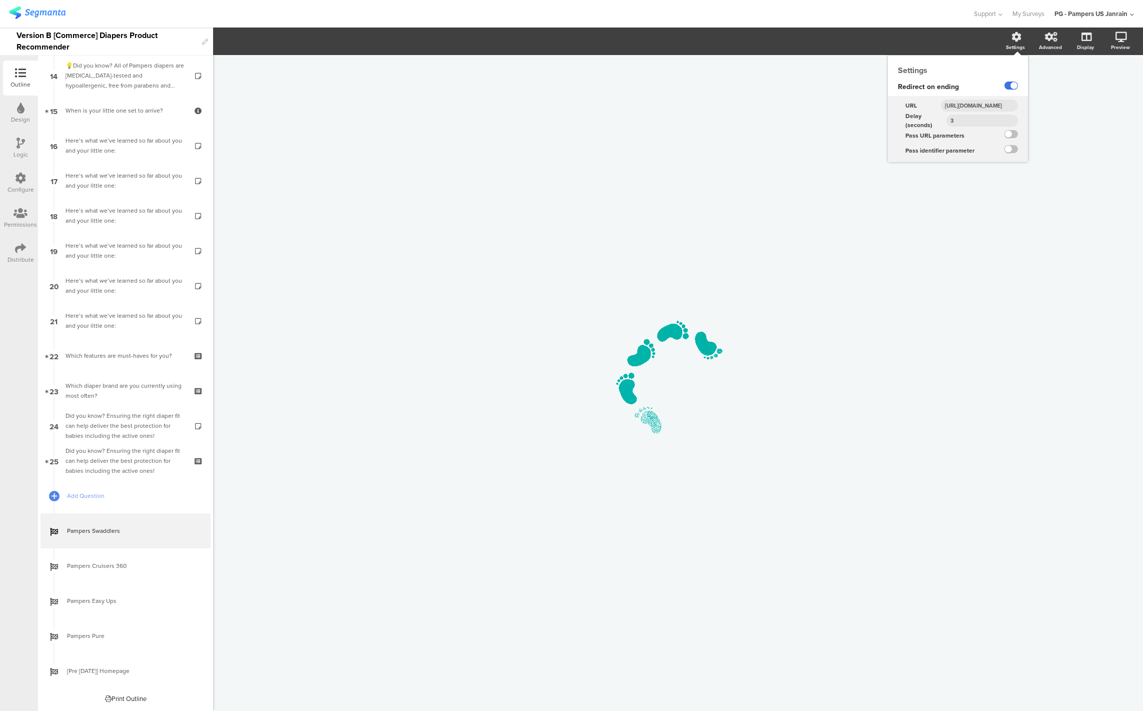
click at [1008, 83] on label at bounding box center [1012, 86] width 14 height 8
click at [0, 0] on input "checkbox" at bounding box center [0, 0] width 0 height 0
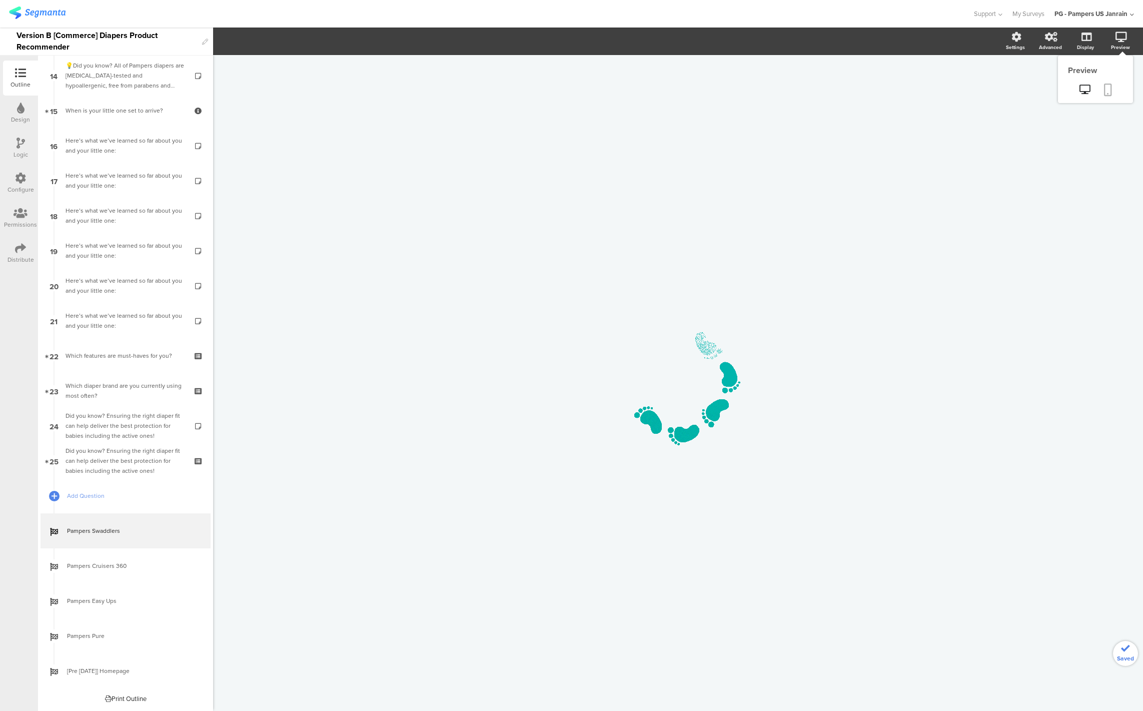
click at [1106, 86] on icon at bounding box center [1108, 90] width 8 height 13
click at [1015, 88] on label at bounding box center [1012, 86] width 14 height 8
click at [0, 0] on input "checkbox" at bounding box center [0, 0] width 0 height 0
click at [1046, 86] on label at bounding box center [1047, 86] width 14 height 8
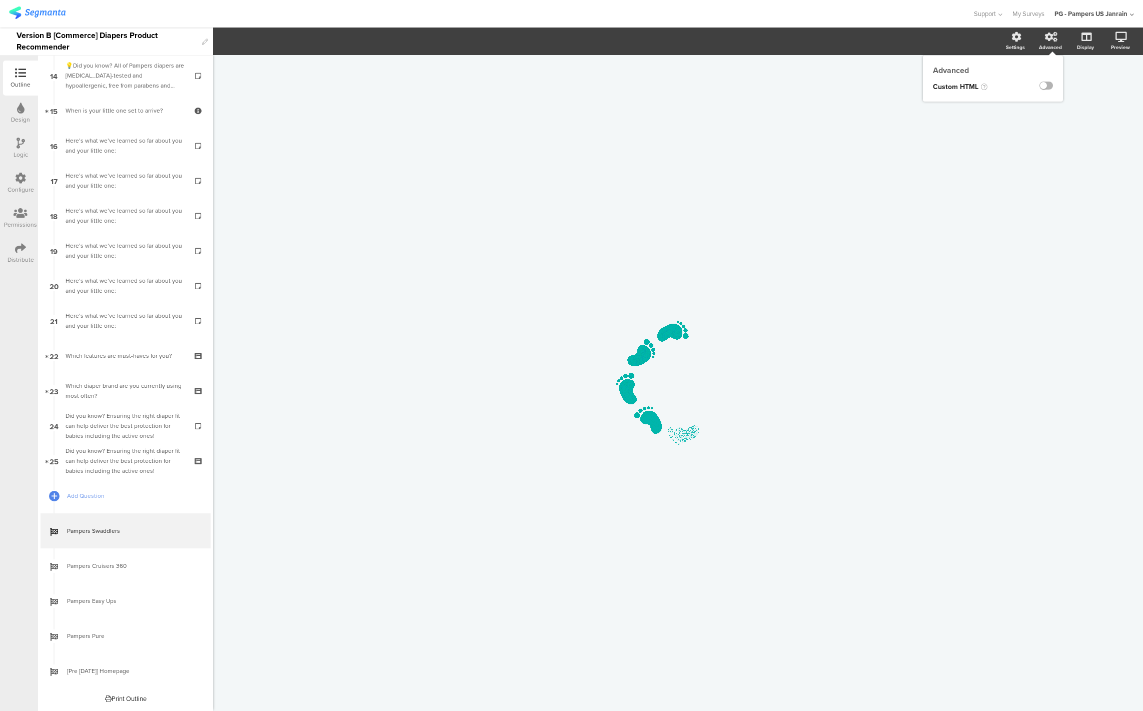
click at [0, 0] on input "checkbox" at bounding box center [0, 0] width 0 height 0
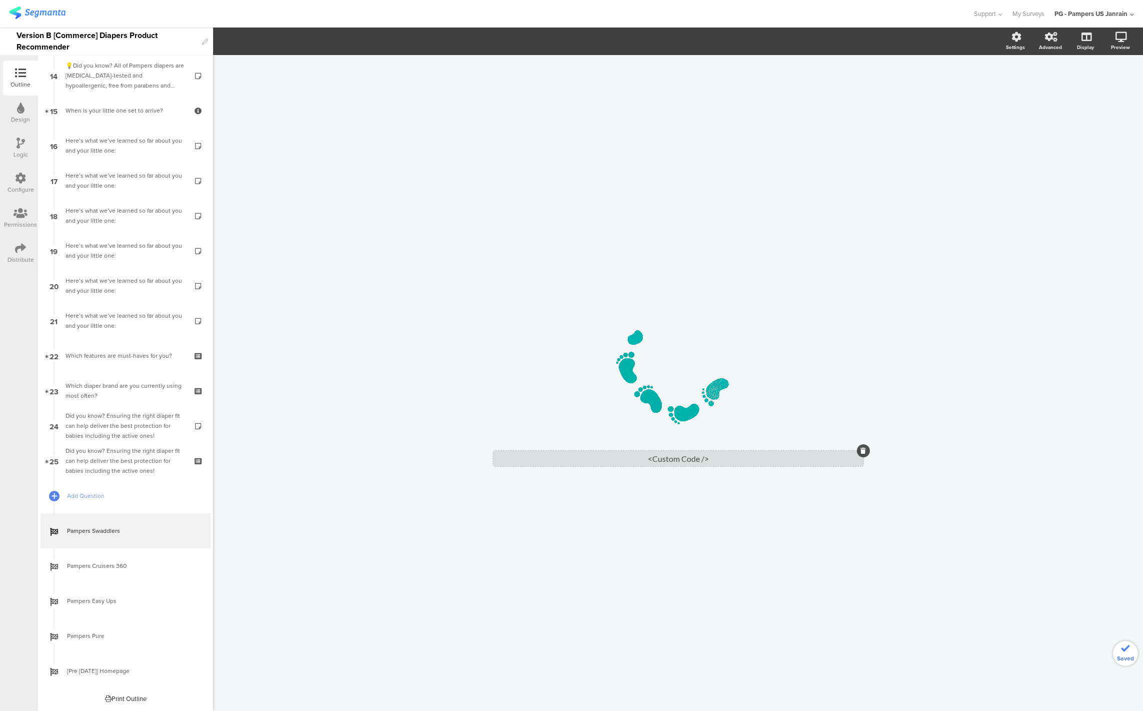
click at [654, 462] on div "<Custom Code />" at bounding box center [678, 459] width 370 height 16
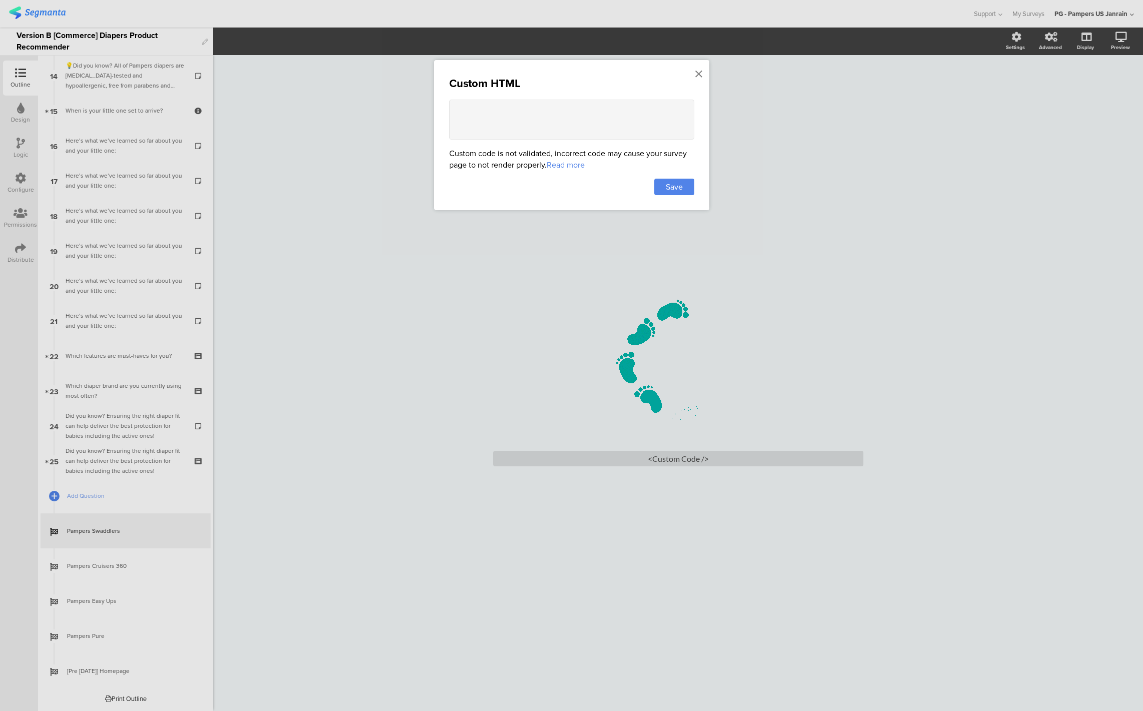
click at [478, 121] on textarea at bounding box center [571, 120] width 245 height 40
paste textarea "<style> .timeline { max-width: 500px; margin: 2rem auto; padding: 0; list-style…"
type textarea "<style> .timeline { max-width: 500px; margin: 2rem auto; padding: 0; list-style…"
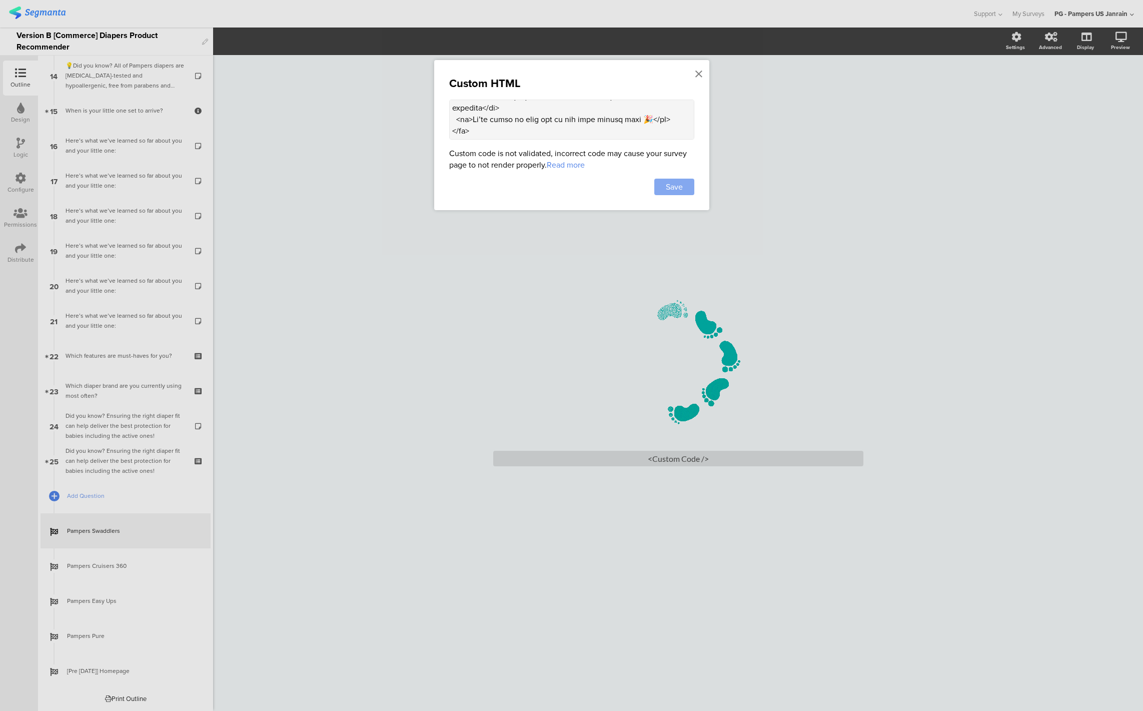
click at [669, 187] on span "Save" at bounding box center [674, 187] width 17 height 12
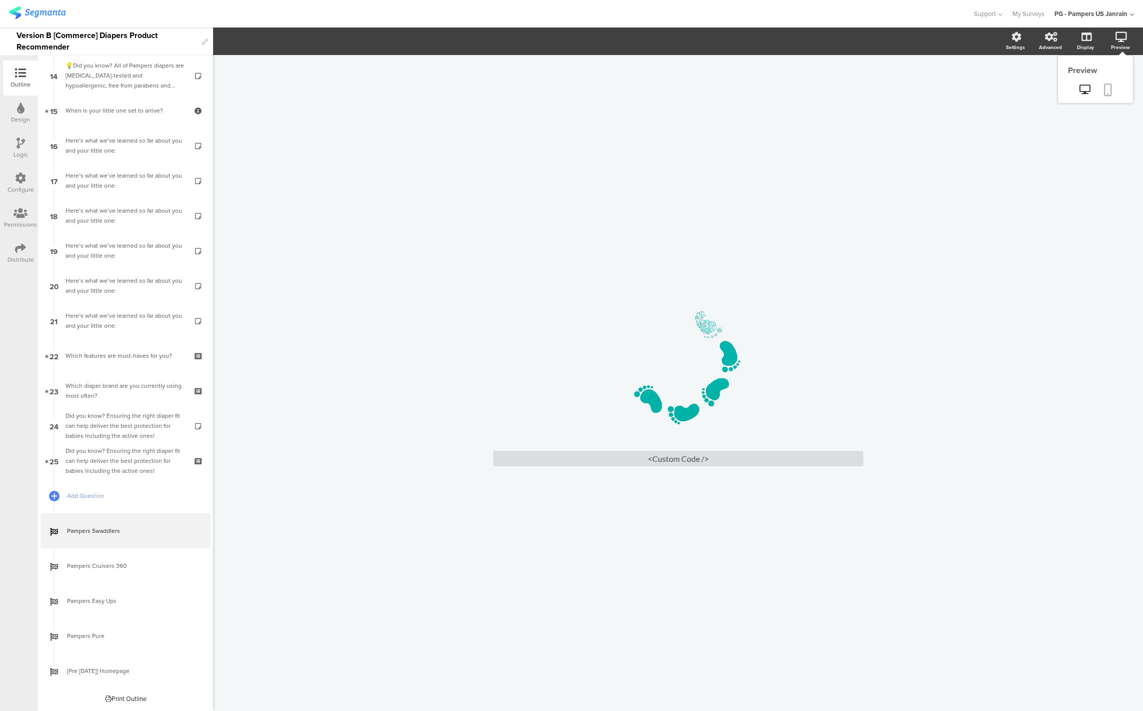
click at [1112, 91] on link at bounding box center [1108, 90] width 22 height 19
click at [674, 455] on div "<Custom Code />" at bounding box center [678, 459] width 370 height 16
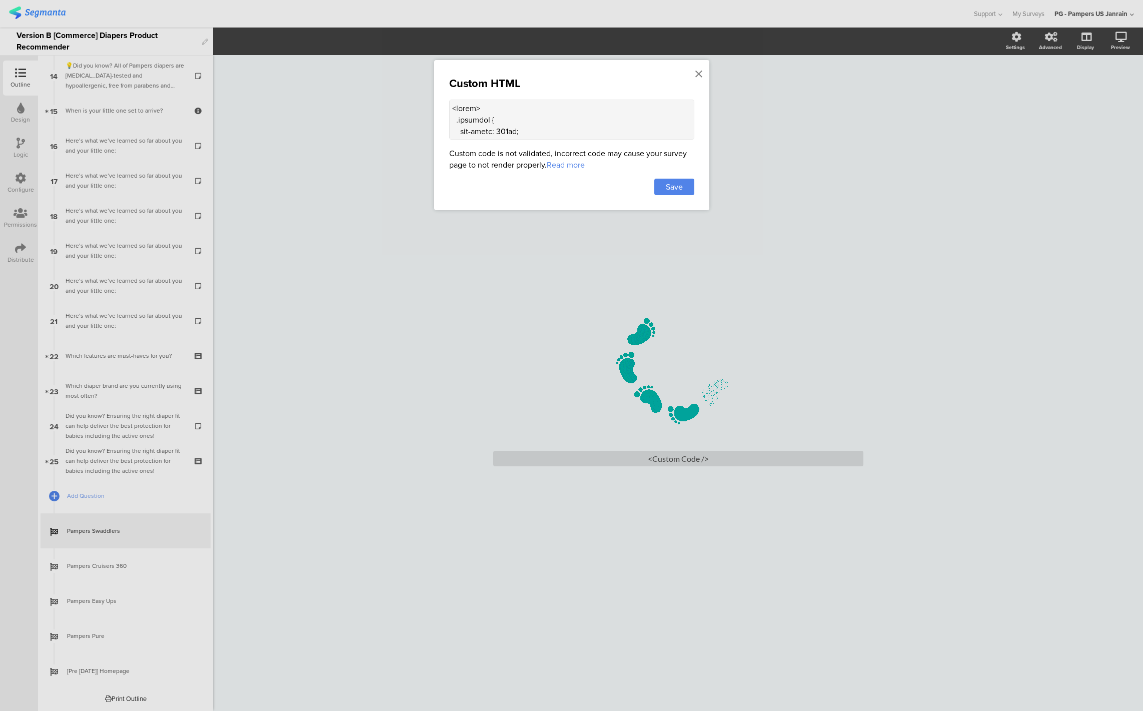
click at [551, 114] on textarea at bounding box center [571, 120] width 245 height 40
paste textarea "fade-messages { text-align: center; font-size: 1.2rem; font-weight: 500; color:…"
type textarea "<style> .fade-messages { text-align: center; font-size: 1.2rem; font-weight: 50…"
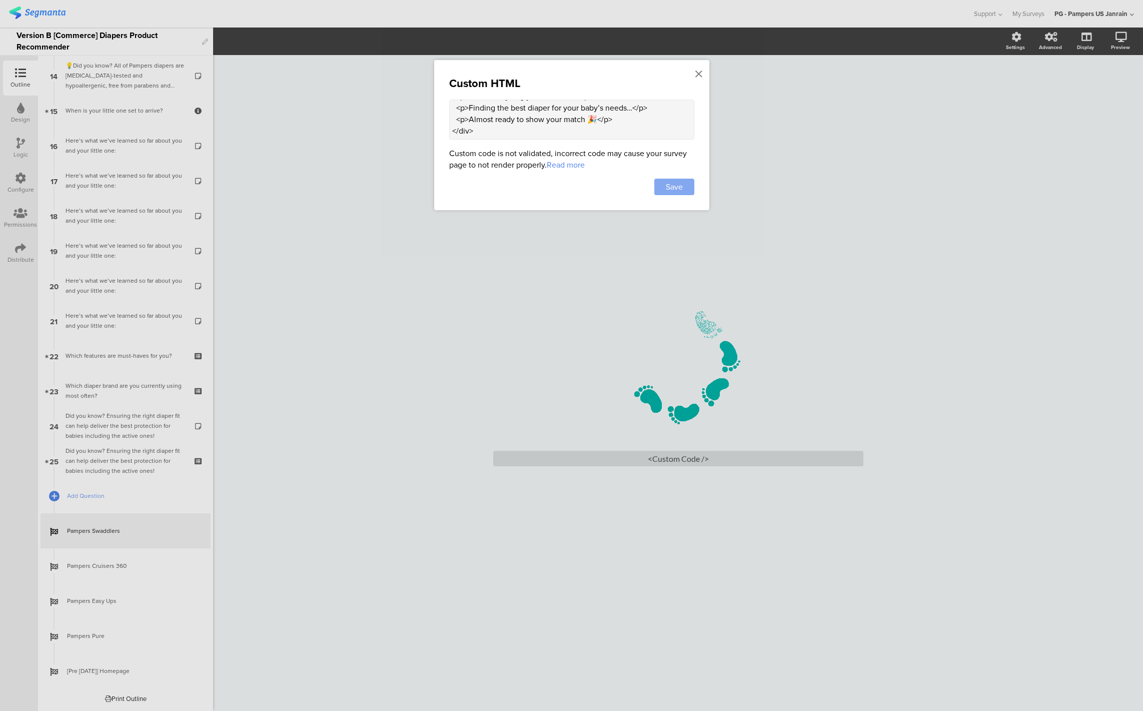
click at [669, 179] on div "Save" at bounding box center [674, 187] width 40 height 17
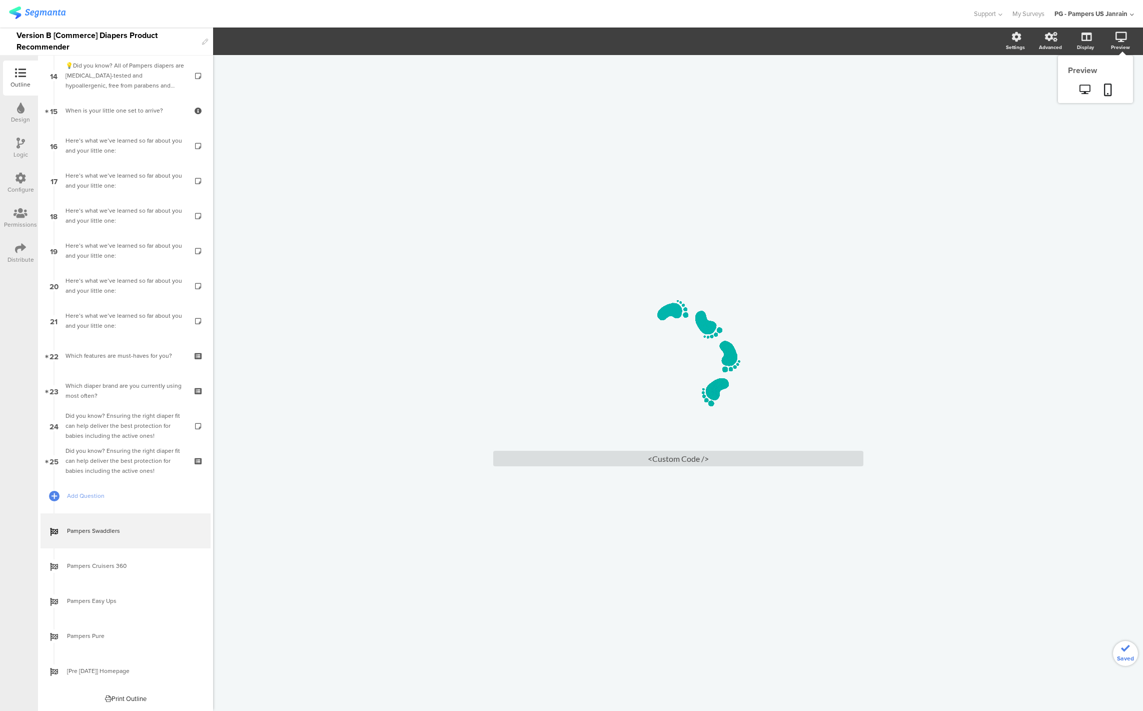
click at [1127, 40] on icon at bounding box center [1122, 37] width 12 height 10
click at [1108, 97] on link at bounding box center [1108, 90] width 22 height 19
click at [648, 462] on div "<Custom Code />" at bounding box center [678, 459] width 370 height 16
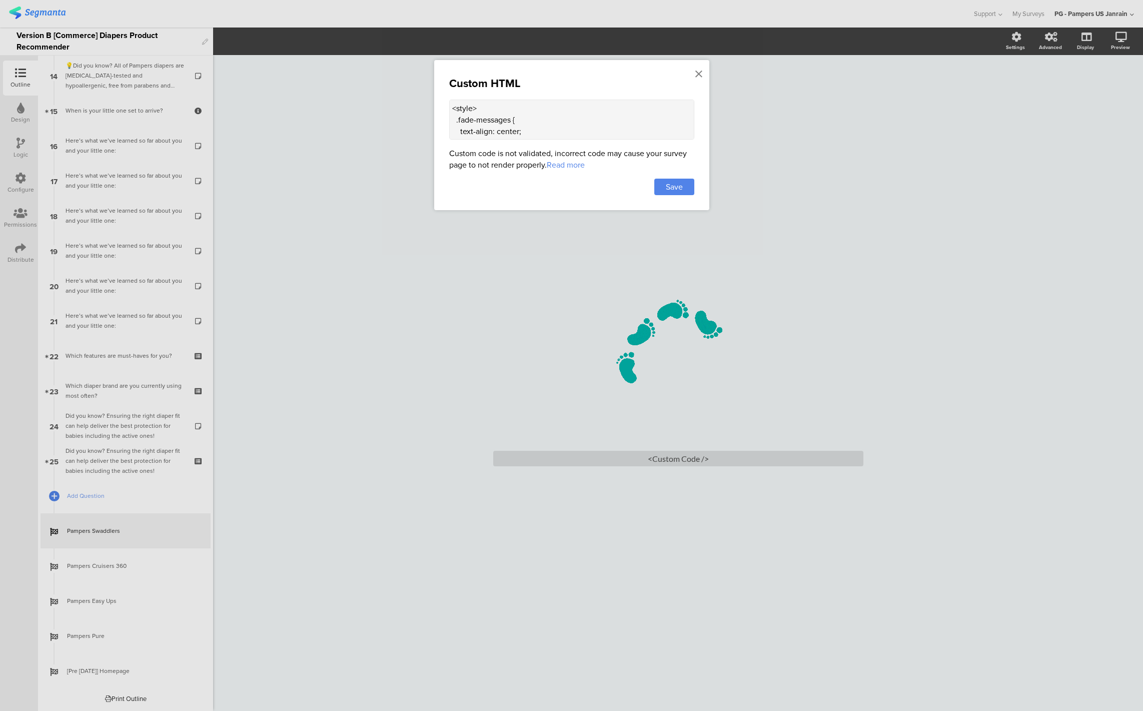
scroll to position [395, 0]
drag, startPoint x: 469, startPoint y: 121, endPoint x: 522, endPoint y: 122, distance: 53.0
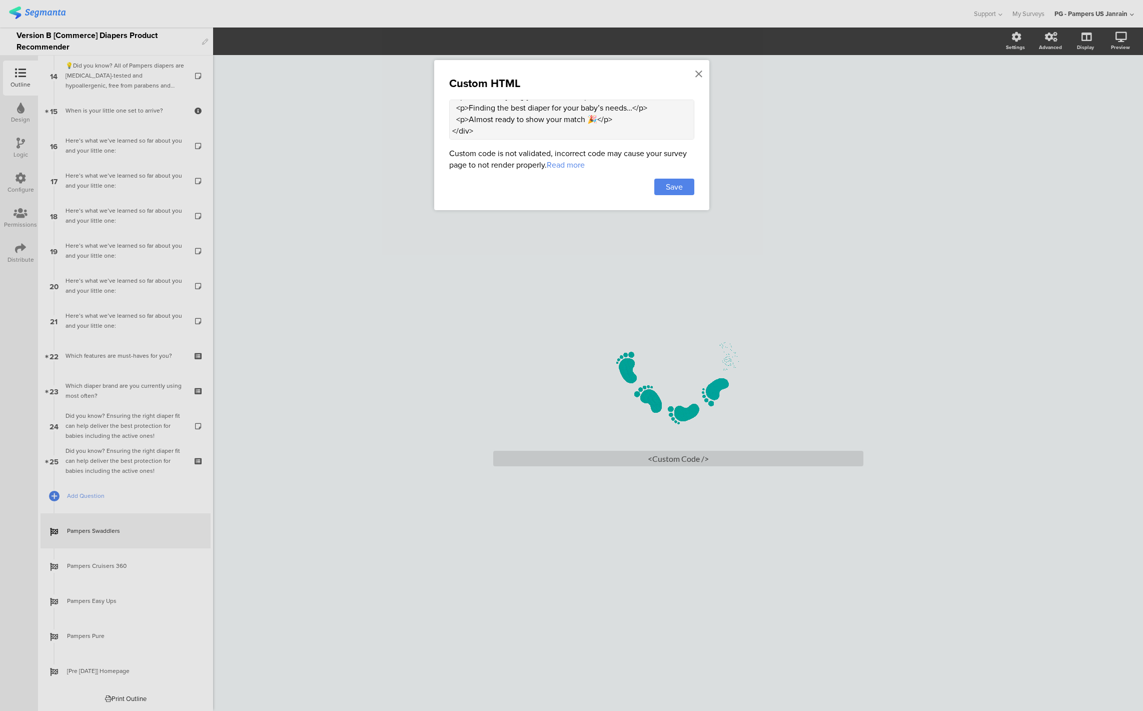
click at [522, 122] on textarea "<style> .fade-messages { text-align: center; font-size: 1.2rem; font-weight: 50…" at bounding box center [571, 120] width 245 height 40
type textarea "<style> .fade-messages { text-align: center; font-size: 1.2rem; font-weight: 50…"
click at [657, 189] on div "Save" at bounding box center [674, 187] width 40 height 17
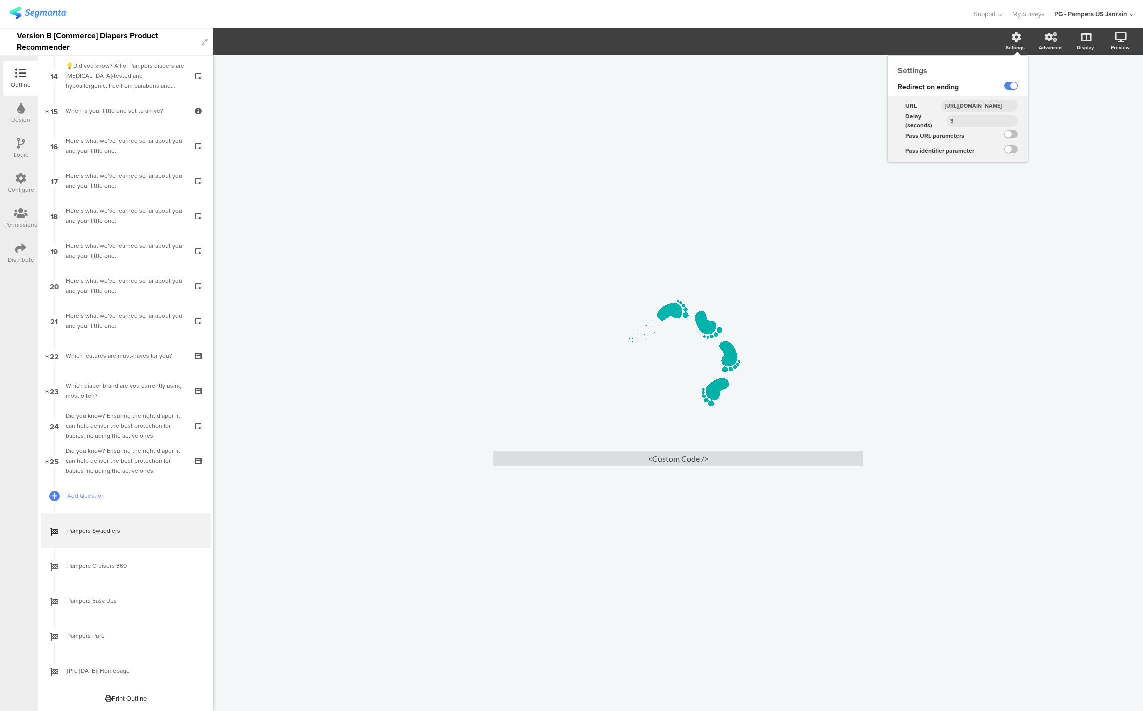
click at [971, 121] on input "3" at bounding box center [983, 121] width 72 height 12
type input "4"
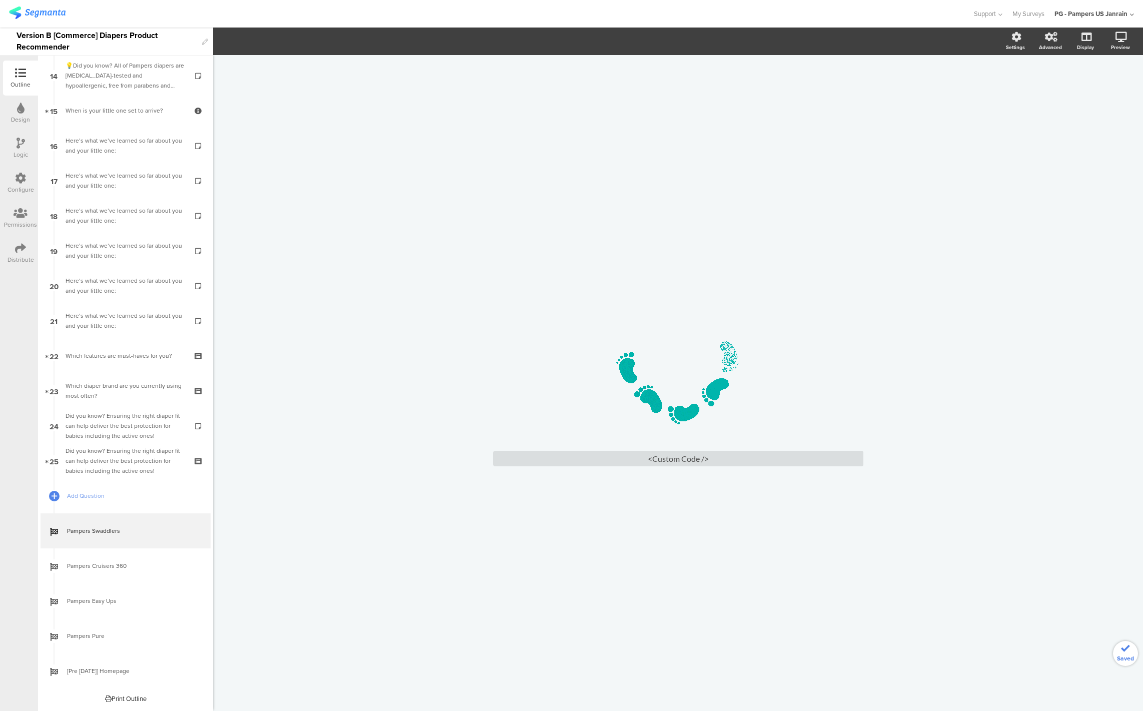
click at [1010, 329] on div "/ <Custom Code />" at bounding box center [678, 383] width 930 height 656
click at [1114, 87] on link at bounding box center [1108, 90] width 22 height 19
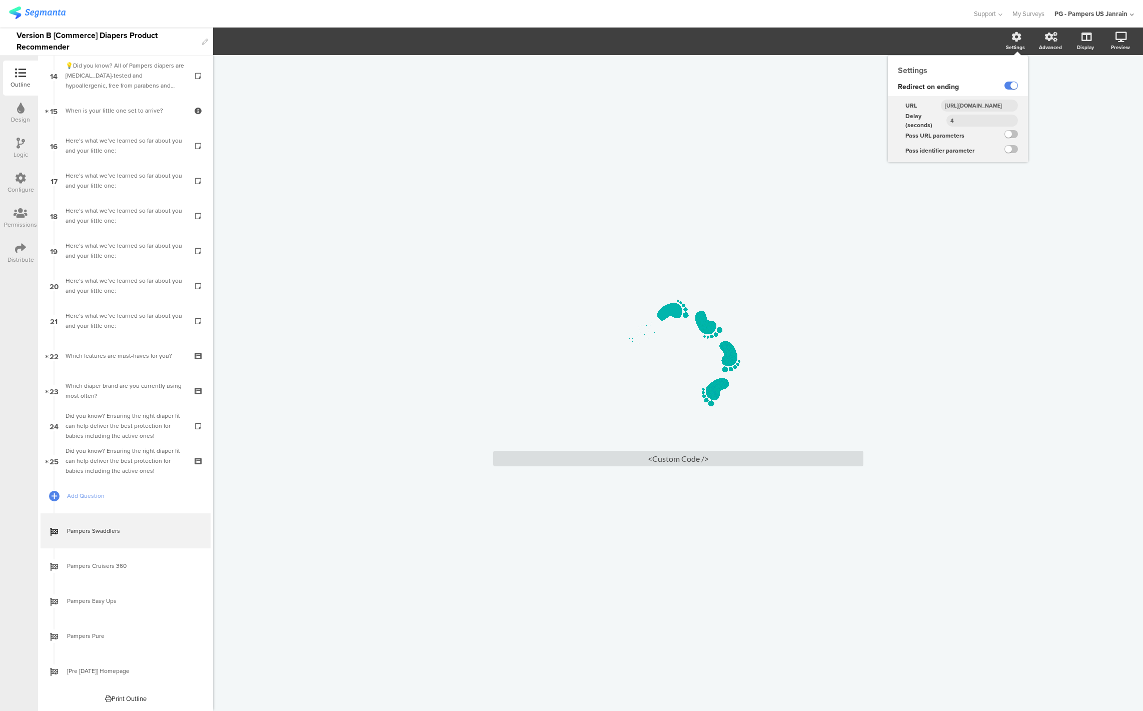
click at [976, 119] on input "4" at bounding box center [983, 121] width 72 height 12
type input "5"
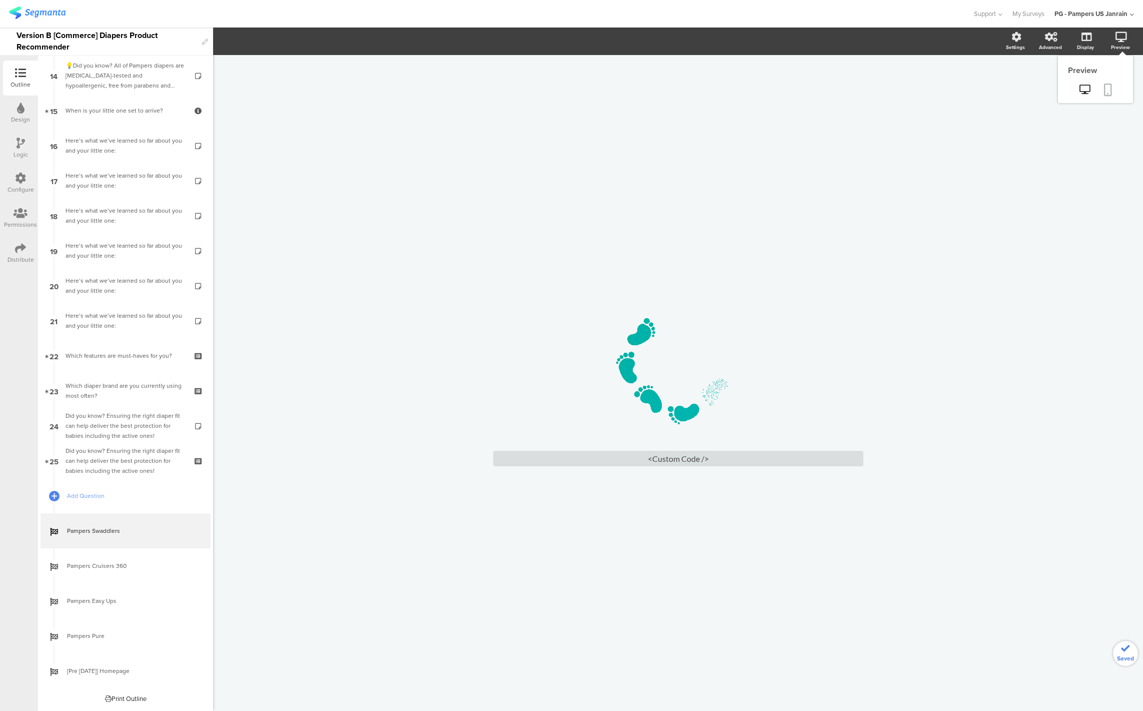
click at [1110, 84] on icon at bounding box center [1108, 90] width 8 height 13
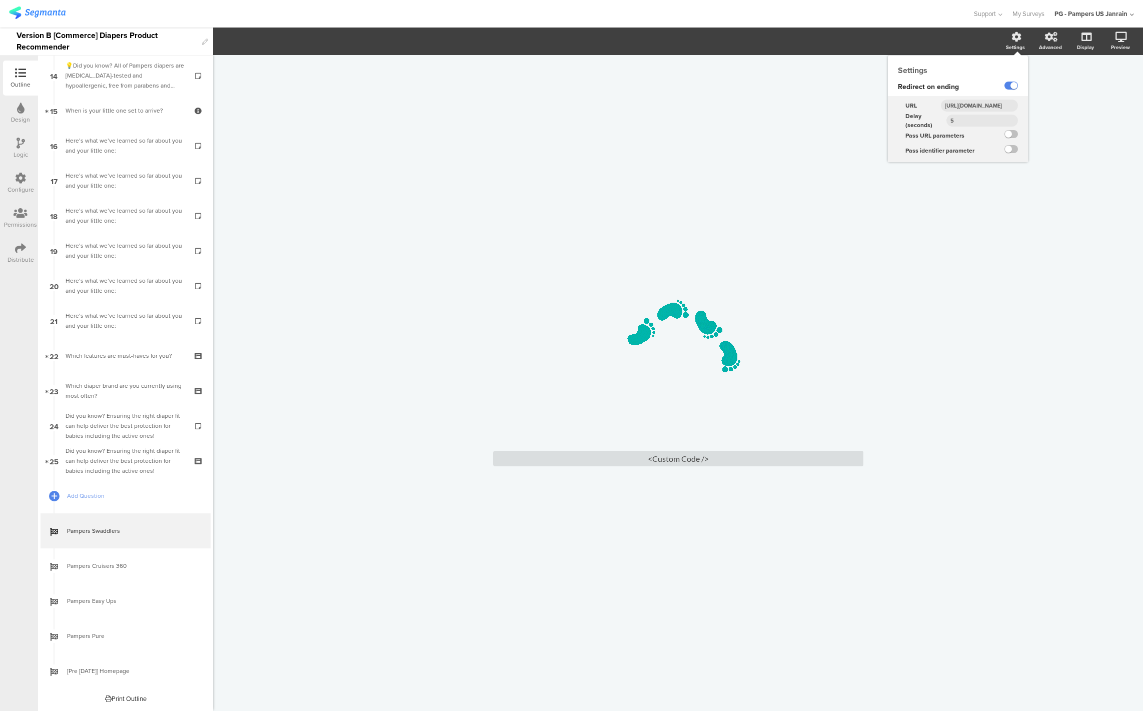
click at [975, 122] on input "5" at bounding box center [983, 121] width 72 height 12
type input "6"
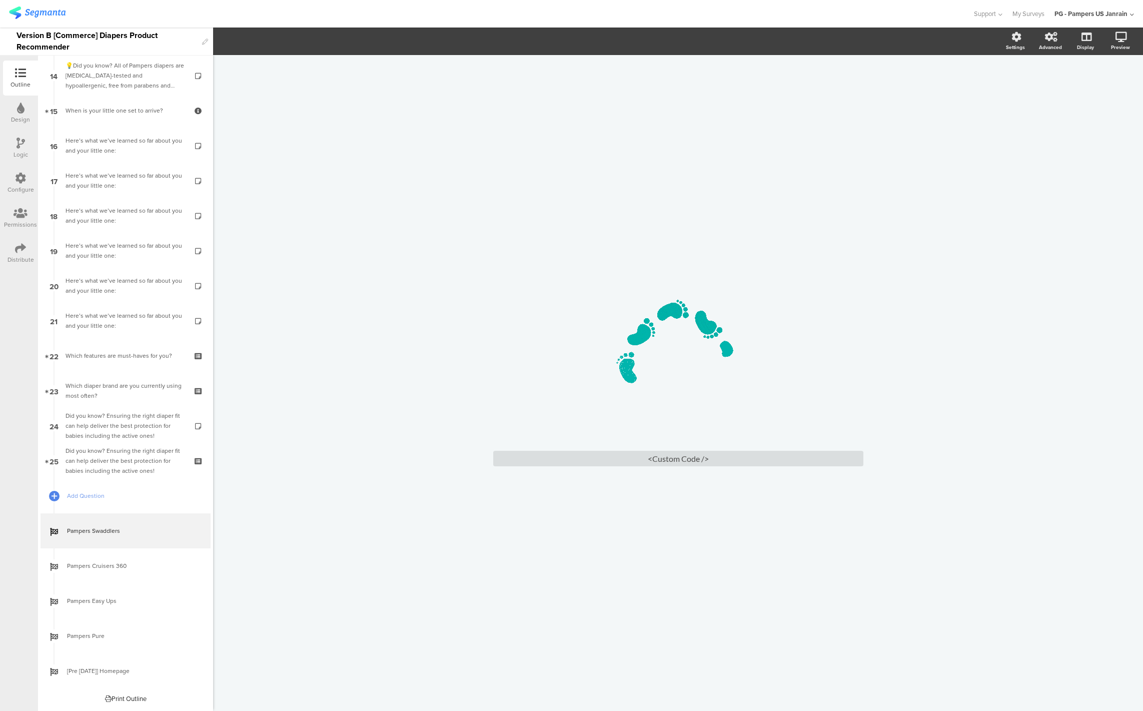
drag, startPoint x: 1003, startPoint y: 261, endPoint x: 813, endPoint y: 264, distance: 189.1
click at [1003, 261] on div "/ <Custom Code />" at bounding box center [678, 383] width 930 height 656
click at [715, 453] on div "<Custom Code />" at bounding box center [678, 459] width 370 height 16
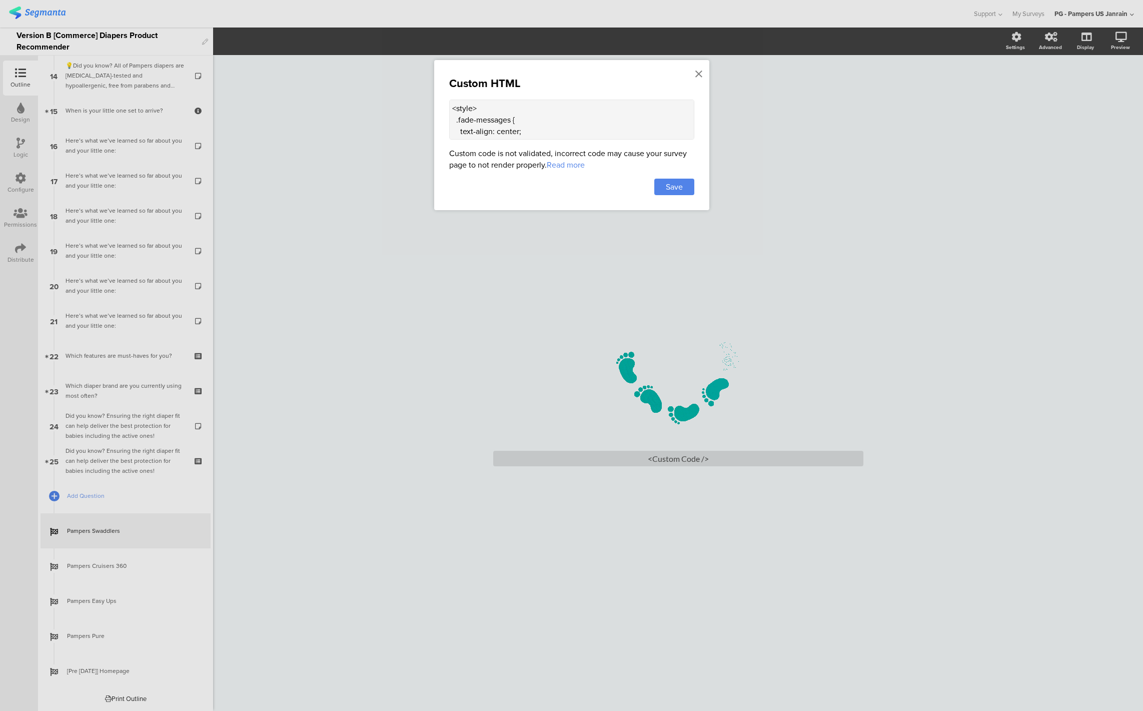
click at [506, 100] on textarea "<style> .fade-messages { text-align: center; font-size: 1.2rem; font-weight: 50…" at bounding box center [571, 120] width 245 height 40
paste textarea "text-align: center;"
click at [453, 135] on textarea "<style> .fade-messages { text-align: center; text-align: center; font-size: 1.2…" at bounding box center [571, 120] width 245 height 40
paste textarea
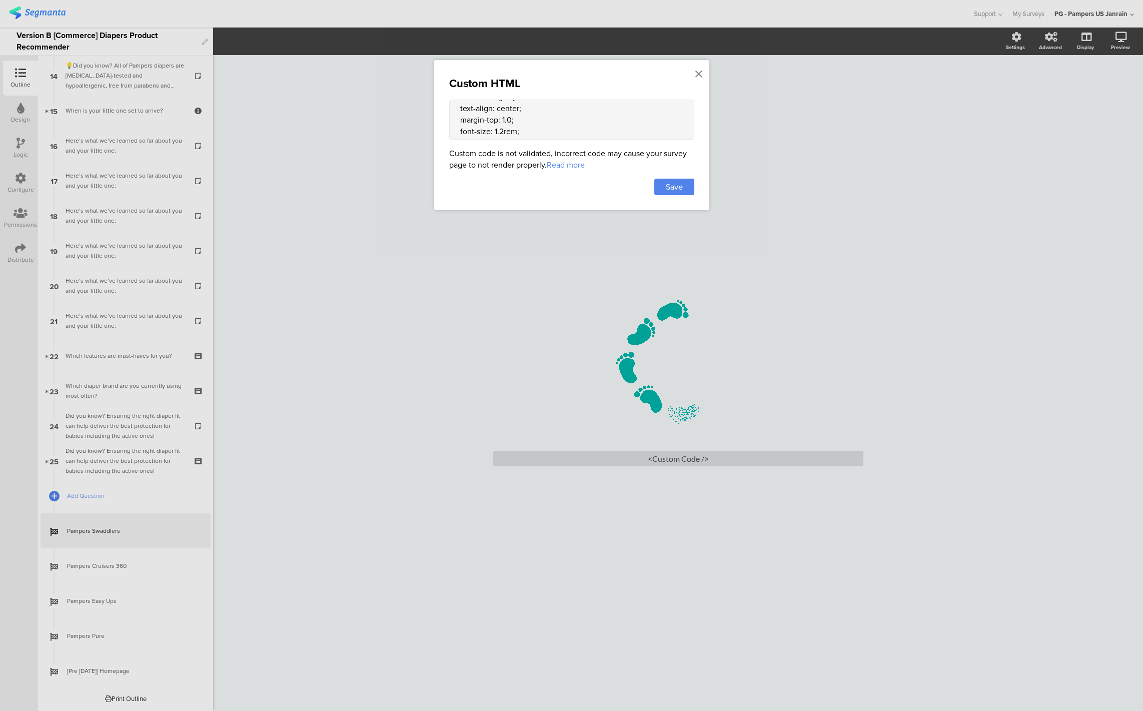
scroll to position [35, 0]
type textarea "<style> .fade-messages { text-align: center; margin-top: 1.0rem; font-size: 1.2…"
click at [664, 193] on div "Save" at bounding box center [674, 187] width 40 height 17
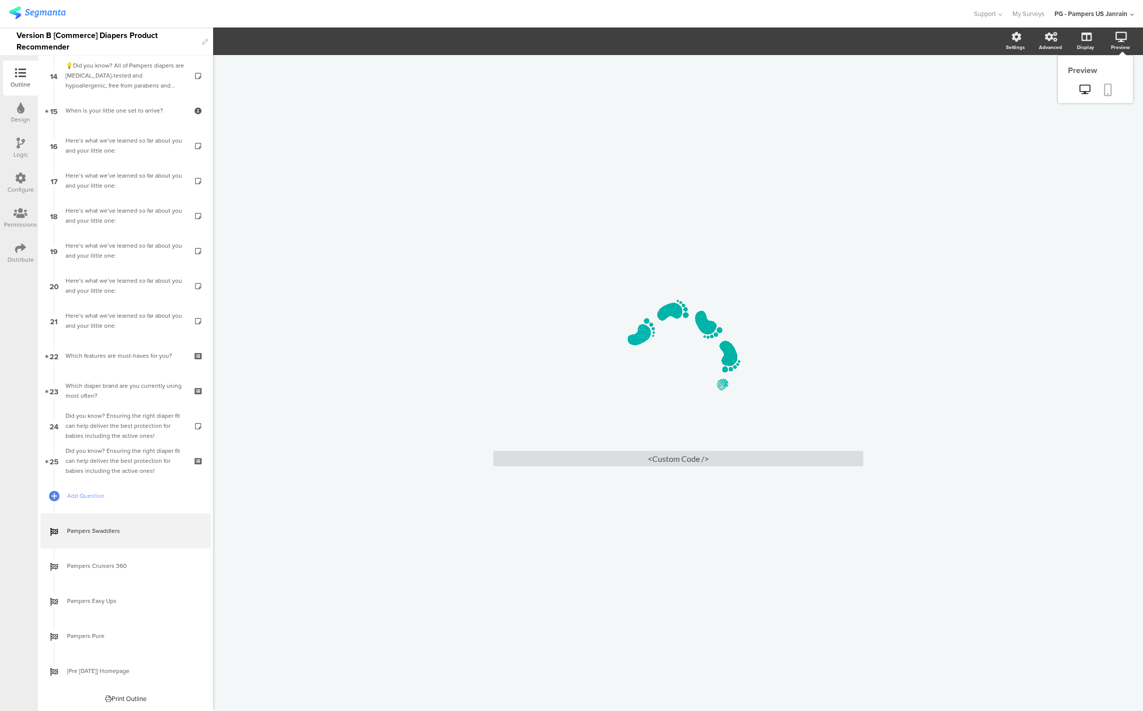
click at [1111, 92] on icon at bounding box center [1108, 90] width 8 height 13
click at [665, 457] on div "<Custom Code />" at bounding box center [678, 459] width 370 height 16
click at [665, 457] on body "You are using an unsupported version of Internet Explorer. Unsupported browsers…" at bounding box center [571, 355] width 1143 height 711
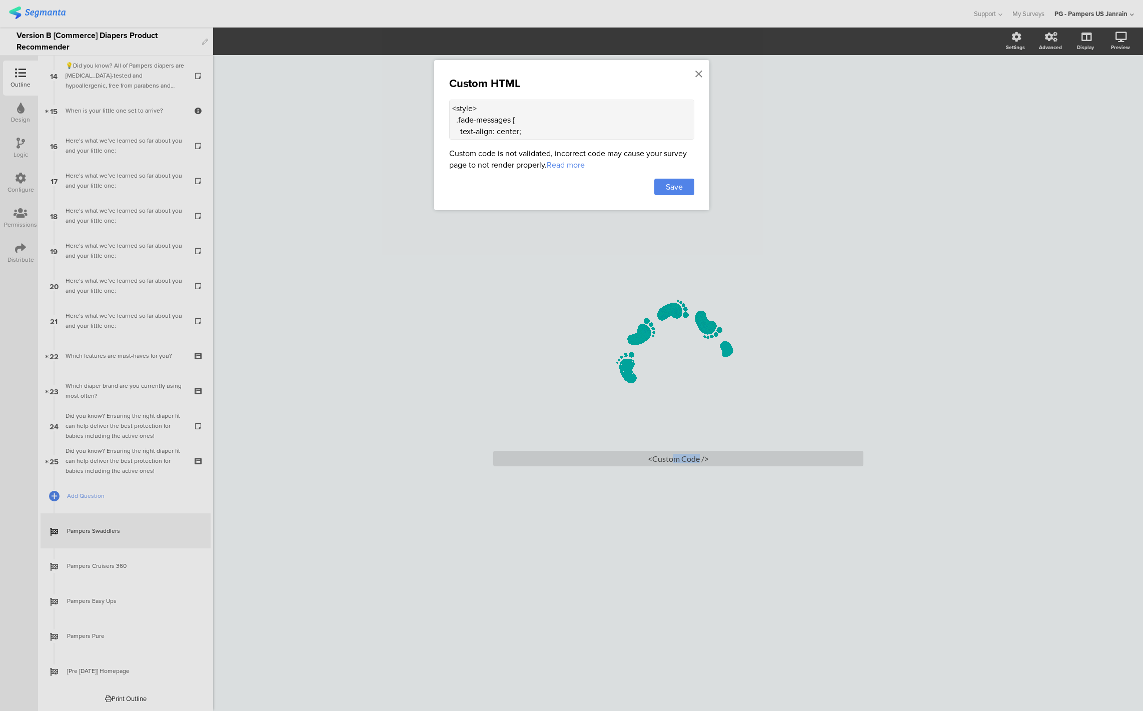
click at [572, 116] on textarea "<style> .fade-messages { text-align: center; margin-top: 1.0rem; font-size: 1.2…" at bounding box center [571, 120] width 245 height 40
type textarea "<style> .fade-messages { text-align: center; margin-top: 1.0rem; font-size: 1.2…"
click at [676, 188] on span "Save" at bounding box center [674, 187] width 17 height 12
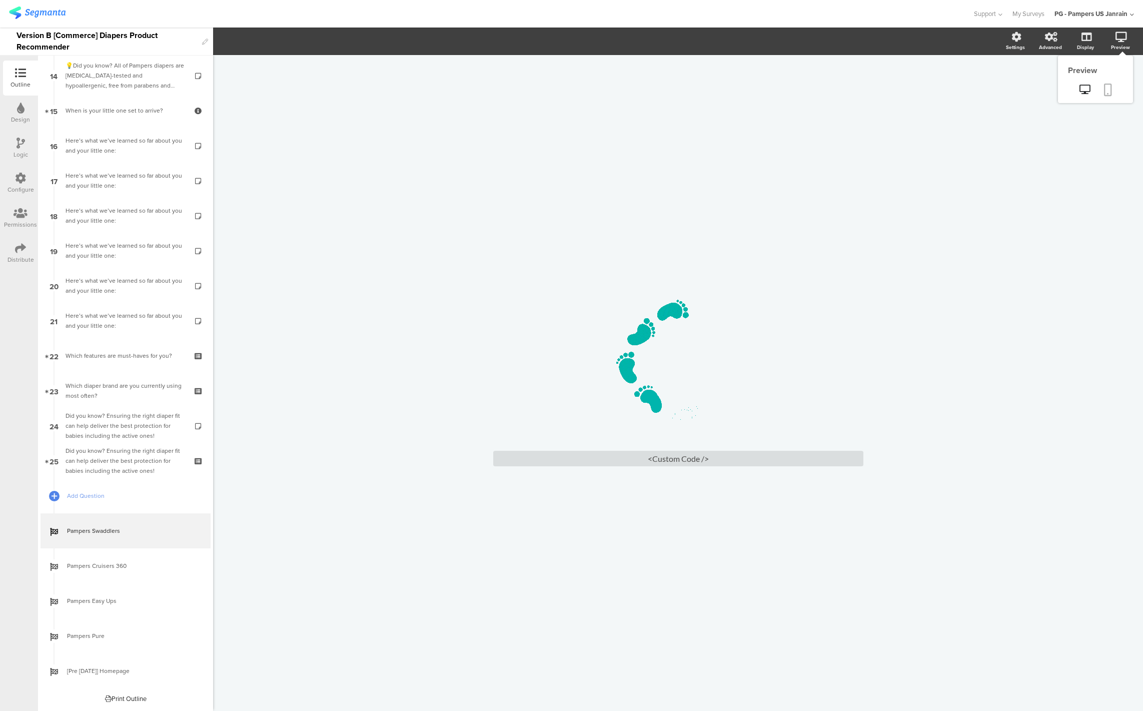
click at [1103, 97] on link at bounding box center [1108, 90] width 22 height 19
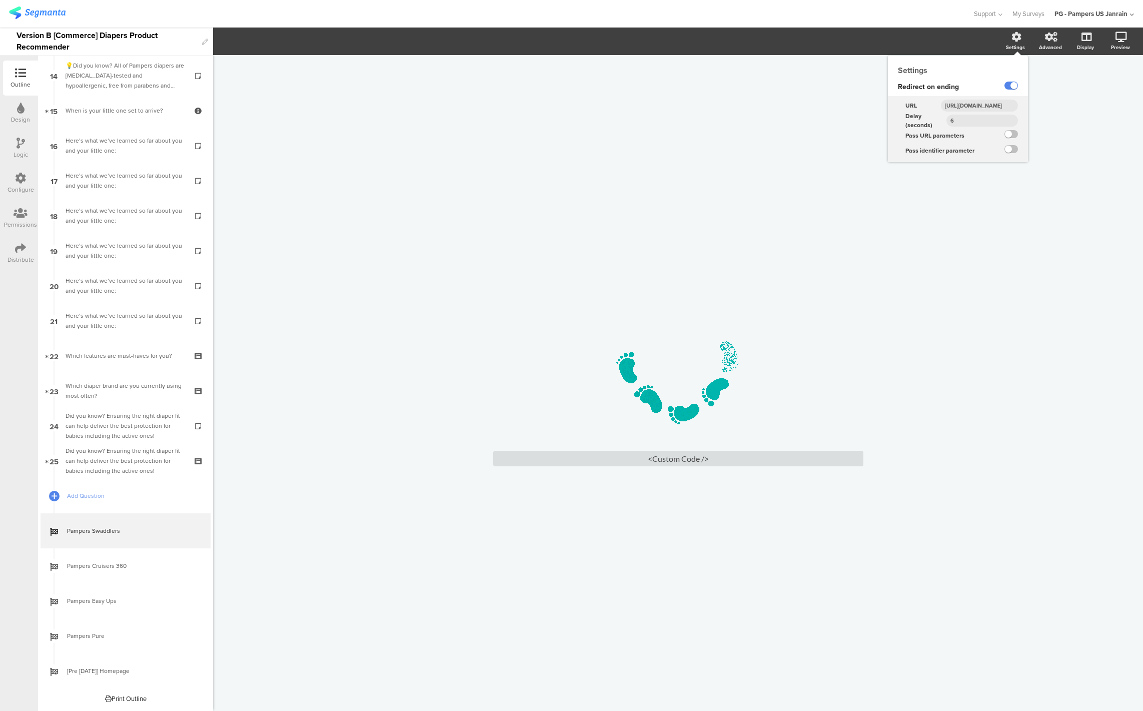
click at [995, 125] on input "6" at bounding box center [983, 121] width 72 height 12
type input "7"
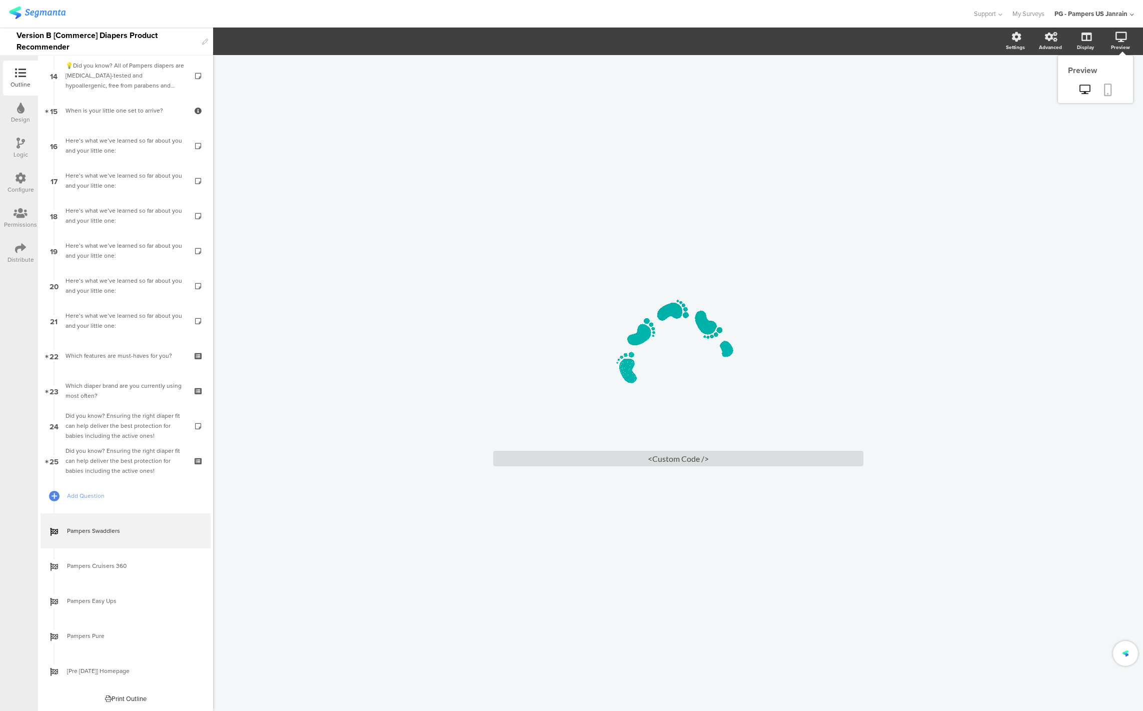
click at [1110, 85] on icon at bounding box center [1108, 90] width 8 height 13
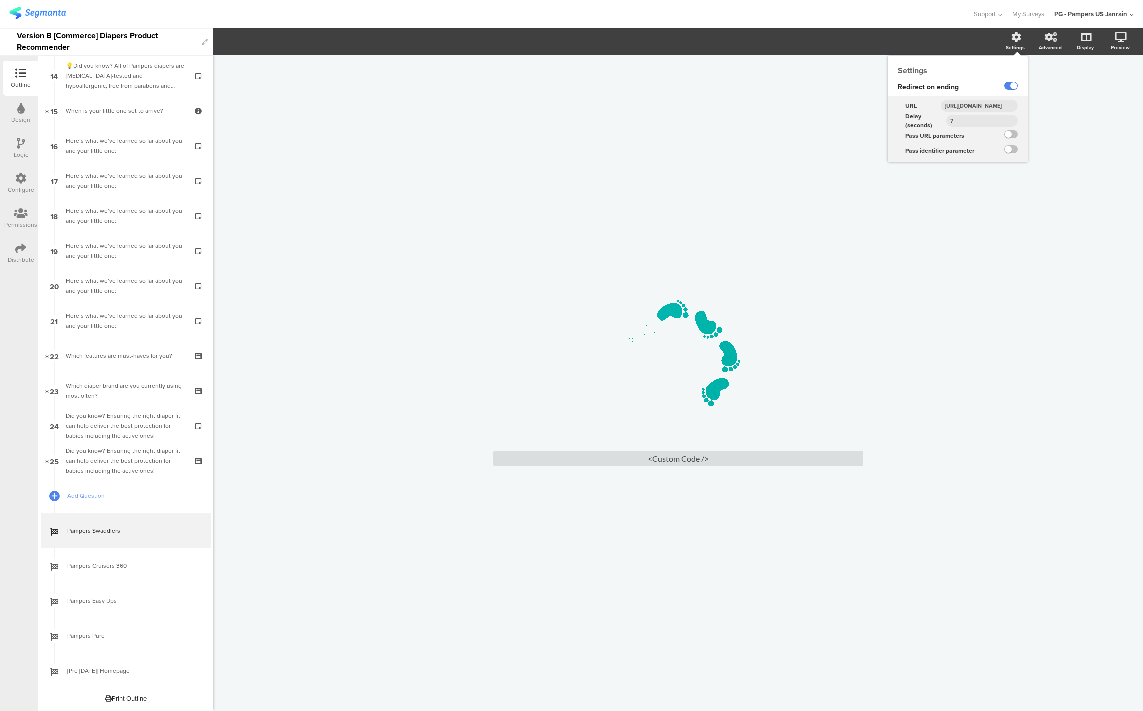
click at [1020, 44] on div "Settings" at bounding box center [1015, 48] width 19 height 8
click at [974, 122] on input "7" at bounding box center [983, 121] width 72 height 12
type input "6"
click at [993, 327] on div "/ <Custom Code />" at bounding box center [678, 383] width 930 height 656
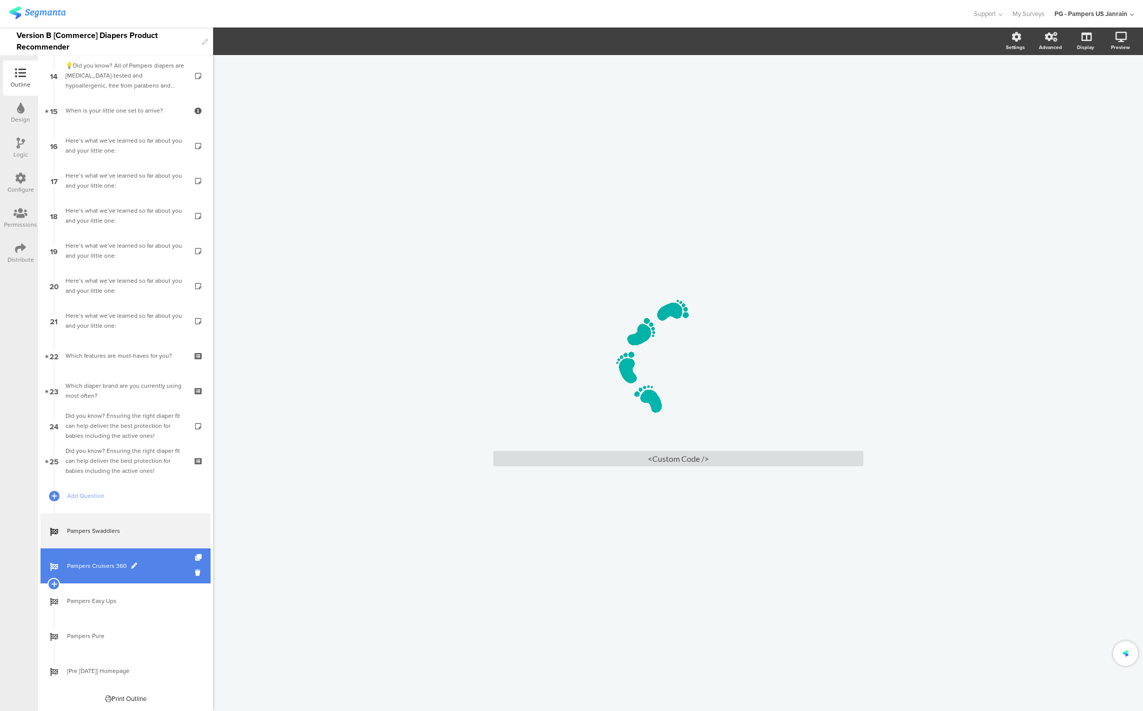
click at [106, 565] on span "Pampers Cruisers 360" at bounding box center [131, 566] width 128 height 10
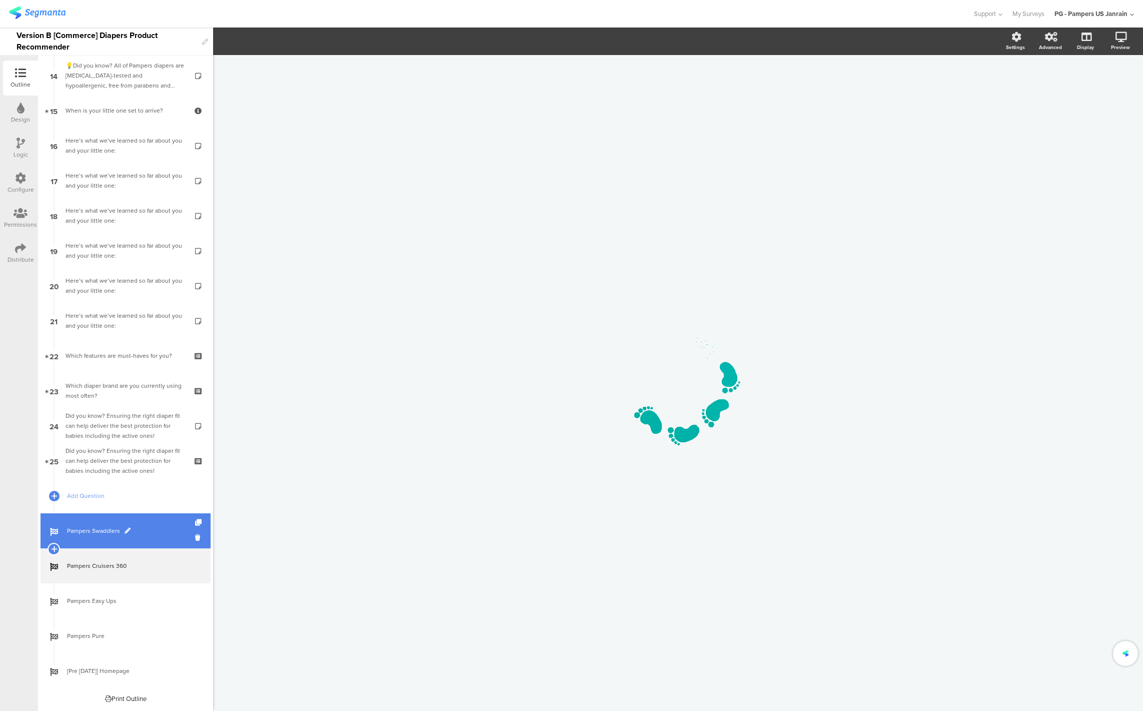
click at [93, 533] on span "Pampers Swaddlers" at bounding box center [131, 531] width 128 height 10
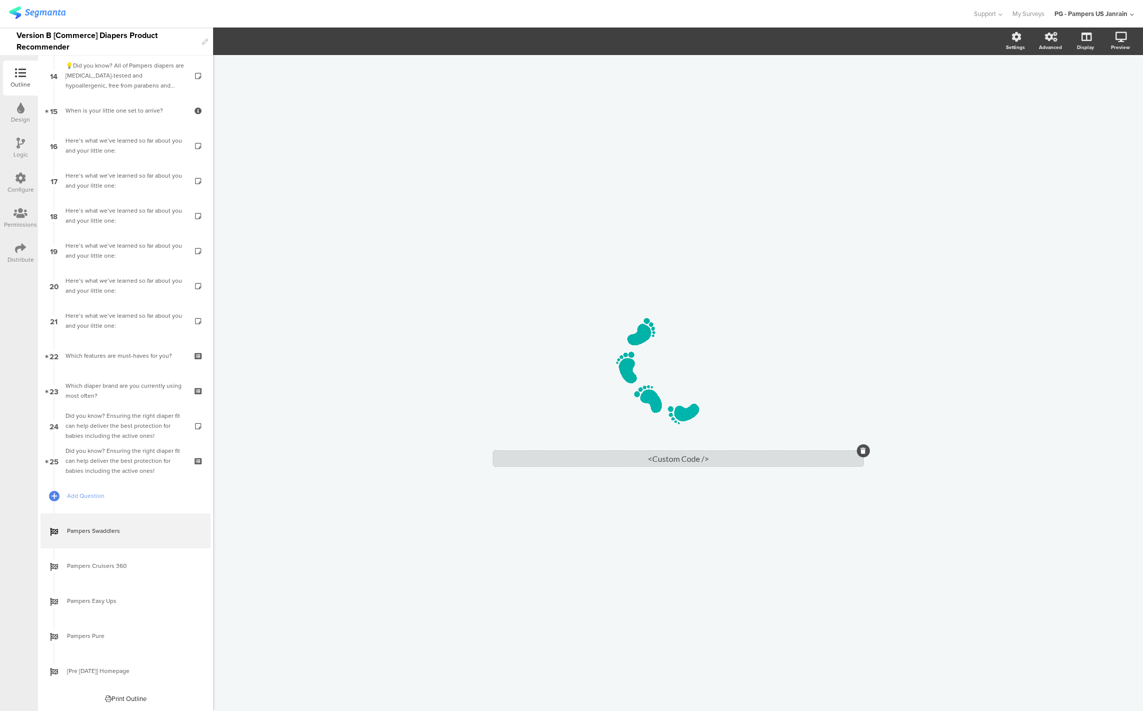
click at [720, 462] on div "<Custom Code />" at bounding box center [678, 459] width 370 height 16
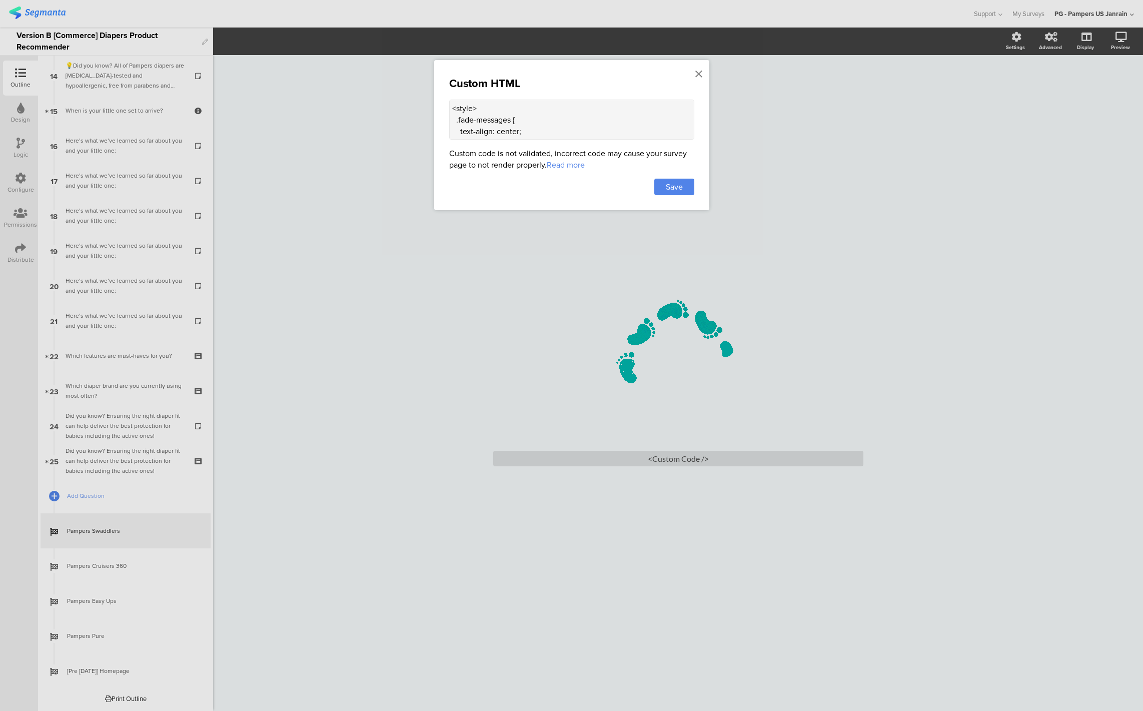
click at [505, 132] on textarea "<style> .fade-messages { text-align: center; margin-top: 1.0rem; font-size: 1.2…" at bounding box center [571, 120] width 245 height 40
click at [667, 193] on div "Save" at bounding box center [674, 187] width 40 height 17
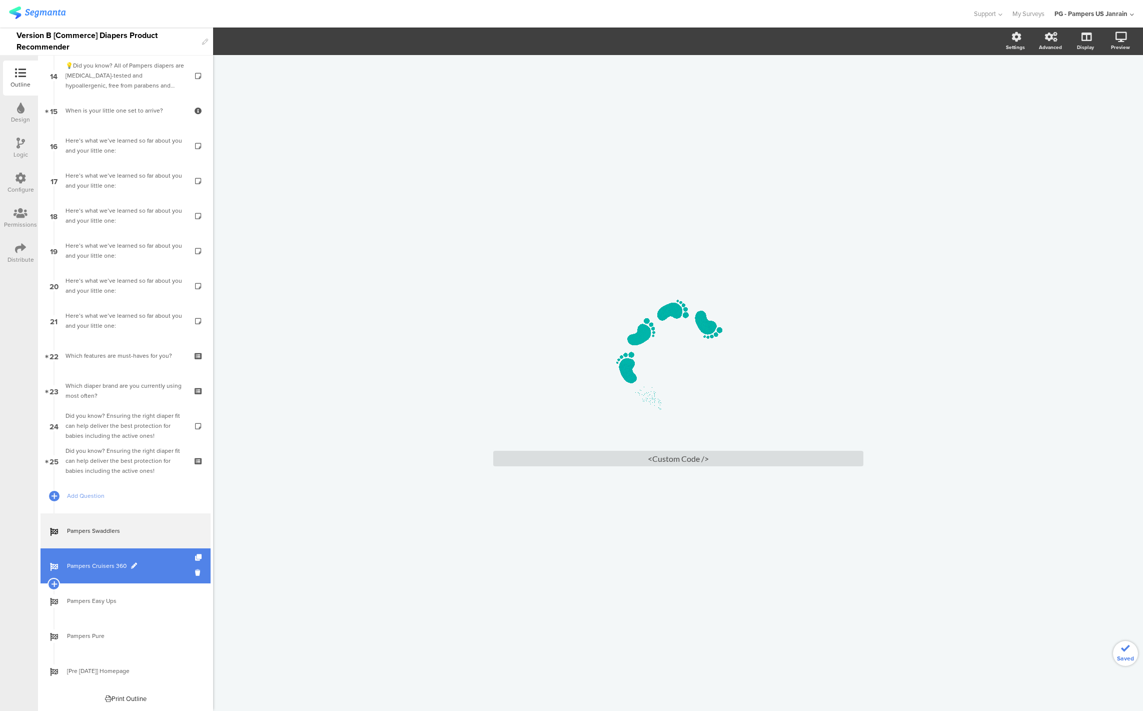
click at [89, 568] on span "Pampers Cruisers 360" at bounding box center [131, 566] width 128 height 10
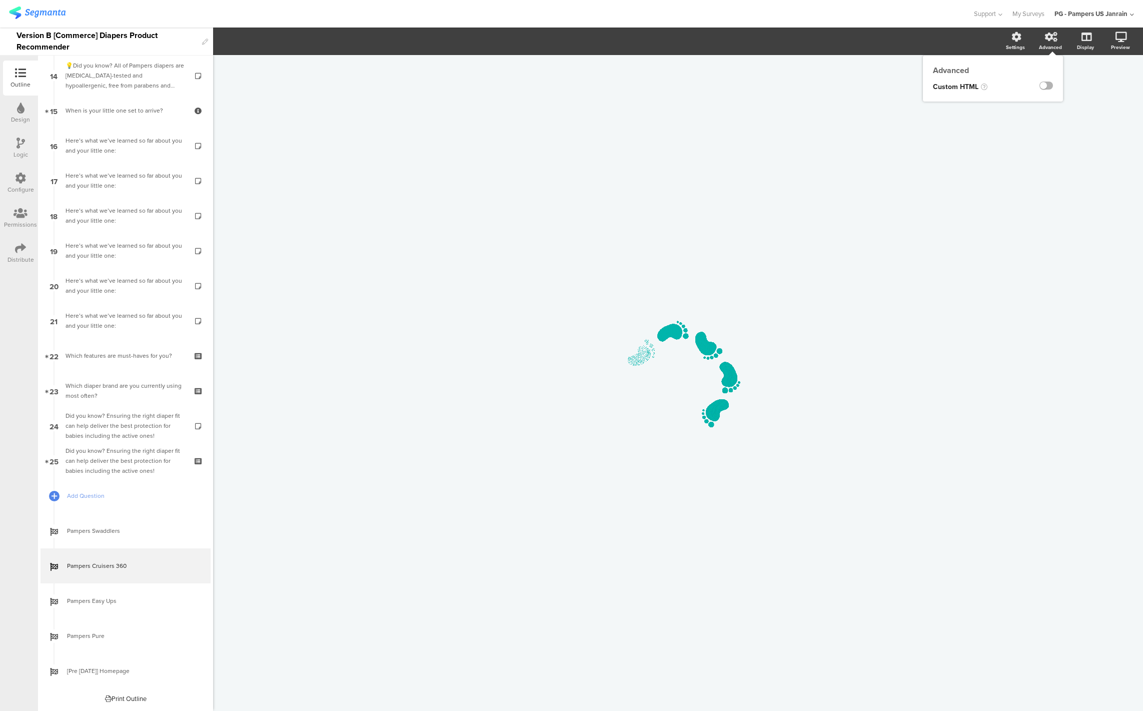
click at [1045, 87] on label at bounding box center [1047, 86] width 14 height 8
click at [0, 0] on input "checkbox" at bounding box center [0, 0] width 0 height 0
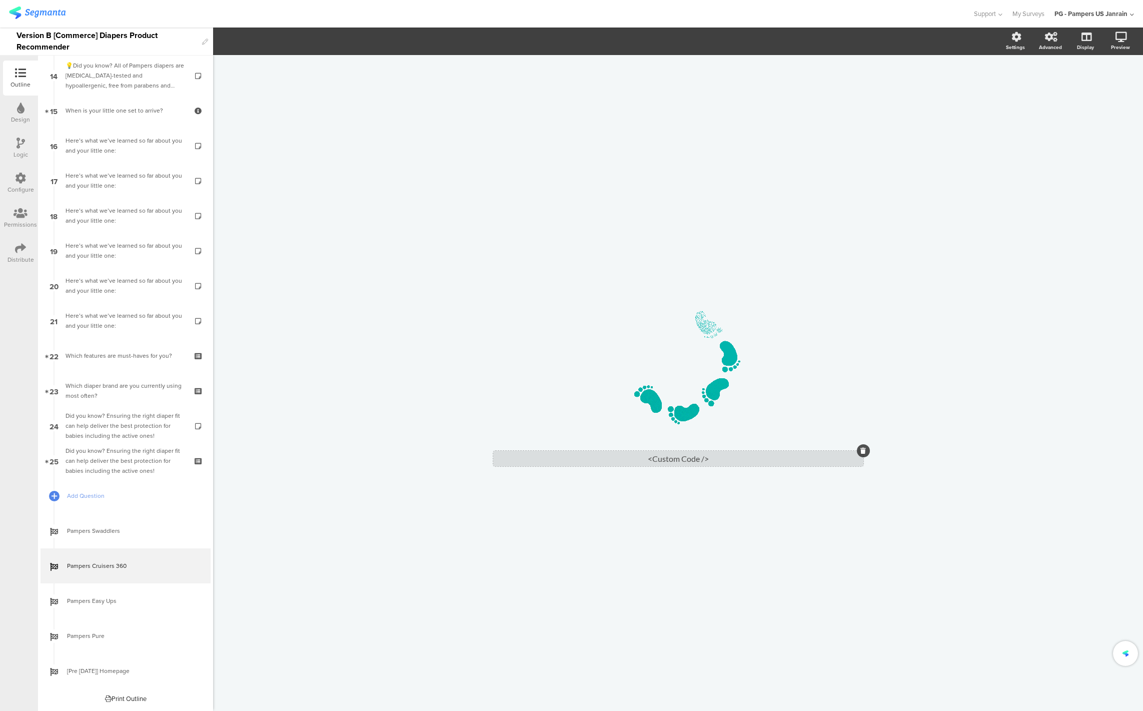
click at [679, 463] on div "<Custom Code />" at bounding box center [678, 459] width 370 height 16
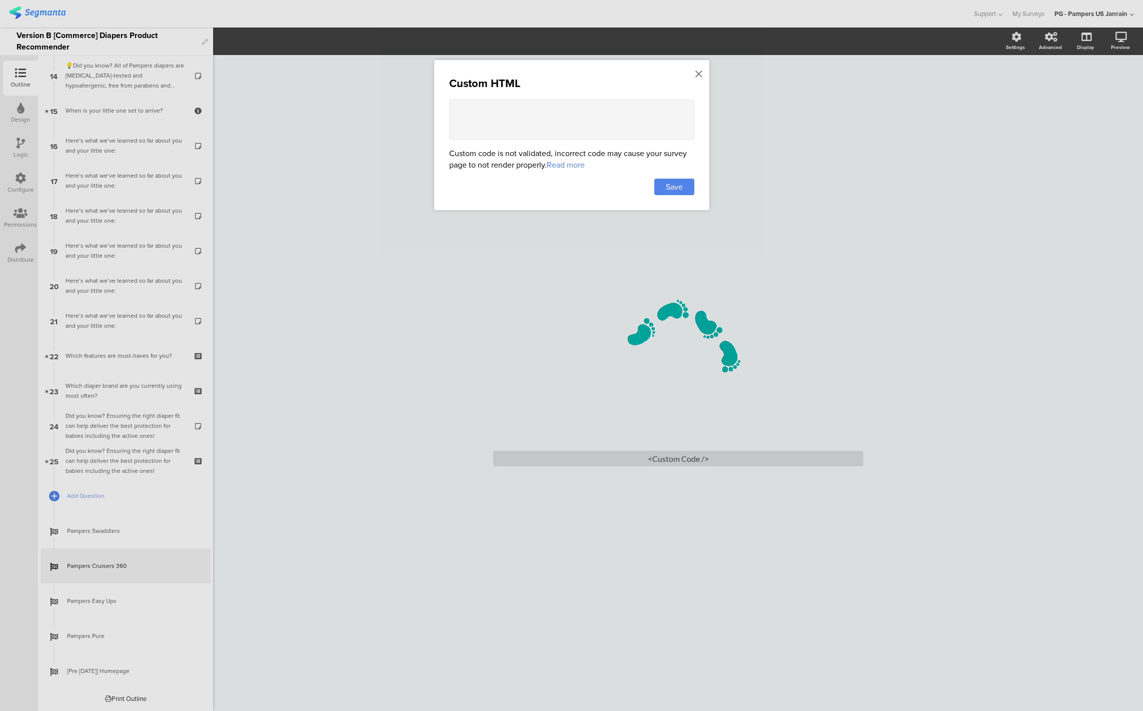
click at [507, 109] on textarea at bounding box center [571, 120] width 245 height 40
paste textarea "<style> .fade-messages { text-align: center; margin-top: 1.0rem; font-size: 1.2…"
type textarea "<style> .fade-messages { text-align: center; margin-top: 1.0rem; font-size: 1.2…"
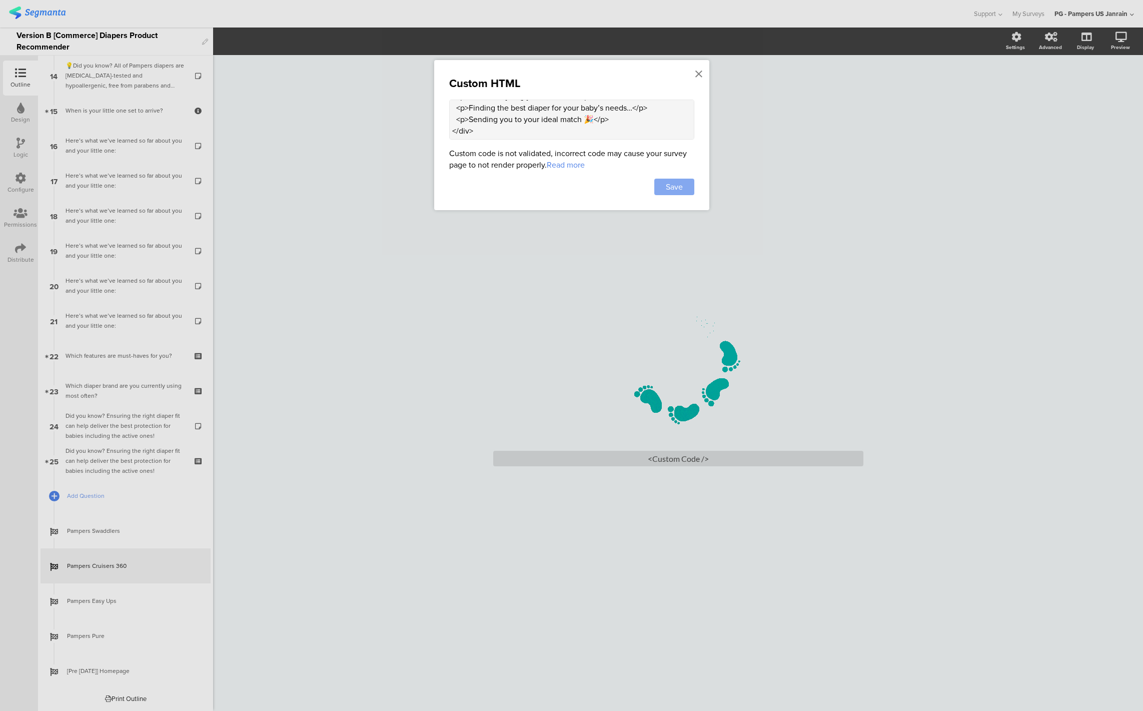
click at [664, 187] on div "Save" at bounding box center [674, 187] width 40 height 17
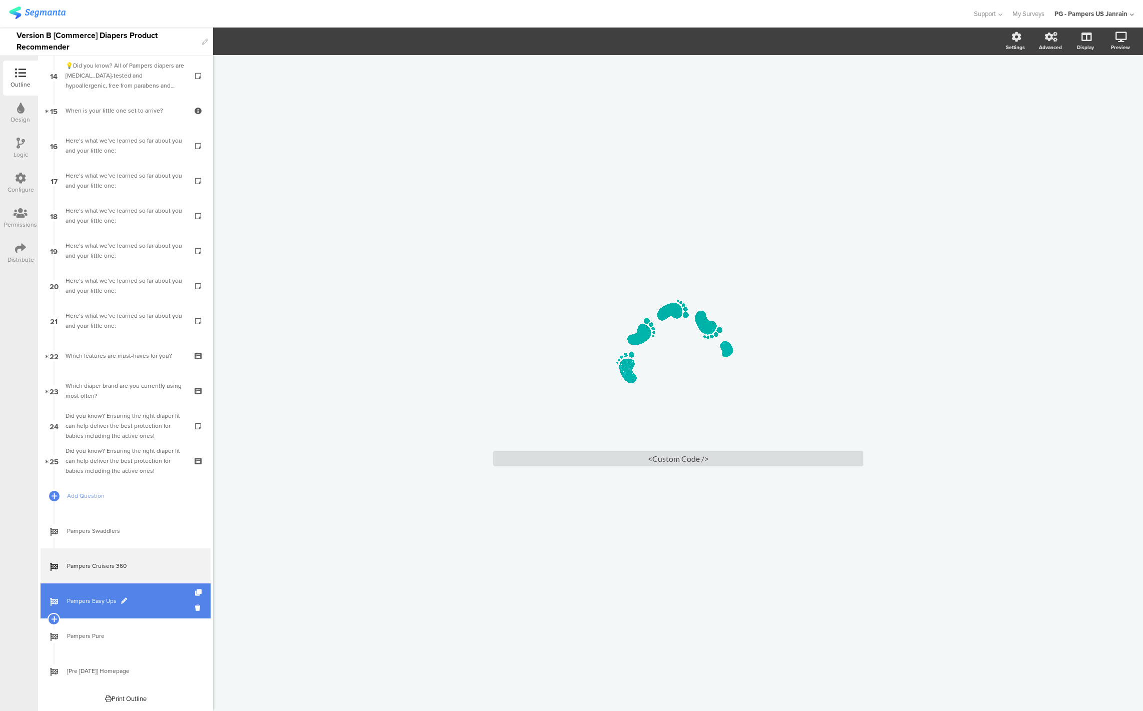
click at [87, 604] on span "Pampers Easy Ups" at bounding box center [131, 601] width 128 height 10
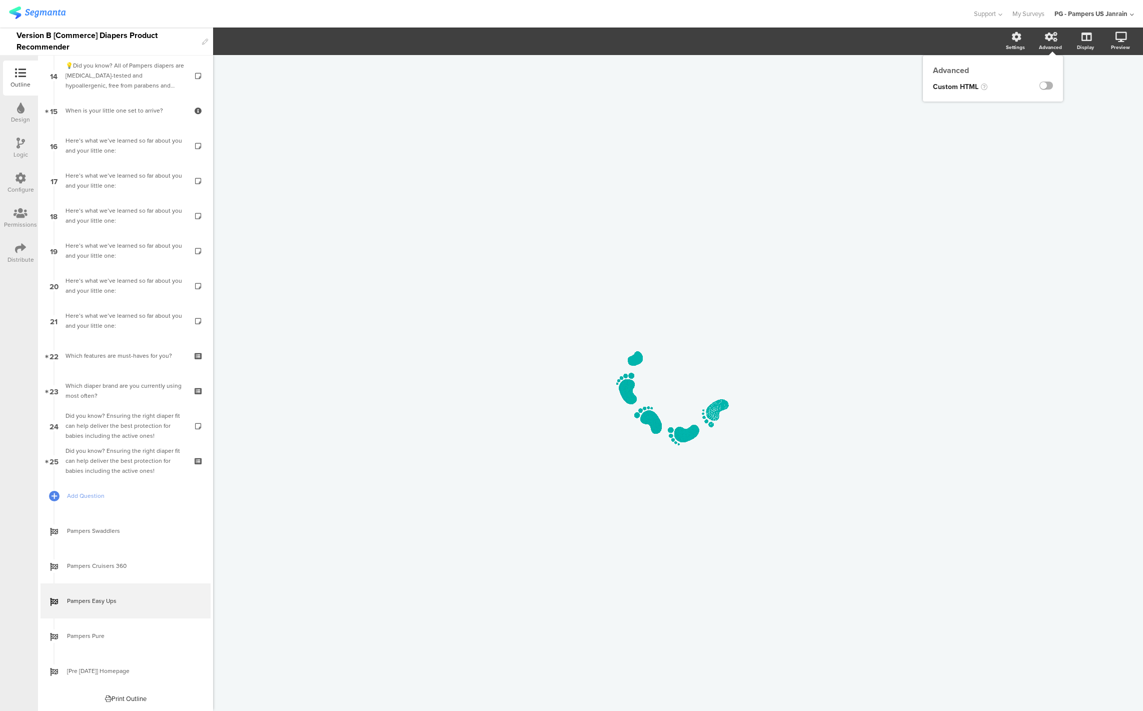
click at [1044, 84] on label at bounding box center [1047, 86] width 14 height 8
click at [0, 0] on input "checkbox" at bounding box center [0, 0] width 0 height 0
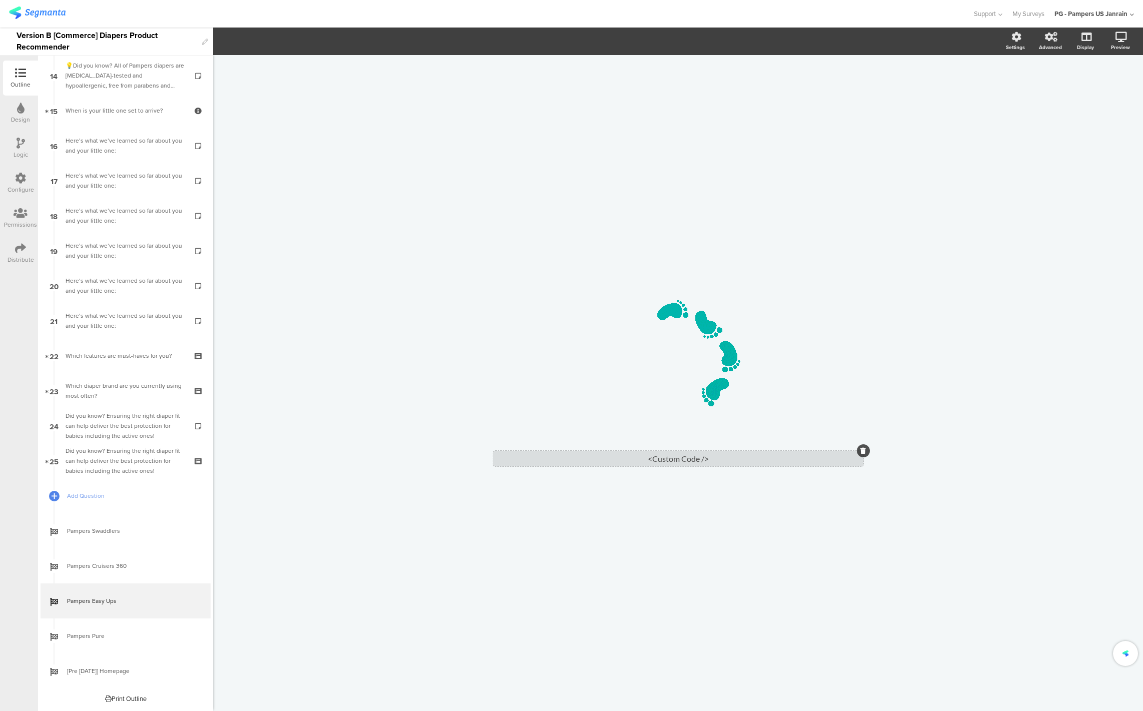
click at [714, 451] on div "<Custom Code />" at bounding box center [678, 459] width 370 height 16
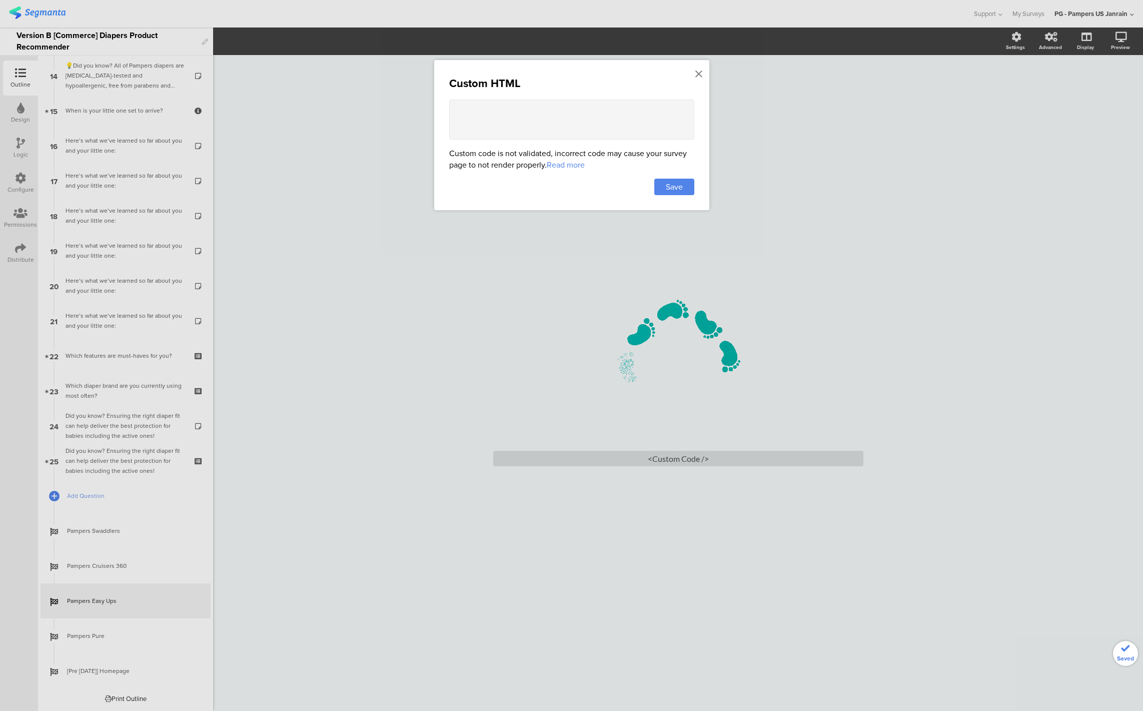
click at [508, 114] on textarea at bounding box center [571, 120] width 245 height 40
paste textarea "<style> .fade-messages { text-align: center; margin-top: 1.0rem; font-size: 1.2…"
type textarea "<style> .fade-messages { text-align: center; margin-top: 1.0rem; font-size: 1.2…"
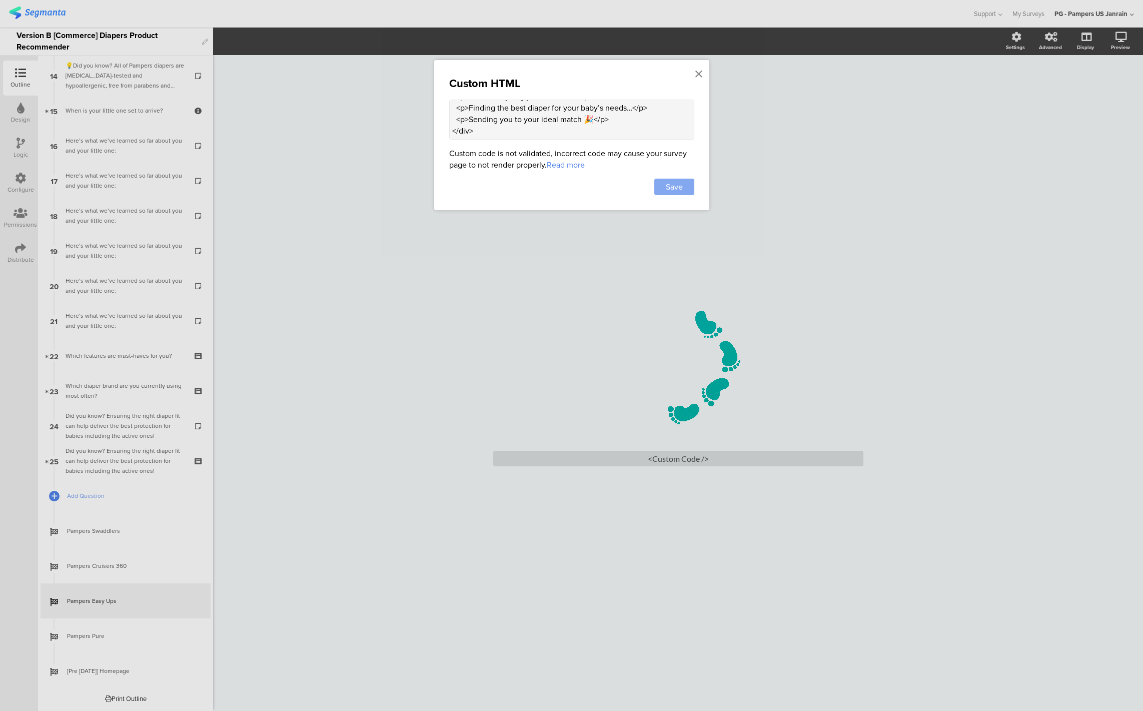
click at [674, 185] on span "Save" at bounding box center [674, 187] width 17 height 12
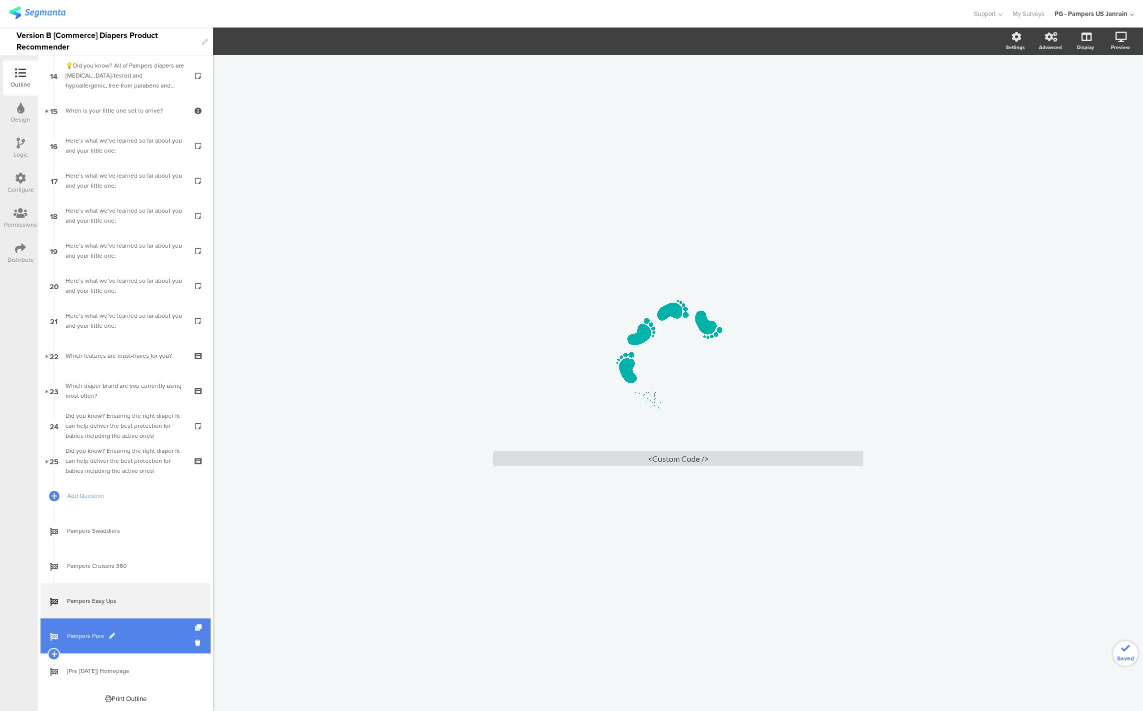
click at [66, 633] on link "Pampers Pure" at bounding box center [126, 635] width 170 height 35
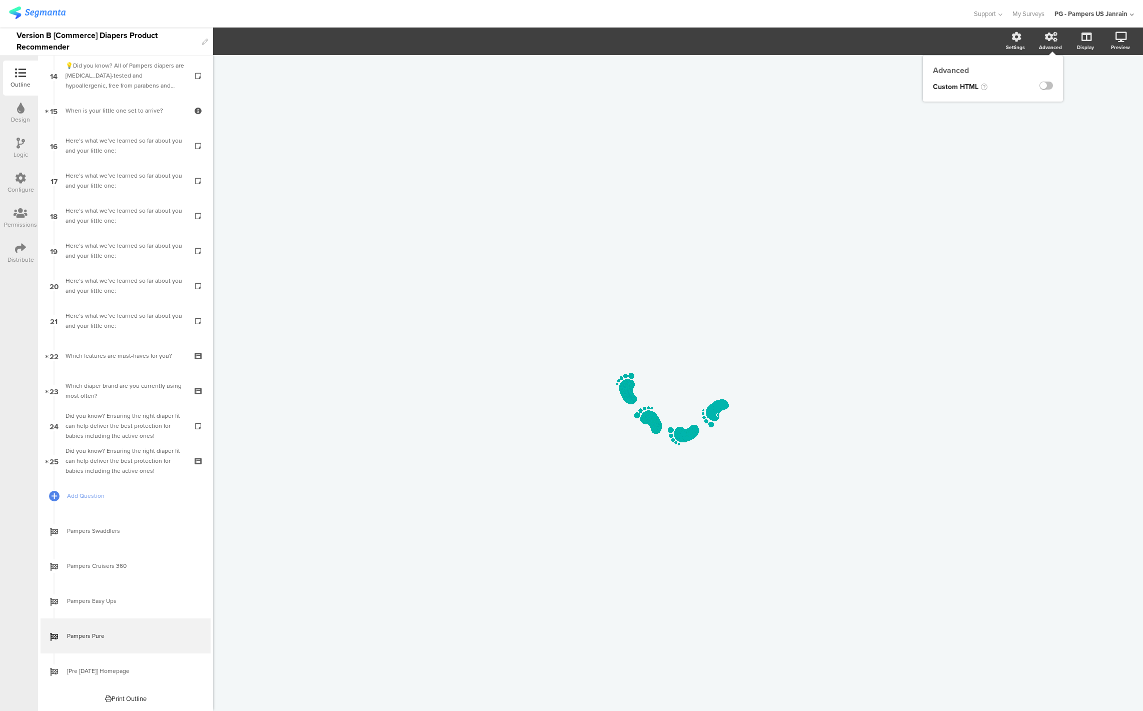
click at [1054, 77] on div "Advanced Custom HTML" at bounding box center [993, 79] width 140 height 46
click at [1051, 84] on label at bounding box center [1047, 86] width 14 height 8
click at [0, 0] on input "checkbox" at bounding box center [0, 0] width 0 height 0
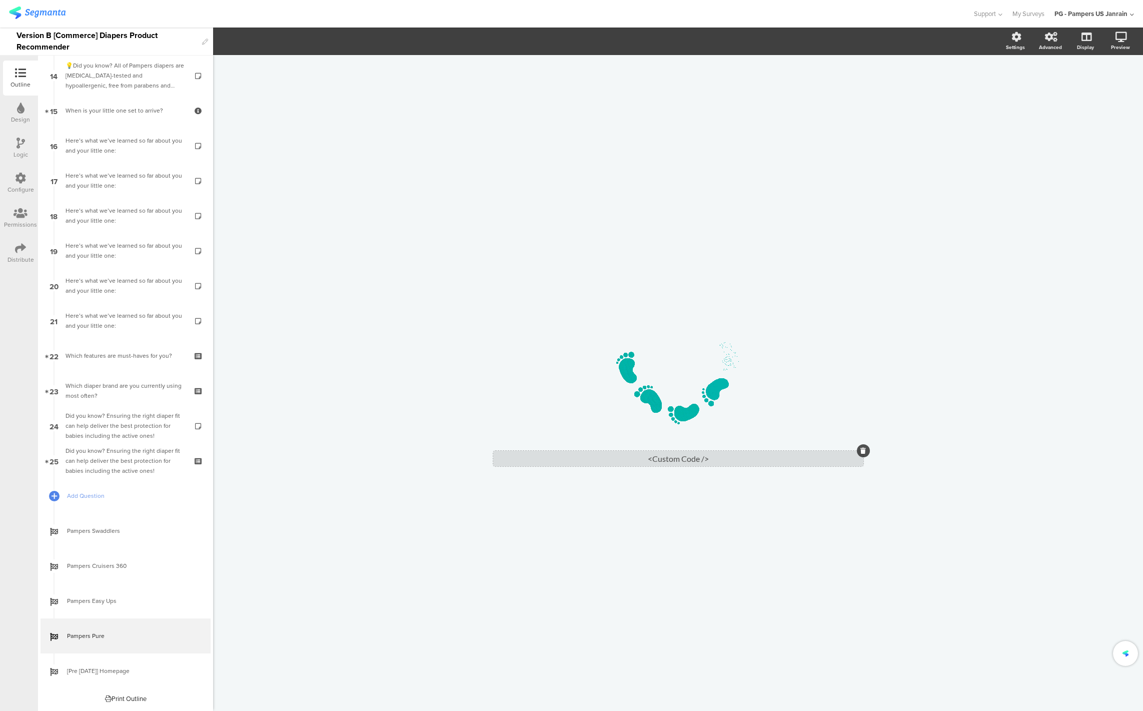
click at [721, 453] on div "<Custom Code />" at bounding box center [678, 459] width 370 height 16
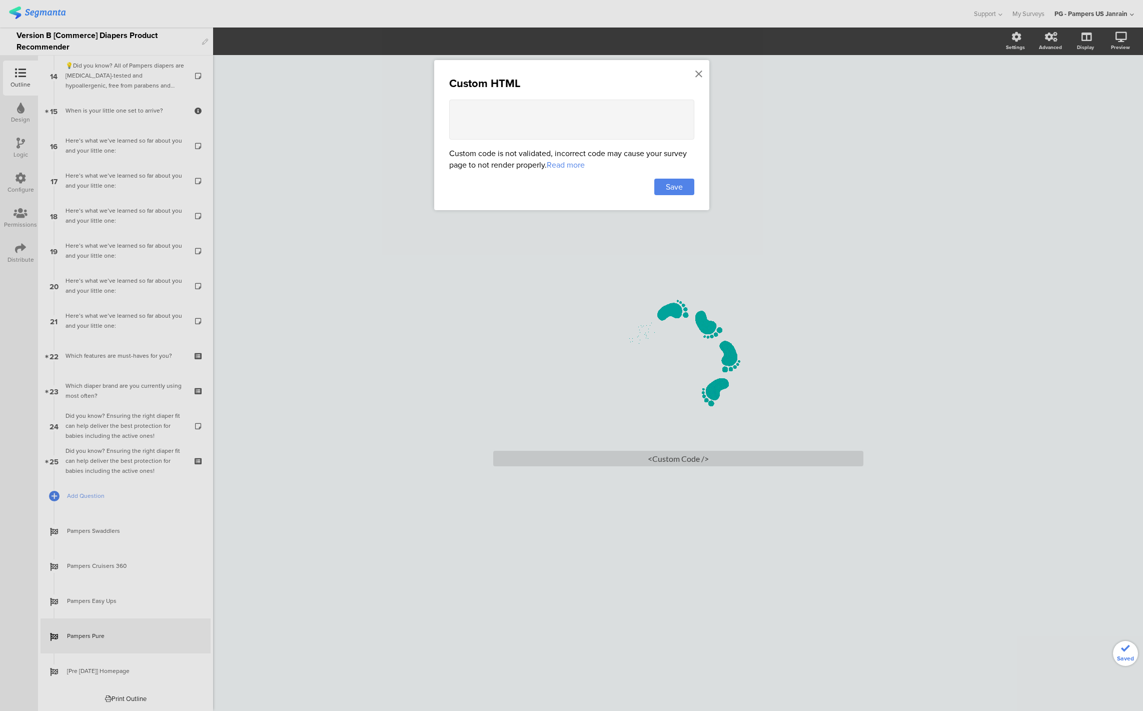
click at [574, 109] on textarea at bounding box center [571, 120] width 245 height 40
paste textarea "<style> .fade-messages { text-align: center; margin-top: 1.0rem; font-size: 1.2…"
type textarea "<style> .fade-messages { text-align: center; margin-top: 1.0rem; font-size: 1.2…"
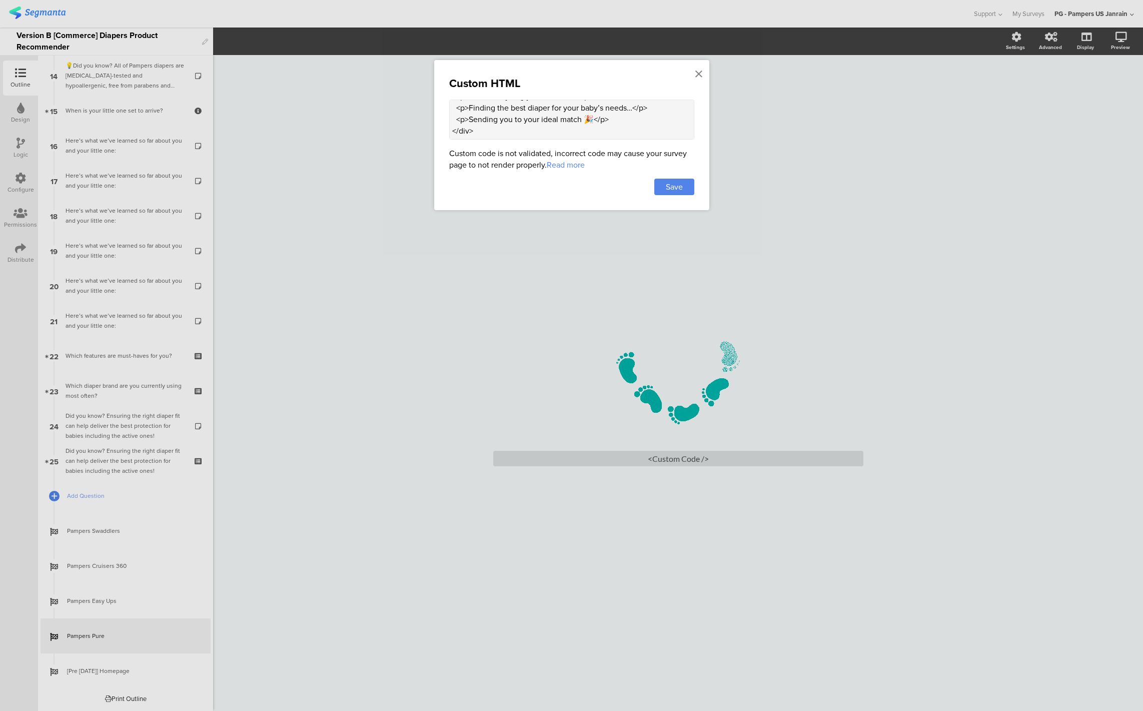
click at [695, 190] on div "Custom HTML <style> .fade-messages { text-align: center; margin-top: 1.0rem; fo…" at bounding box center [571, 135] width 275 height 150
click at [671, 190] on span "Save" at bounding box center [674, 187] width 17 height 12
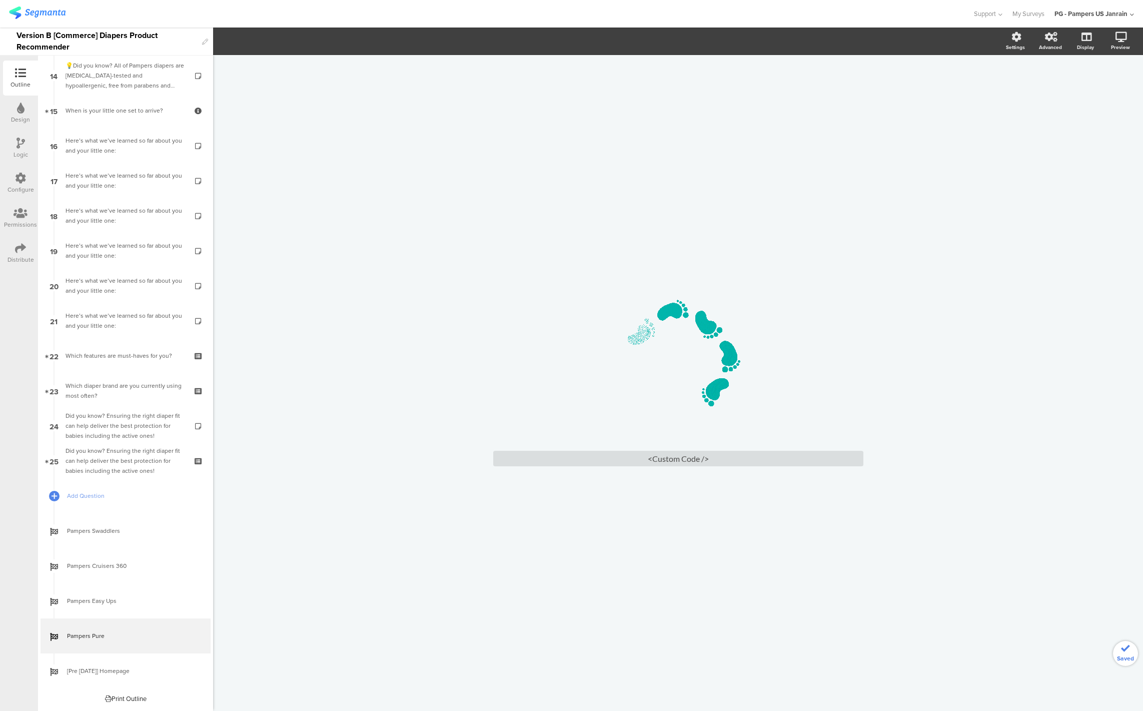
click at [1017, 227] on div "/ <Custom Code />" at bounding box center [678, 383] width 930 height 656
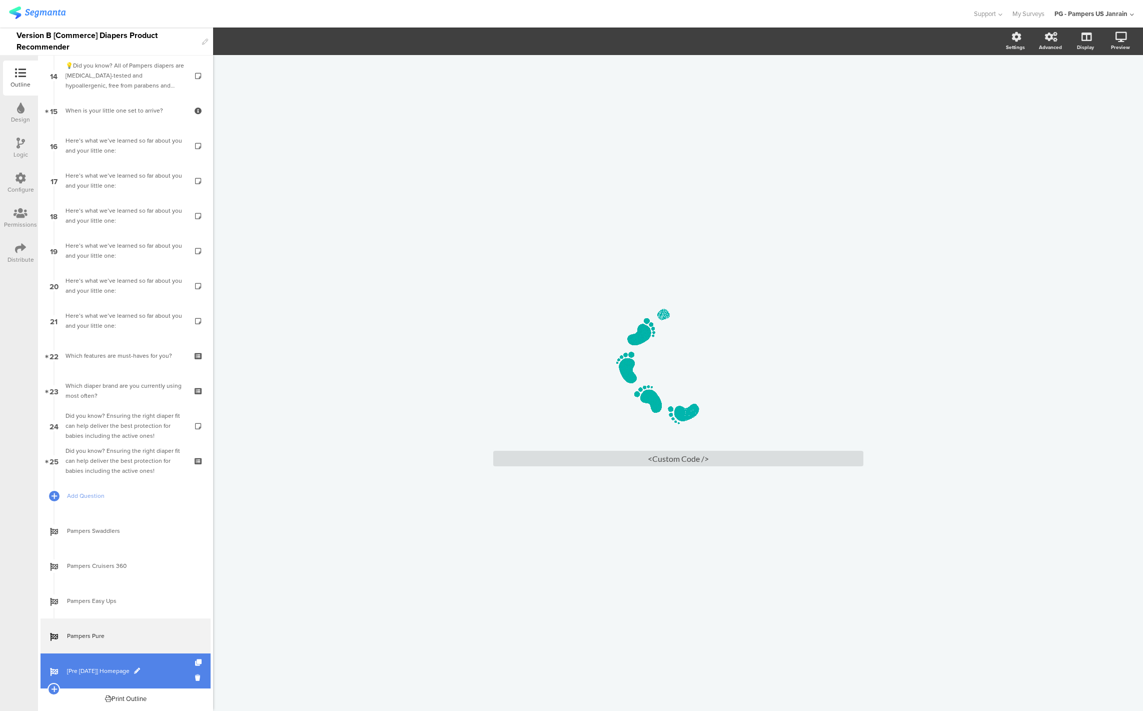
click at [87, 666] on span "[Pre [DATE]] Homepage" at bounding box center [131, 671] width 128 height 10
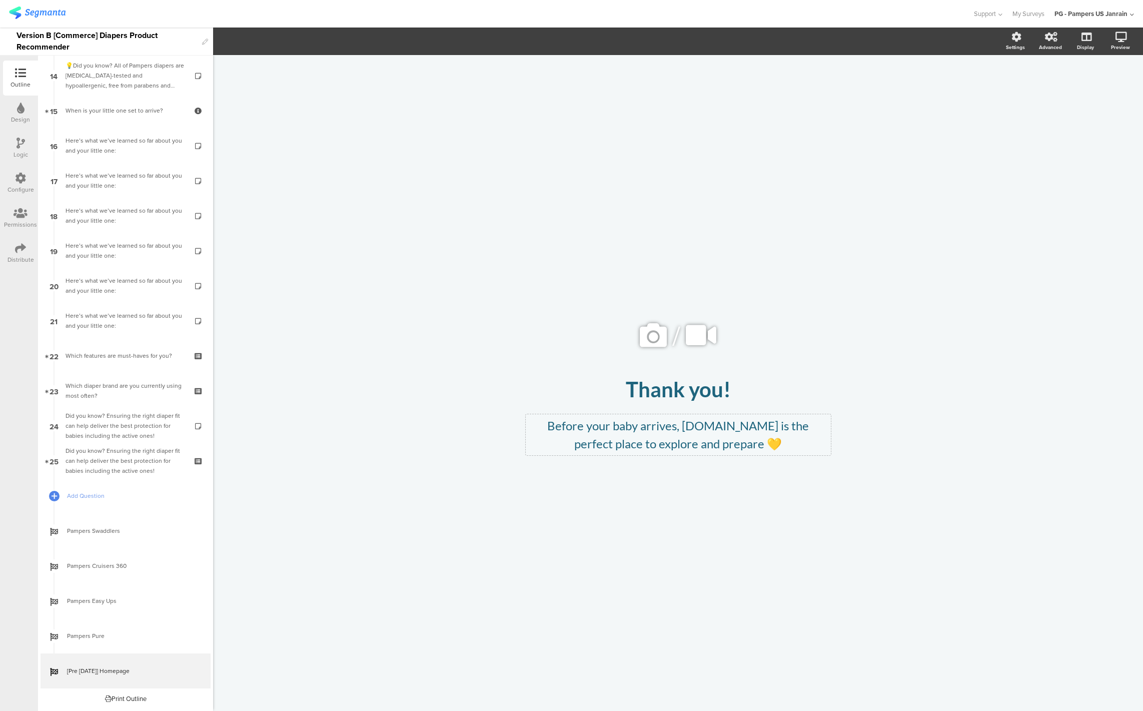
click at [650, 434] on p "Before your baby arrives, [DOMAIN_NAME] is the perfect place to explore and pre…" at bounding box center [678, 435] width 300 height 36
click at [770, 441] on p "Before your baby arrives, [DOMAIN_NAME] is the perfect place to explore and pre…" at bounding box center [678, 435] width 300 height 36
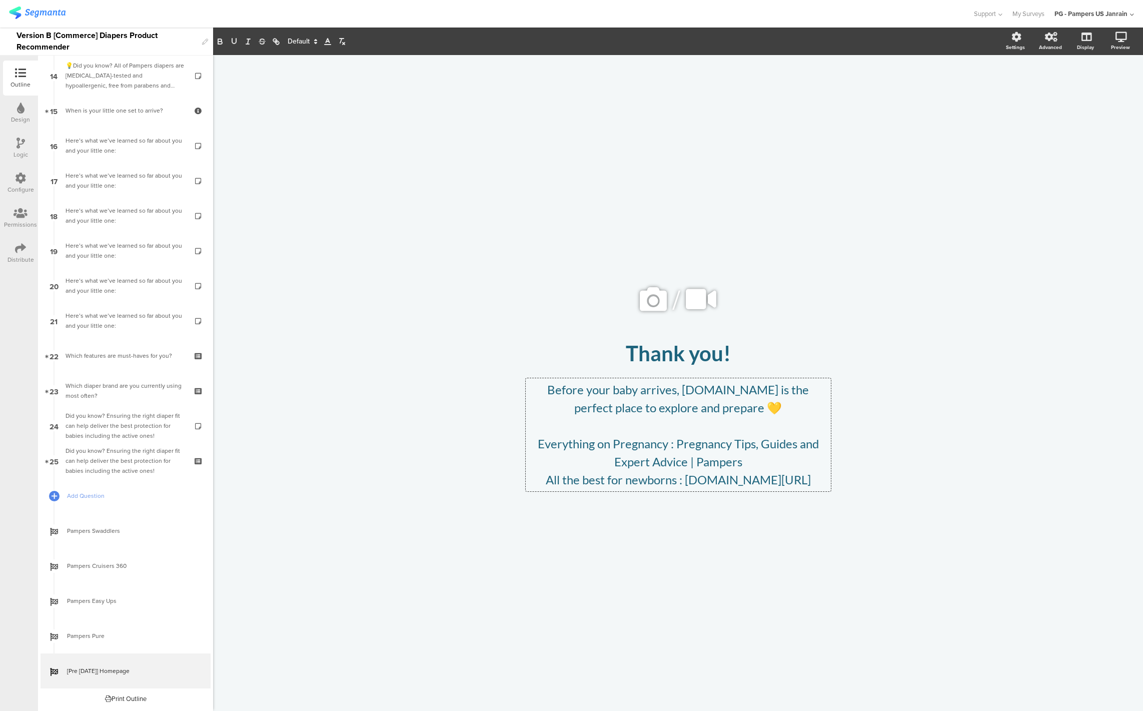
click at [677, 438] on p "Everything on Pregnancy : Pregnancy Tips, Guides and Expert Advice | Pampers" at bounding box center [678, 453] width 300 height 36
click at [562, 249] on div "/ Thank you! Thank you! Before your baby arrives, Pampers.com is the perfect pl…" at bounding box center [678, 378] width 420 height 646
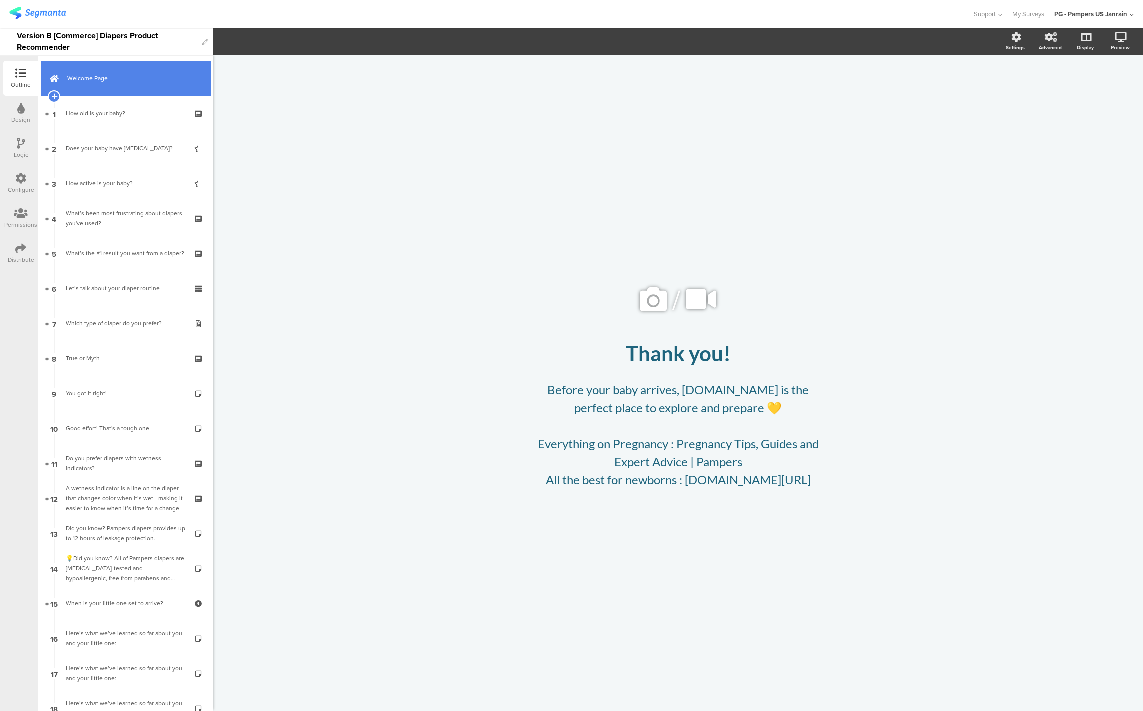
click at [72, 72] on link "Welcome Page" at bounding box center [126, 78] width 170 height 35
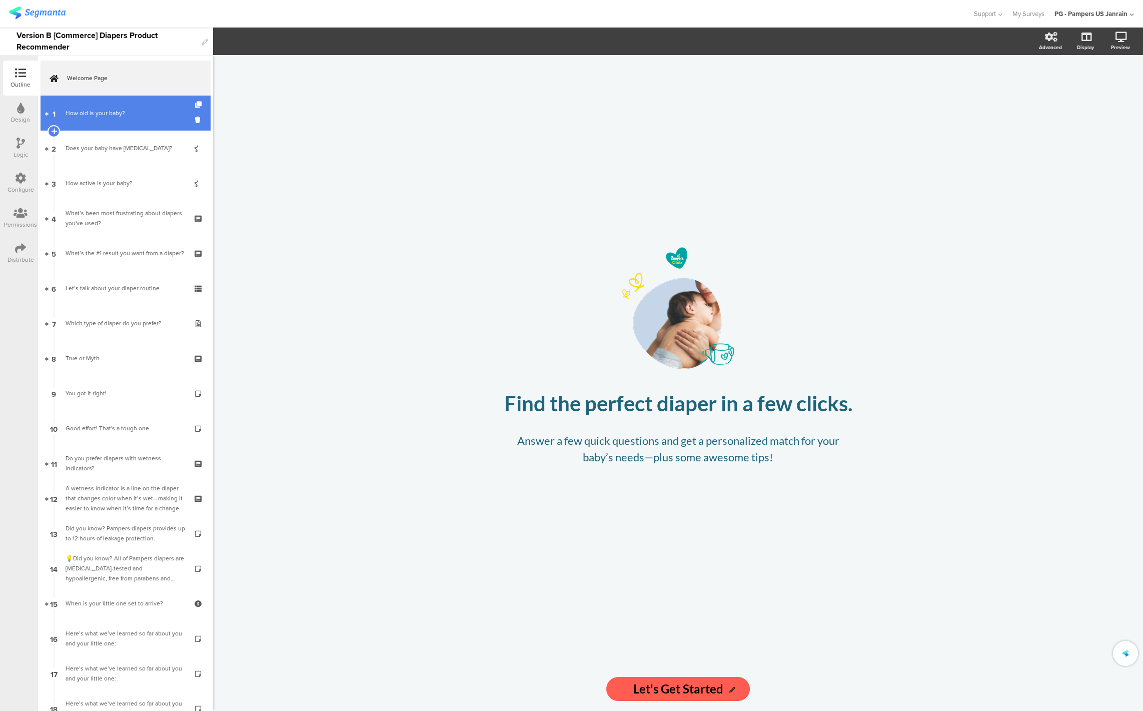
click at [81, 115] on div "How old is your baby?" at bounding box center [126, 113] width 120 height 10
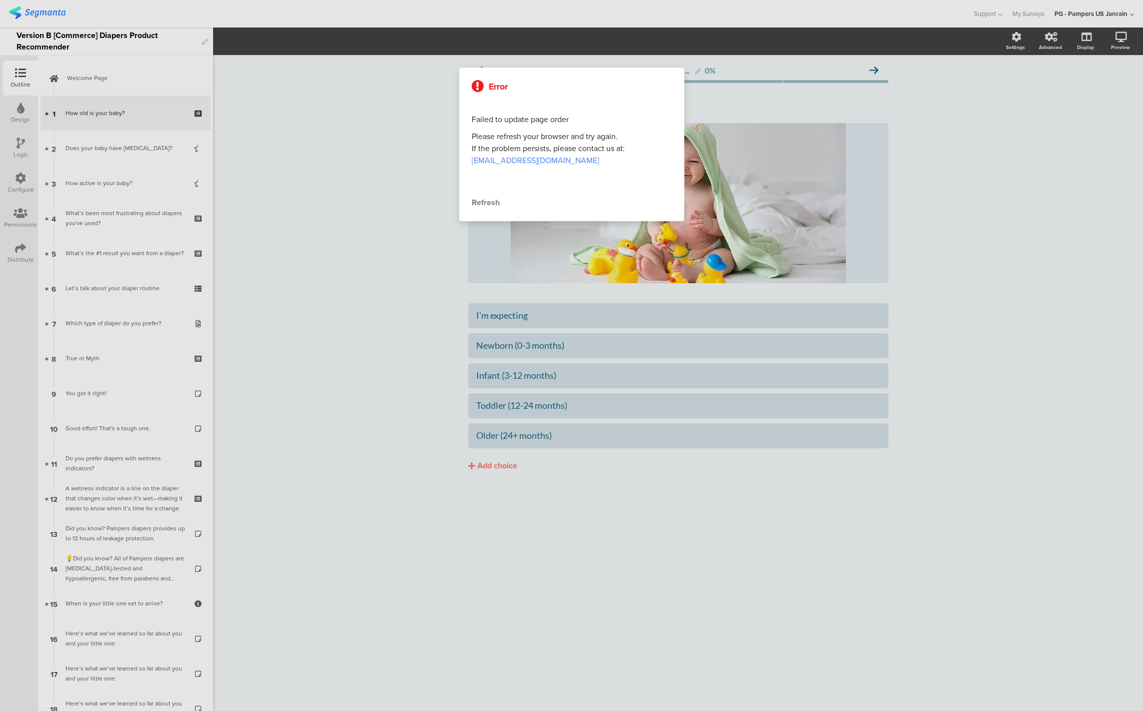
click at [492, 203] on div "Refresh" at bounding box center [572, 203] width 200 height 12
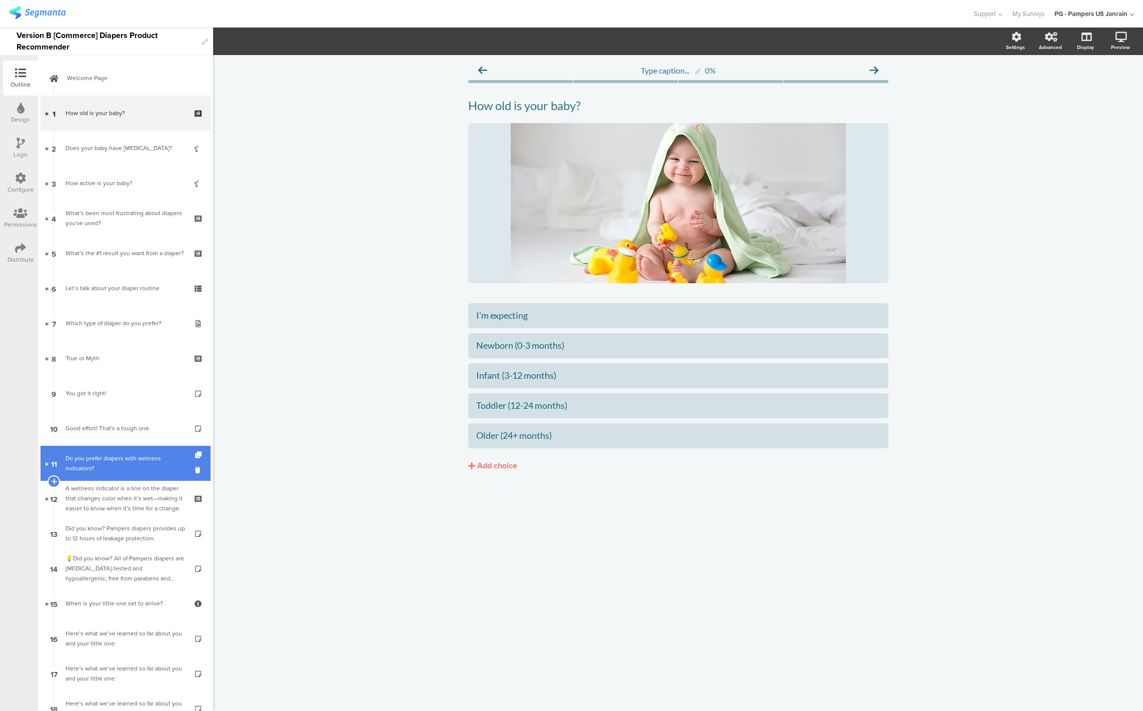
scroll to position [493, 0]
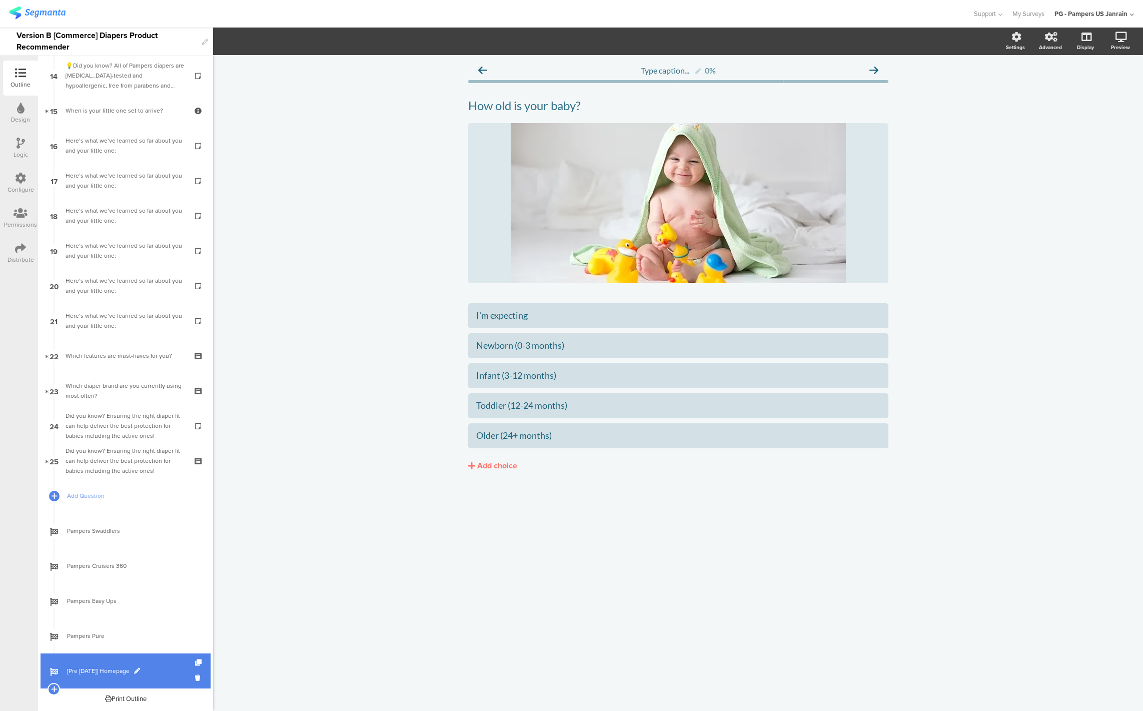
click at [89, 668] on span "[Pre [DATE]] Homepage" at bounding box center [131, 671] width 128 height 10
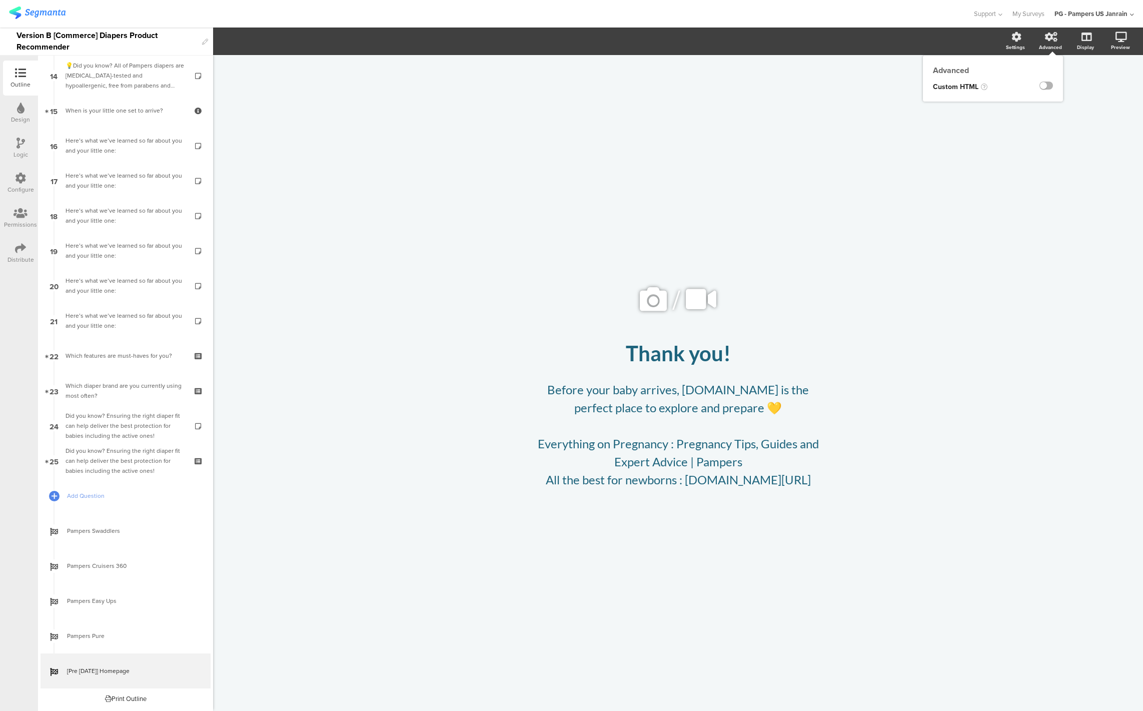
click at [1046, 84] on label at bounding box center [1047, 86] width 14 height 8
click at [0, 0] on input "checkbox" at bounding box center [0, 0] width 0 height 0
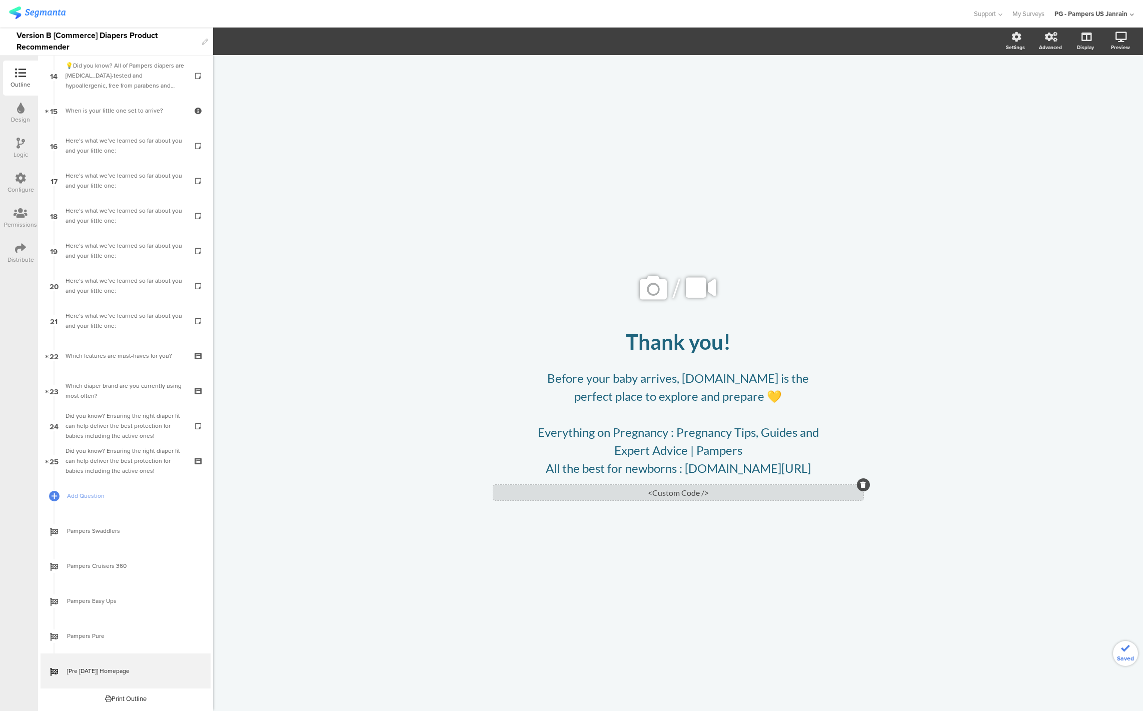
click at [625, 500] on div "<Custom Code />" at bounding box center [678, 493] width 370 height 16
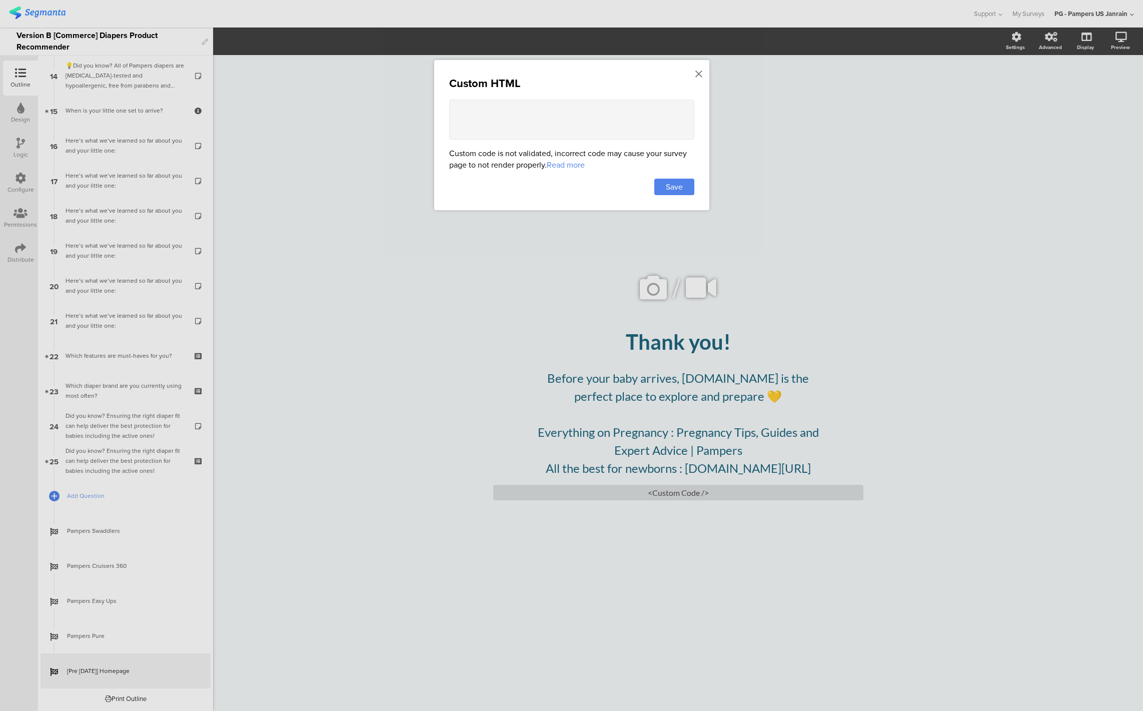
click at [588, 123] on textarea at bounding box center [571, 120] width 245 height 40
paste textarea "<lorem> .ipsu-dolorsi { ametcon: adip; elit-seddoeius: tempor; incid-utlab: etd…"
type textarea "<lorem> .ipsu-dolorsi { ametcon: adip; elit-seddoeius: tempor; incid-utlab: etd…"
click at [682, 182] on span "Save" at bounding box center [674, 187] width 17 height 12
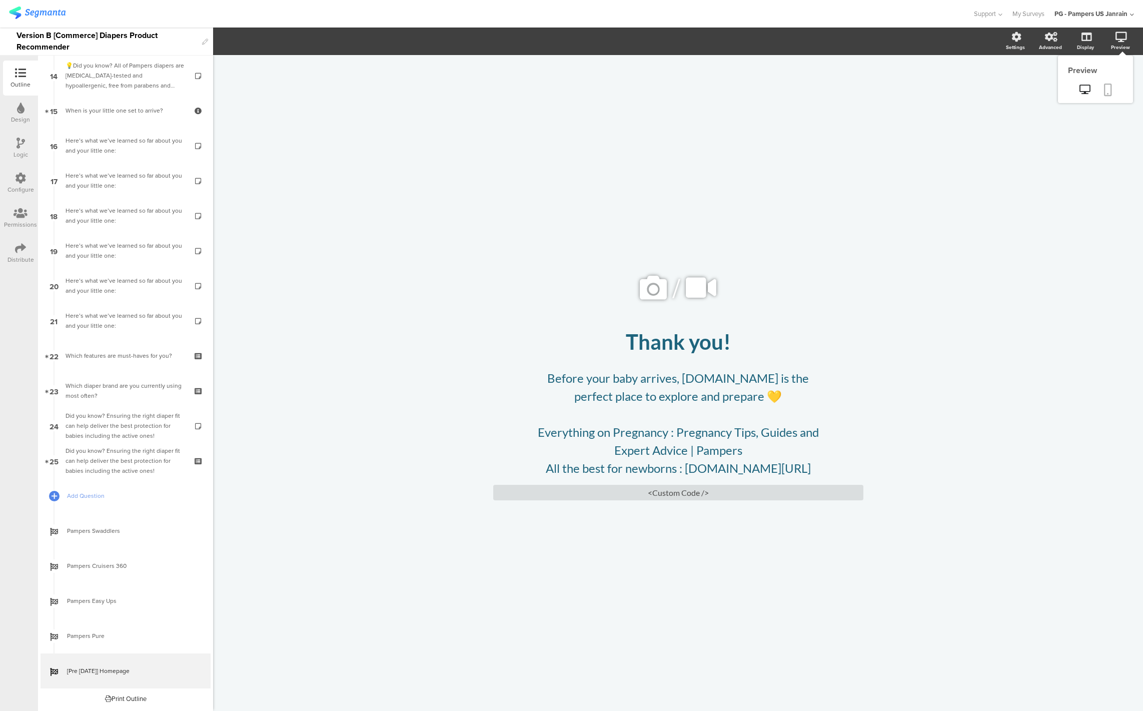
click at [1108, 90] on icon at bounding box center [1108, 90] width 8 height 13
click at [672, 500] on div "<Custom Code />" at bounding box center [678, 493] width 370 height 16
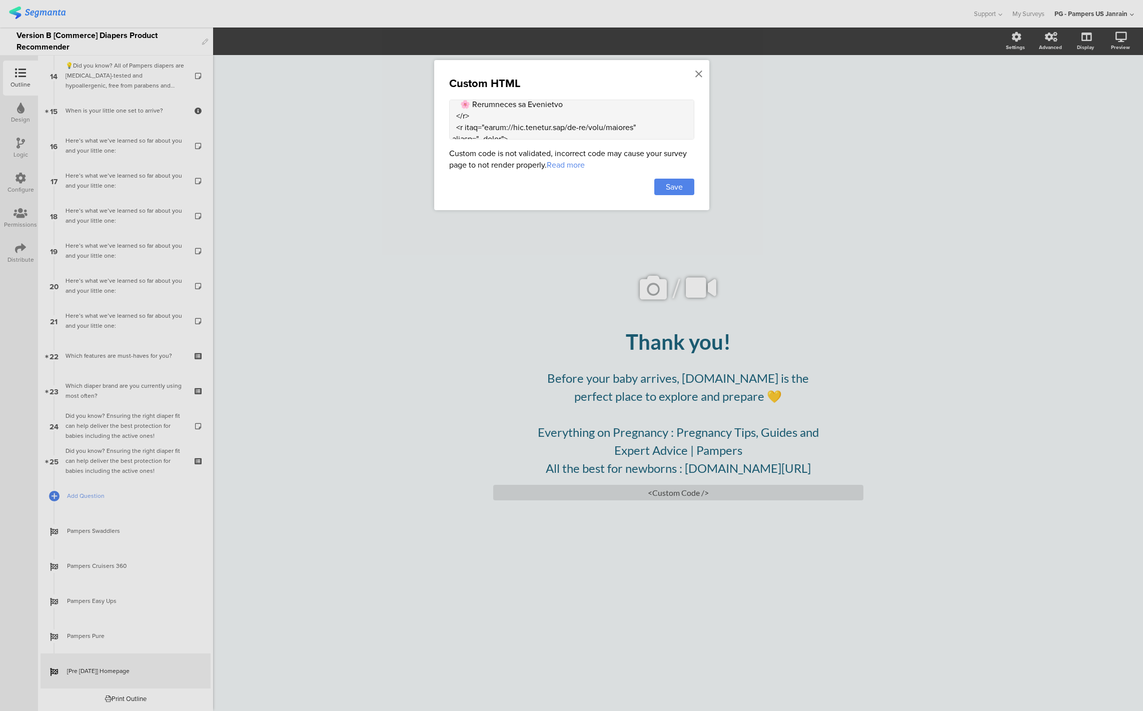
scroll to position [551, 0]
click at [499, 124] on textarea at bounding box center [571, 120] width 245 height 40
paste textarea "BBEBE2"
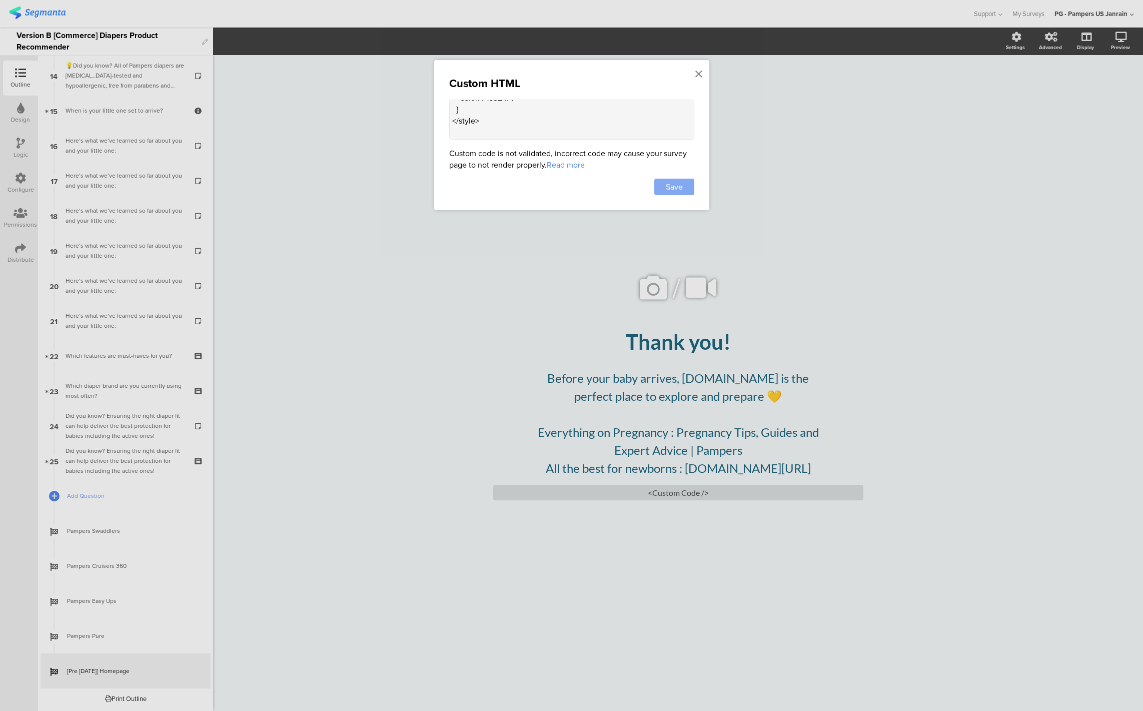
type textarea "<style> .cute-buttons { display: flex; flex-direction: column; align-items: cen…"
click at [663, 184] on div "Save" at bounding box center [674, 187] width 40 height 17
click at [637, 385] on div at bounding box center [571, 355] width 1143 height 711
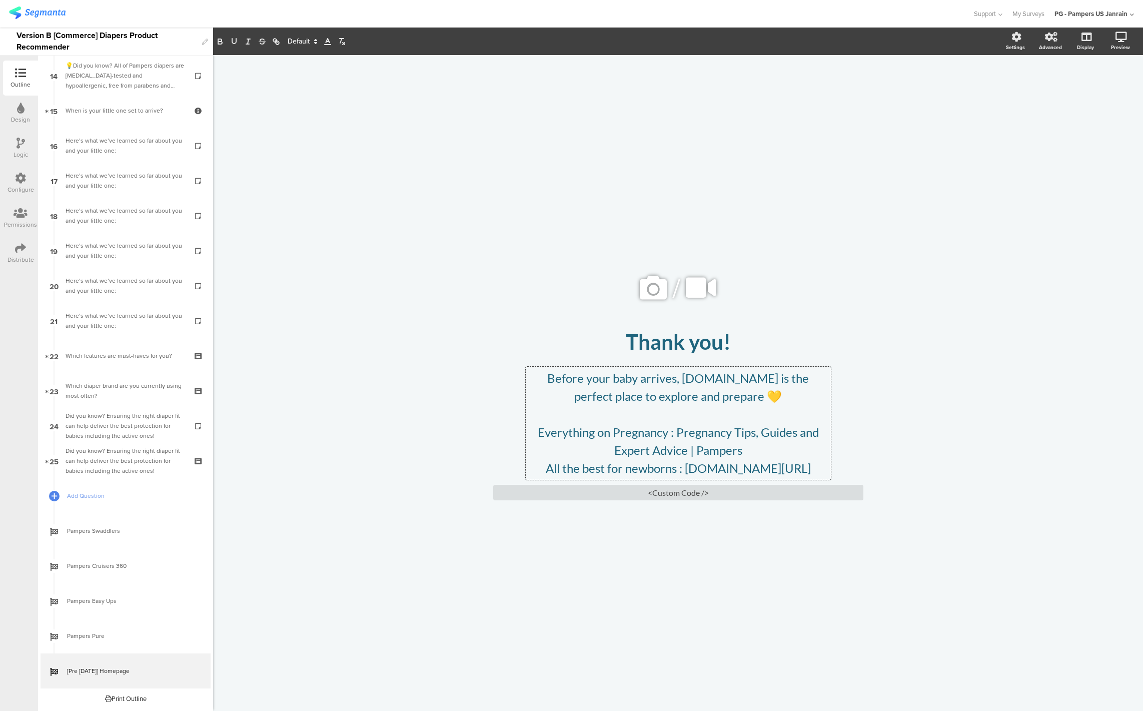
drag, startPoint x: 538, startPoint y: 423, endPoint x: 967, endPoint y: 454, distance: 429.8
click at [967, 454] on div "/ Thank you! Thank you! Before your baby arrives, [DOMAIN_NAME] is the perfect …" at bounding box center [678, 383] width 930 height 656
click at [647, 439] on p "Everything on Pregnancy : Pregnancy Tips, Guides and Expert Advice | Pampers" at bounding box center [678, 441] width 300 height 36
click at [689, 405] on p at bounding box center [678, 414] width 300 height 18
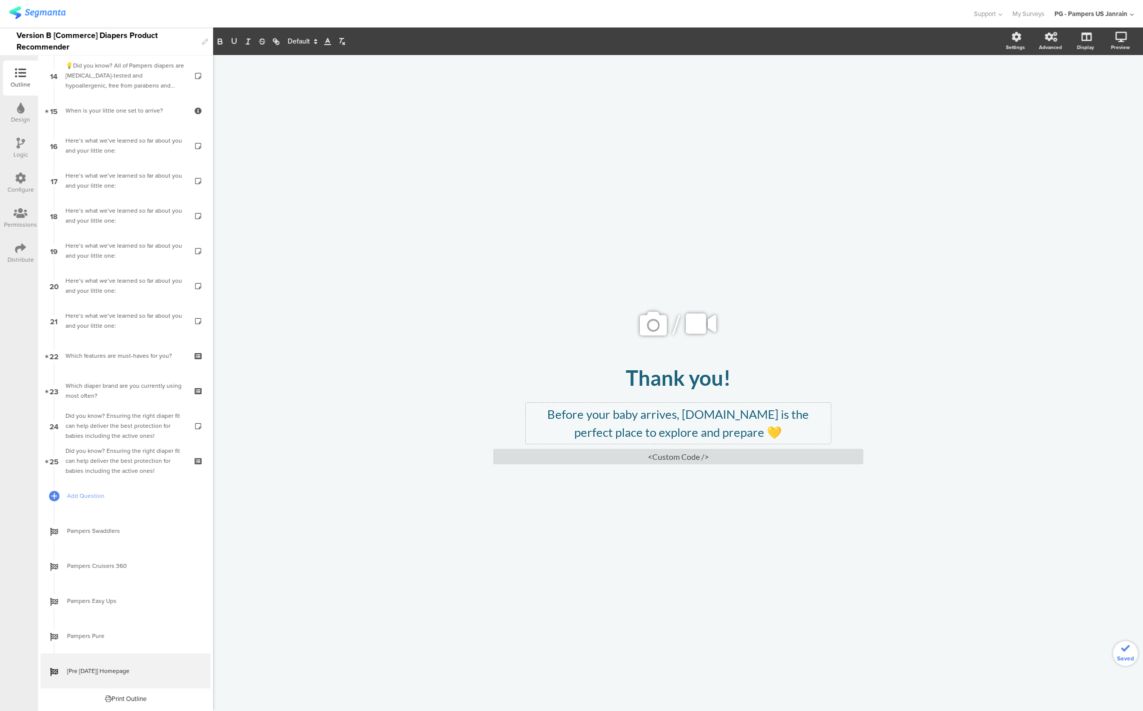
click at [958, 373] on div "/ Thank you! Thank you! Before your baby arrives, [DOMAIN_NAME] is the perfect …" at bounding box center [678, 383] width 930 height 656
click at [1105, 90] on icon at bounding box center [1108, 90] width 8 height 13
click at [688, 455] on div "<Custom Code />" at bounding box center [678, 457] width 370 height 16
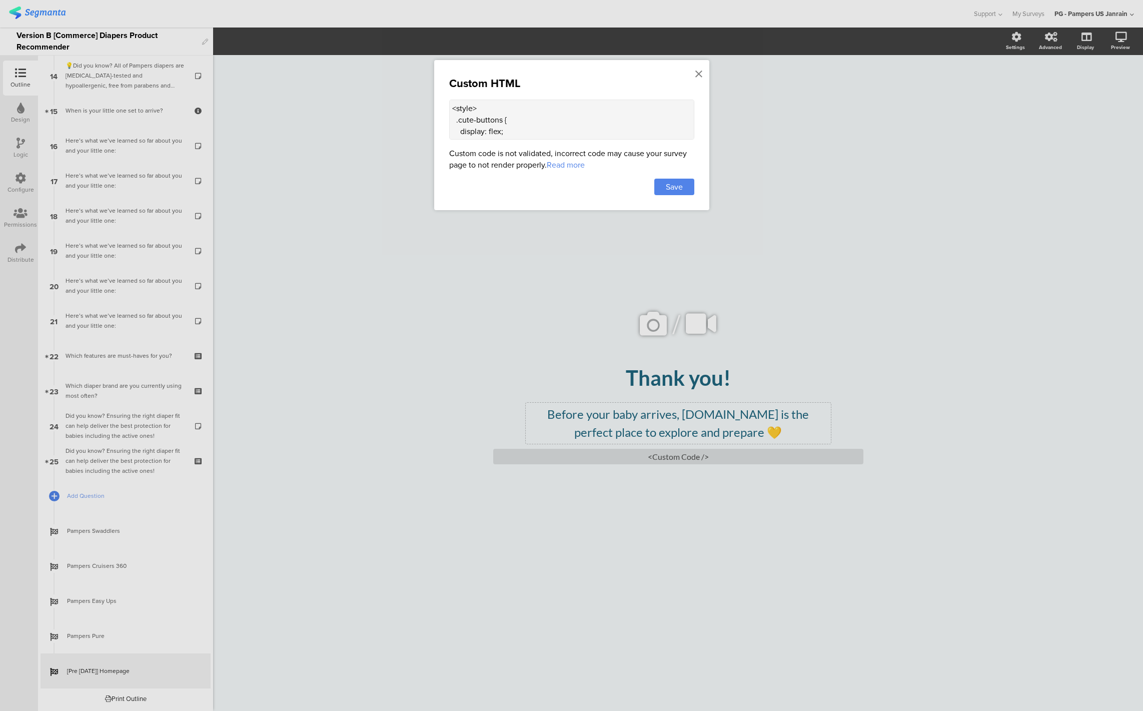
click at [522, 130] on textarea "<style> .cute-buttons { display: flex; flex-direction: column; align-items: cen…" at bounding box center [571, 120] width 245 height 40
click at [561, 114] on textarea "<style> .cute-buttons { display: flex; flex-direction: column; align-items: cen…" at bounding box center [571, 120] width 245 height 40
paste textarea "ox-shadow: 0 4px 8px rgba(0,0,0,0.1); } /* Dark teal button */ .cute-buttons a:…"
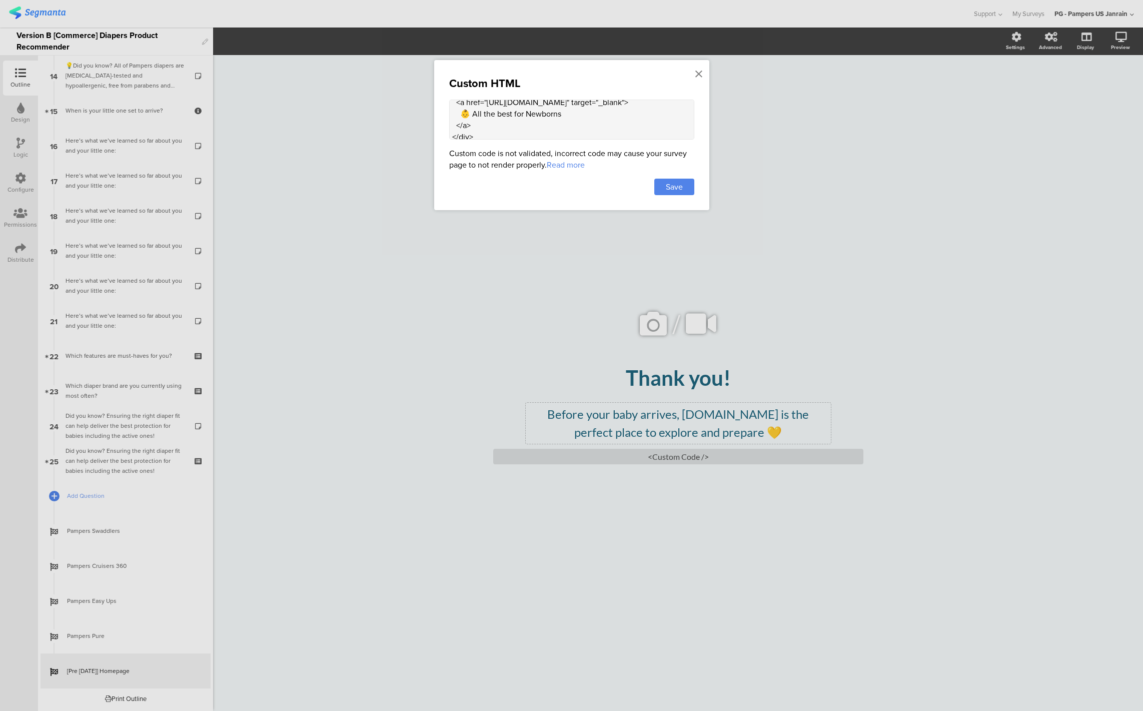
scroll to position [477, 0]
type textarea "<style> .cute-buttons { display: flex; flex-direction: column; align-items: cen…"
click at [673, 181] on span "Save" at bounding box center [674, 187] width 17 height 12
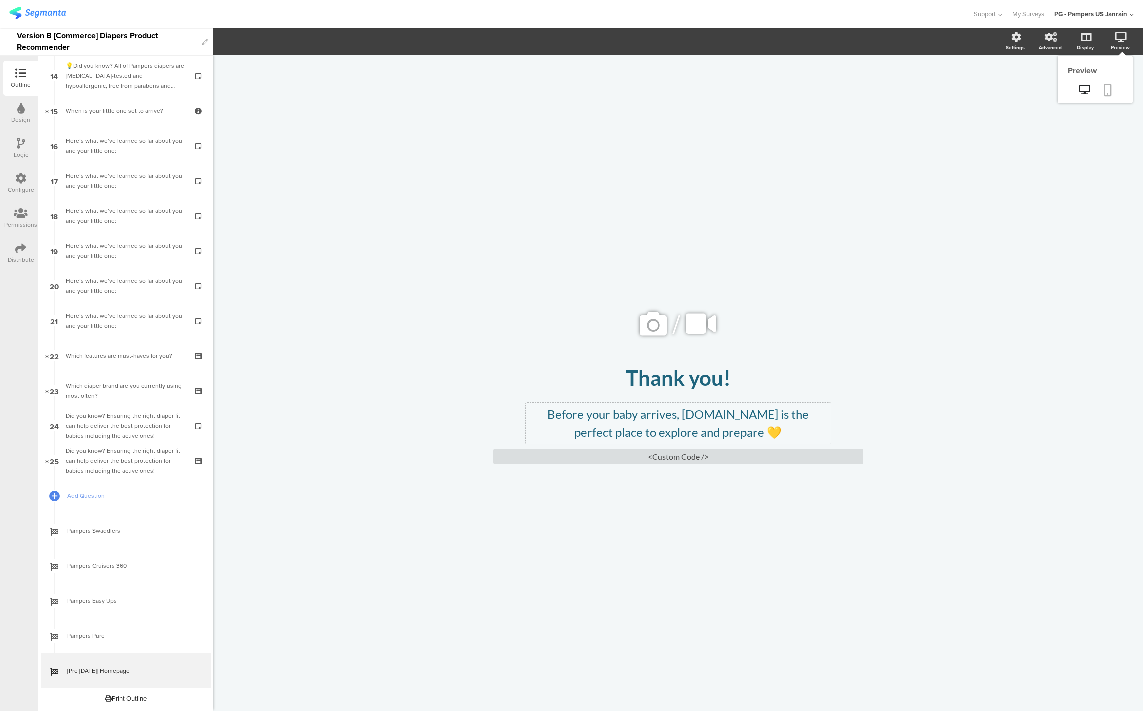
click at [1108, 84] on icon at bounding box center [1108, 90] width 8 height 13
click at [683, 458] on div "<Custom Code />" at bounding box center [678, 457] width 370 height 16
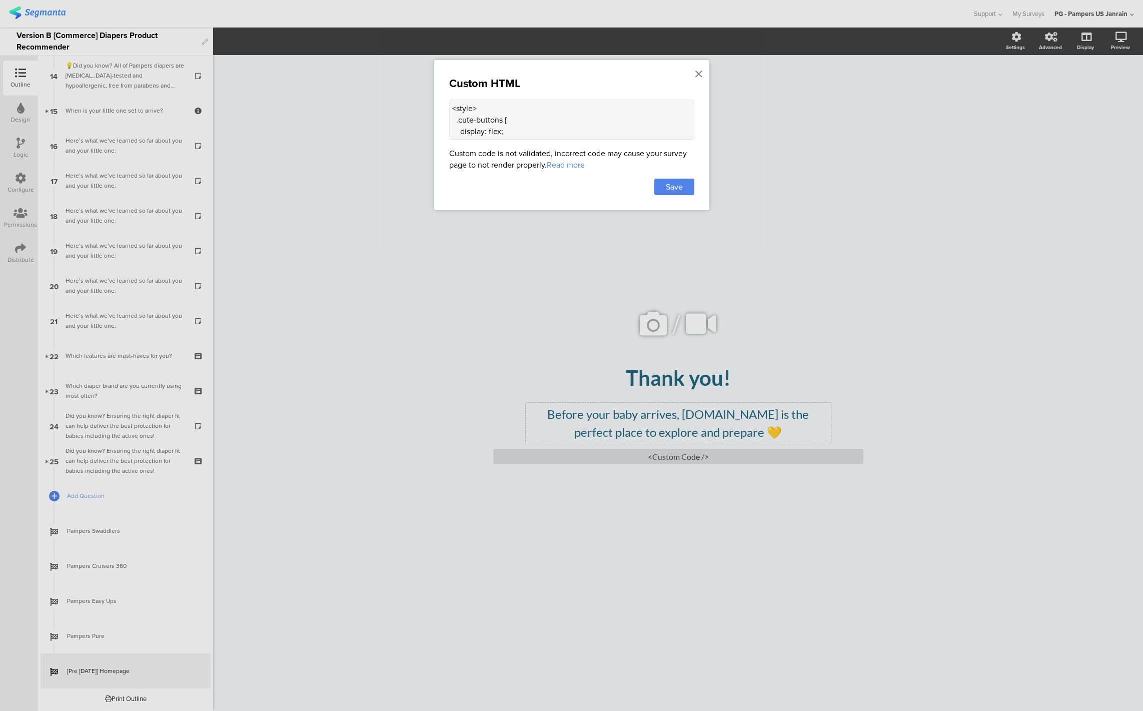
click at [527, 118] on textarea "<style> .cute-buttons { display: flex; flex-direction: column; align-items: cen…" at bounding box center [571, 120] width 245 height 40
paste textarea "/* Prevent red/purple hover or visited states */ .cute-buttons a:hover, .cute-b…"
type textarea "<lorem> .ipsu-dolorsi { ametcon: adip; elit-seddoeius: tempor; incid-utlab: etd…"
click at [666, 192] on span "Save" at bounding box center [674, 187] width 17 height 12
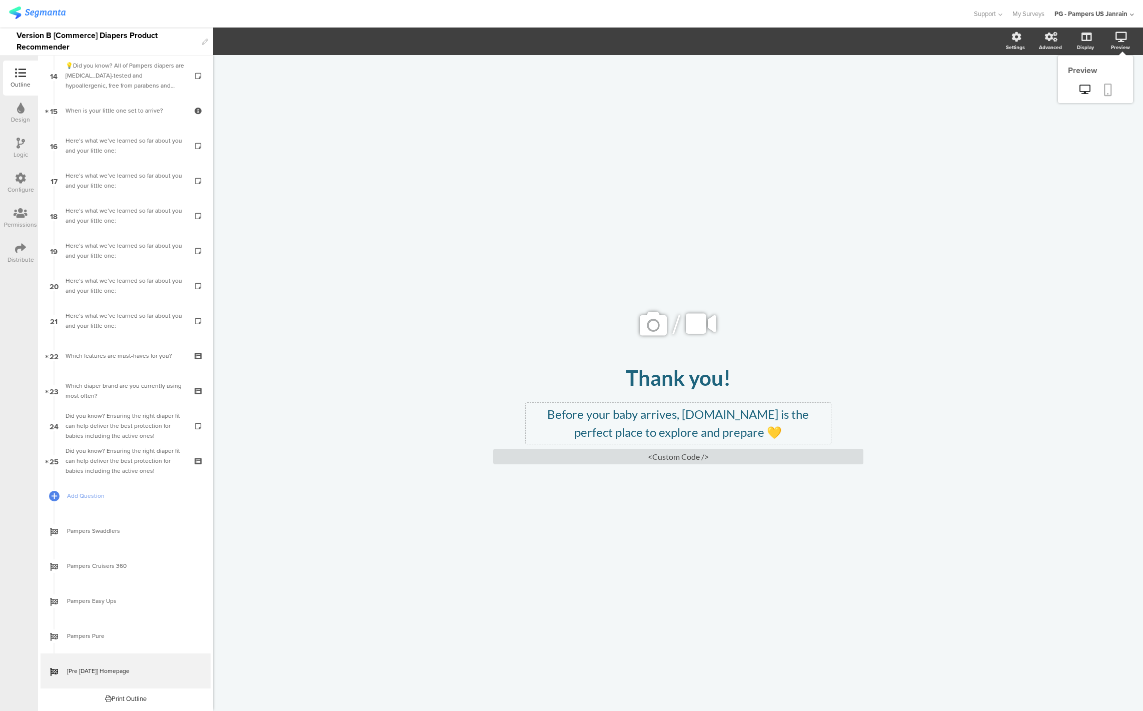
click at [1110, 84] on icon at bounding box center [1108, 90] width 8 height 13
click at [649, 458] on div "<Custom Code />" at bounding box center [678, 457] width 370 height 16
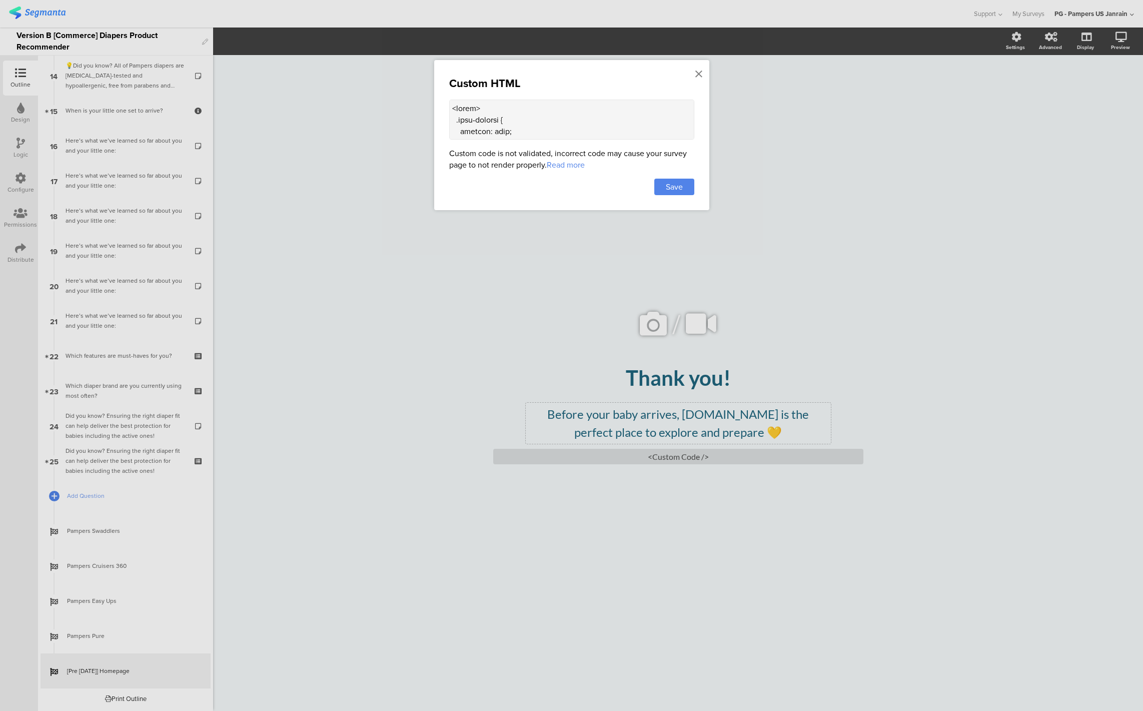
click at [526, 116] on textarea at bounding box center [571, 120] width 245 height 40
paste textarea "!important; font-size: 1.1rem; font-weight: 600; padding: 1rem 1.5rem; border-r…"
type textarea "<style> .cute-buttons { display: flex; flex-direction: column; align-items: cen…"
click at [671, 187] on span "Save" at bounding box center [674, 187] width 17 height 12
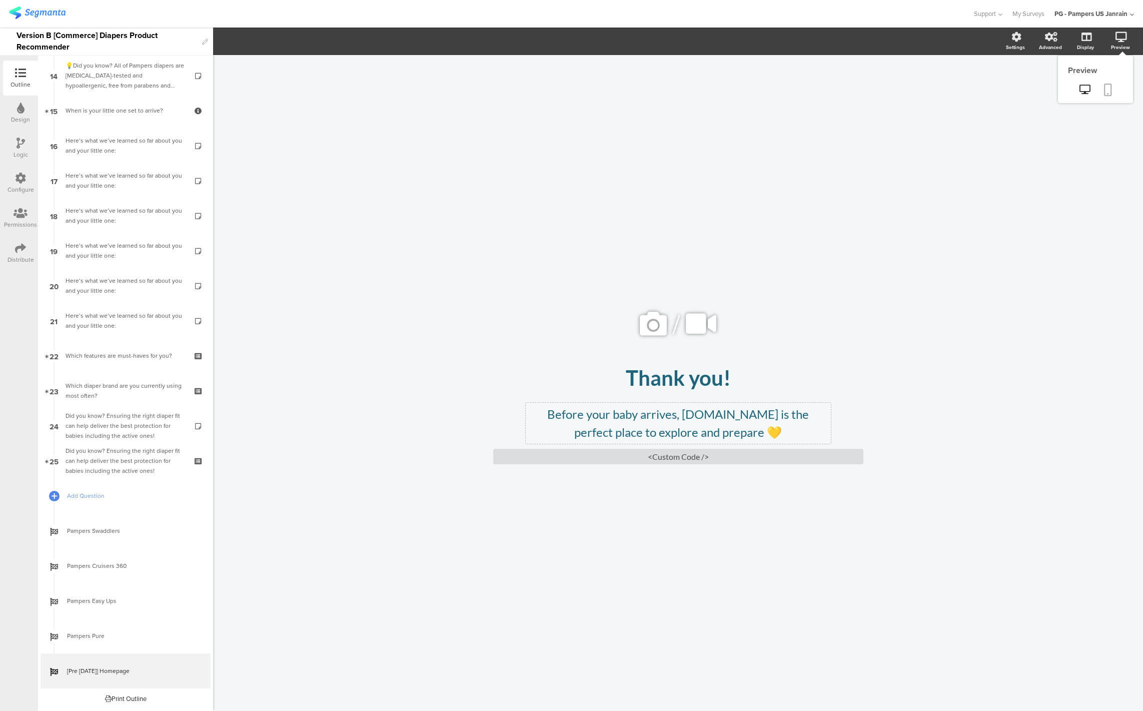
click at [1111, 91] on icon at bounding box center [1108, 90] width 8 height 13
click at [21, 241] on div "Distribute" at bounding box center [20, 253] width 35 height 35
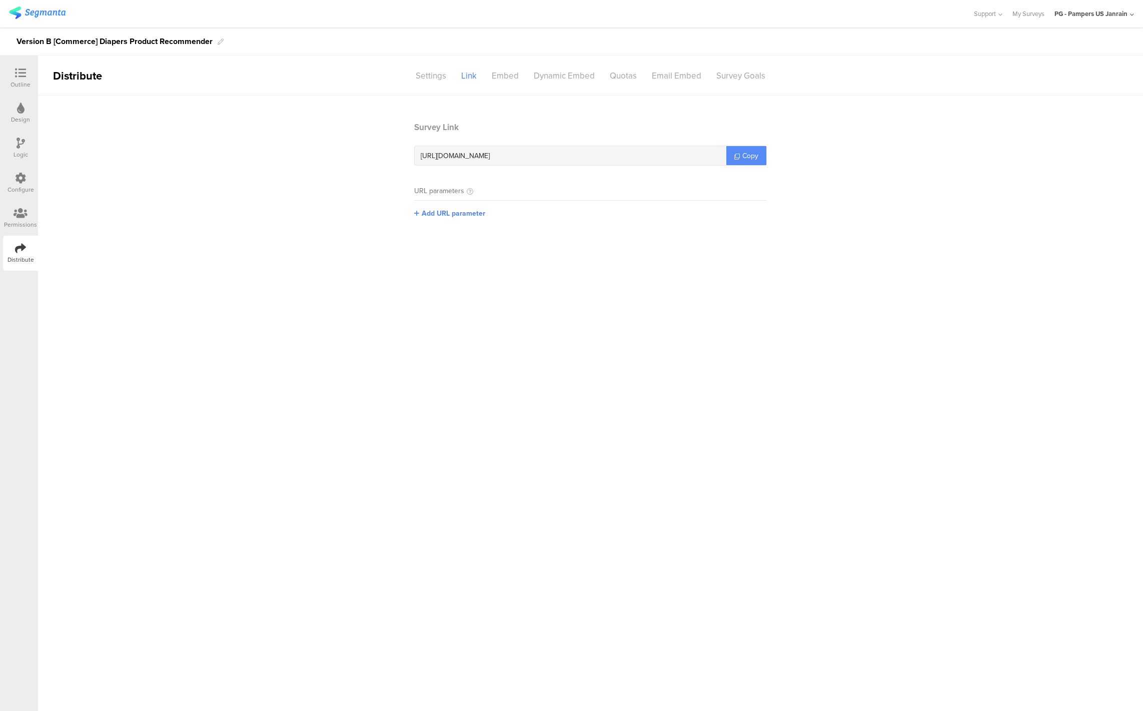
click at [759, 153] on link "Copy" at bounding box center [746, 155] width 40 height 19
click at [16, 75] on icon at bounding box center [20, 73] width 11 height 11
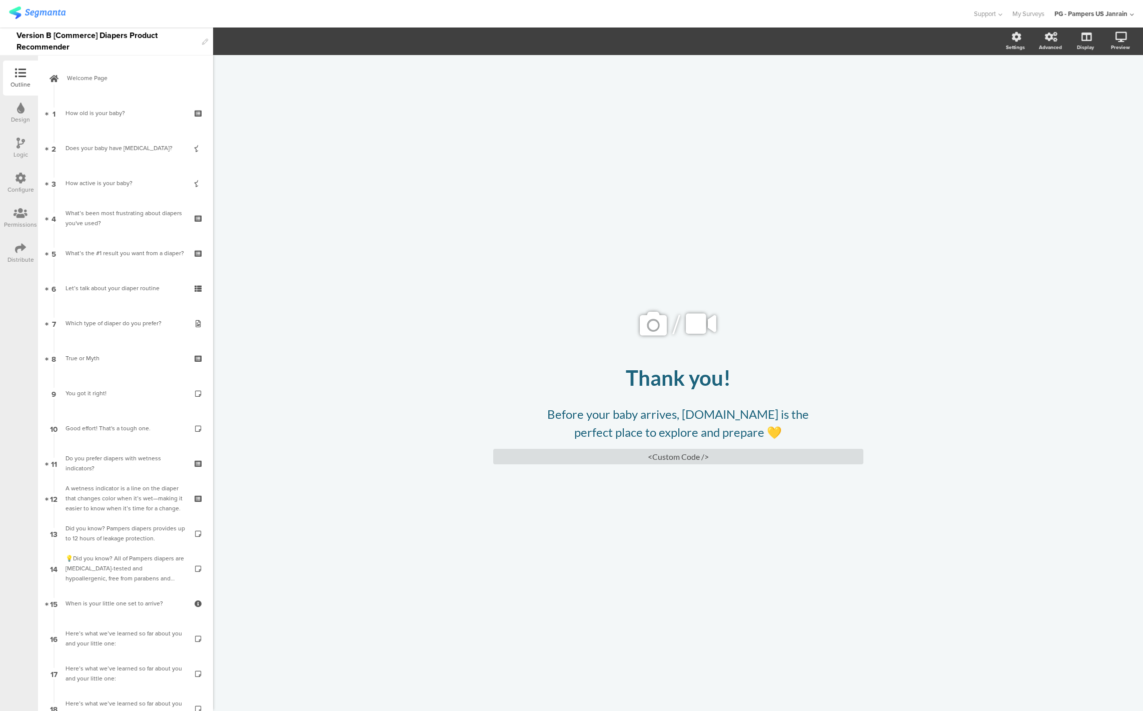
click at [28, 10] on img at bounding box center [37, 13] width 57 height 13
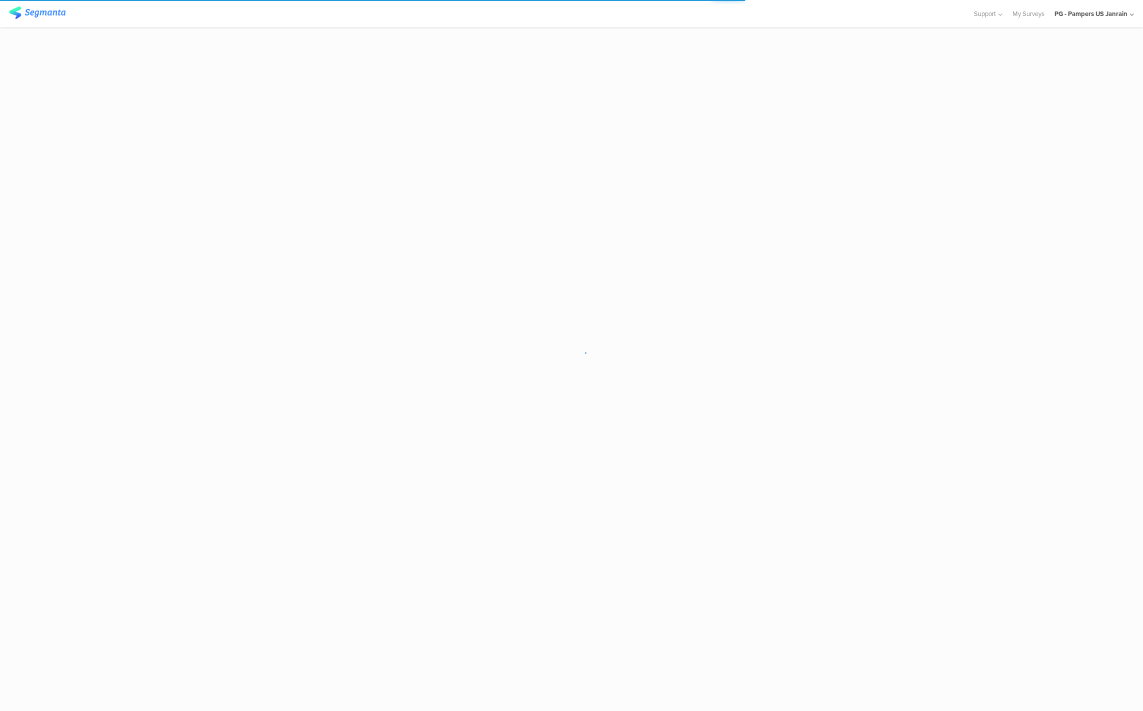
click at [460, 213] on sg-loader-overlay at bounding box center [571, 355] width 1143 height 711
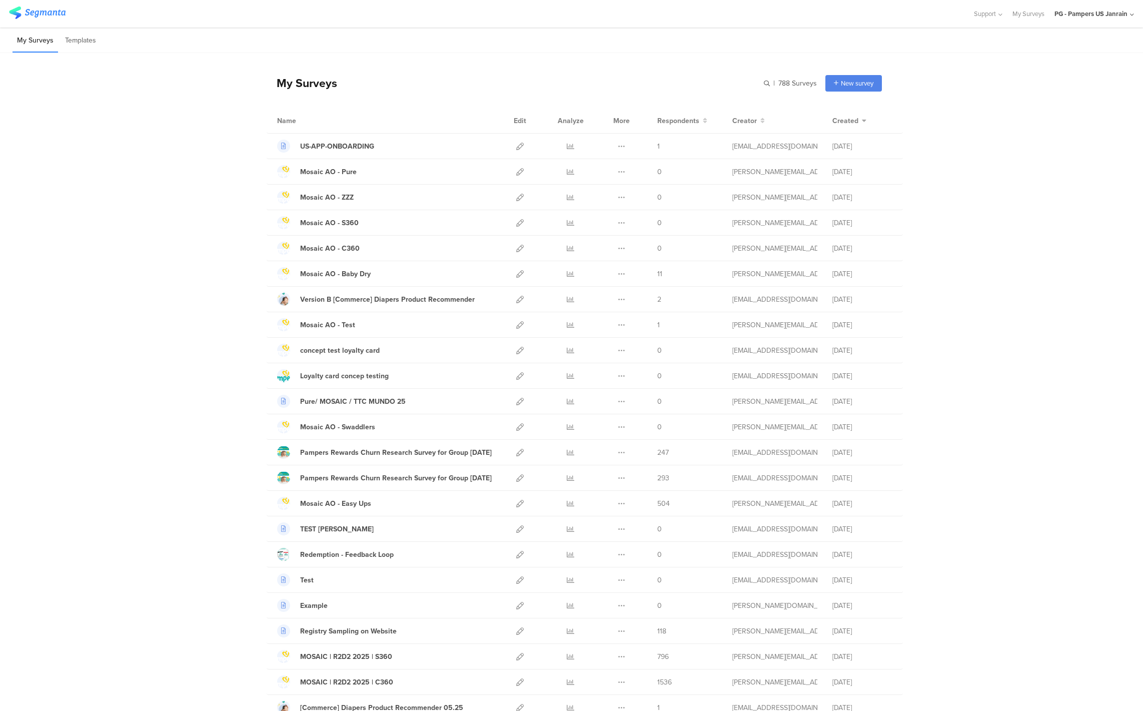
click at [1082, 17] on div "PG - Pampers US Janrain" at bounding box center [1091, 14] width 73 height 10
click at [1050, 245] on div "PG - Pampers [PERSON_NAME] Admin" at bounding box center [1075, 237] width 138 height 22
click at [1078, 20] on div "PG - Pampers US Janrain" at bounding box center [1095, 14] width 80 height 28
click at [1049, 232] on span "PG - Pampers [PERSON_NAME]" at bounding box center [1057, 237] width 78 height 10
